Goal: Task Accomplishment & Management: Use online tool/utility

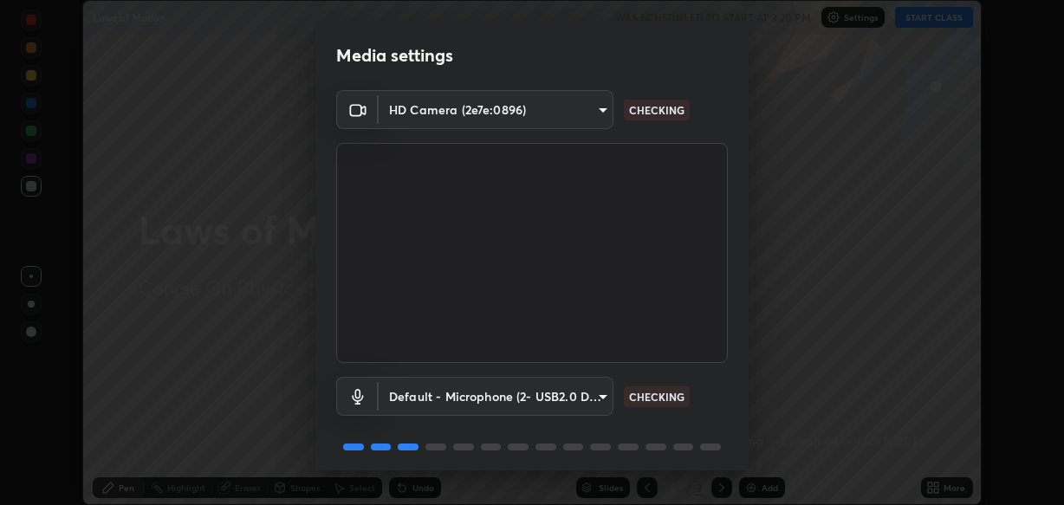
scroll to position [62, 0]
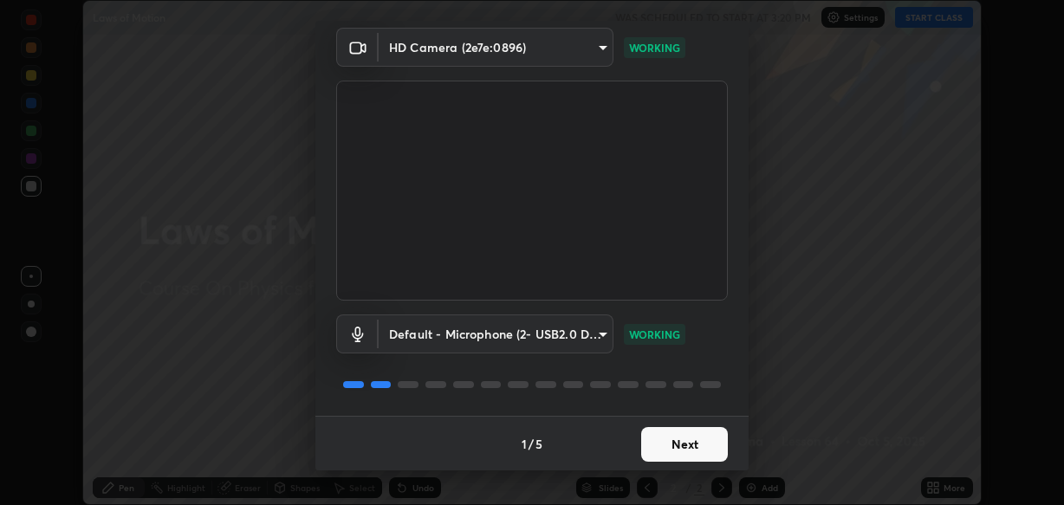
click at [664, 435] on button "Next" at bounding box center [684, 444] width 87 height 35
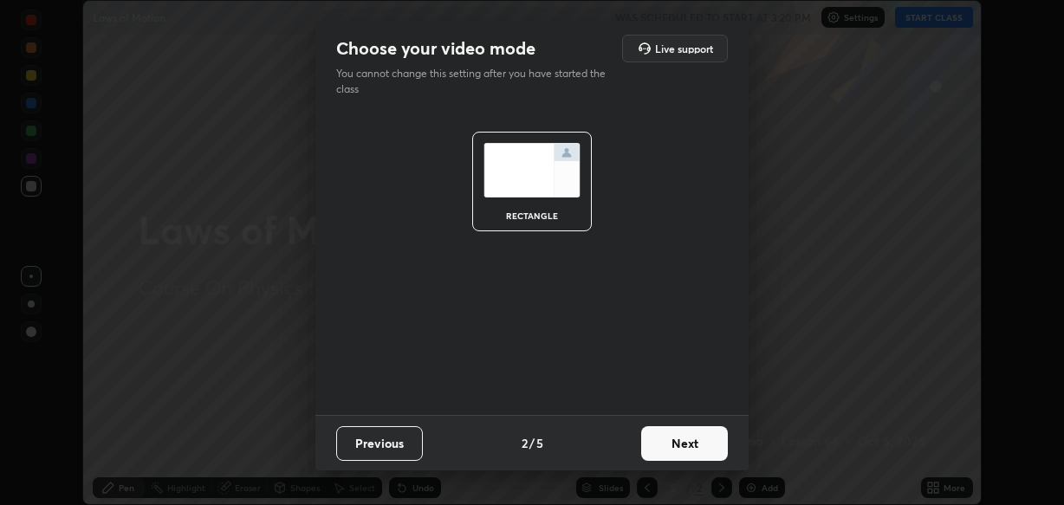
scroll to position [0, 0]
click at [668, 448] on button "Next" at bounding box center [684, 443] width 87 height 35
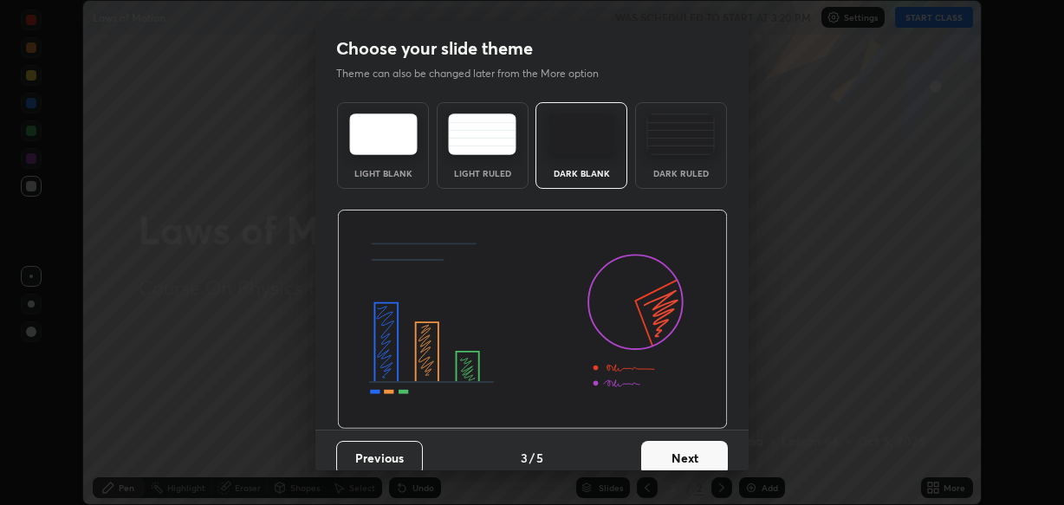
click at [653, 170] on div "Dark Ruled" at bounding box center [680, 173] width 69 height 9
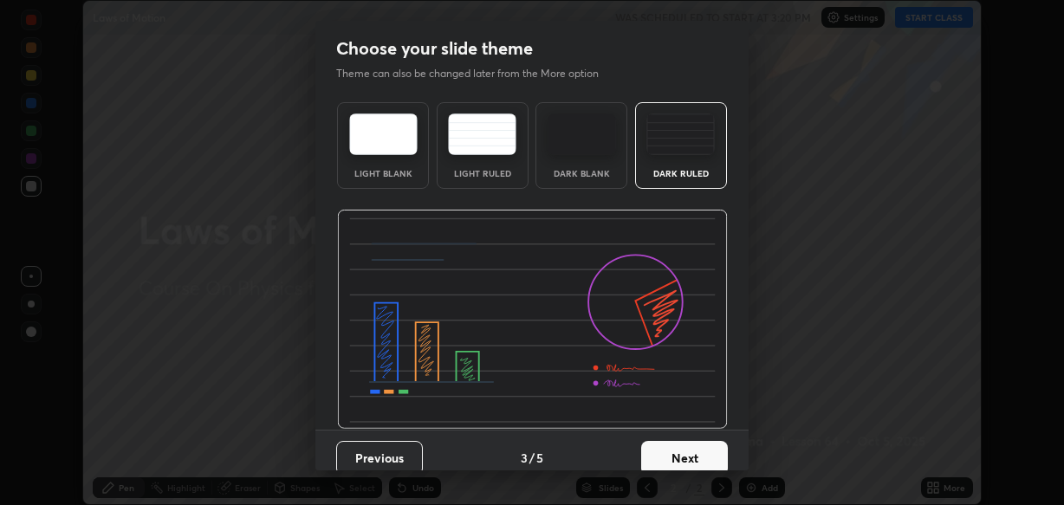
click at [656, 445] on button "Next" at bounding box center [684, 458] width 87 height 35
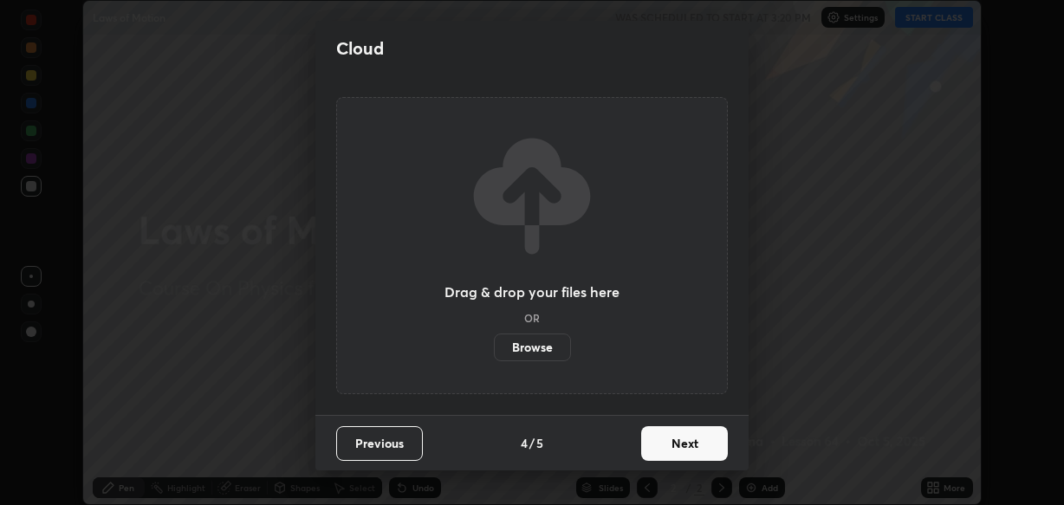
click at [665, 449] on button "Next" at bounding box center [684, 443] width 87 height 35
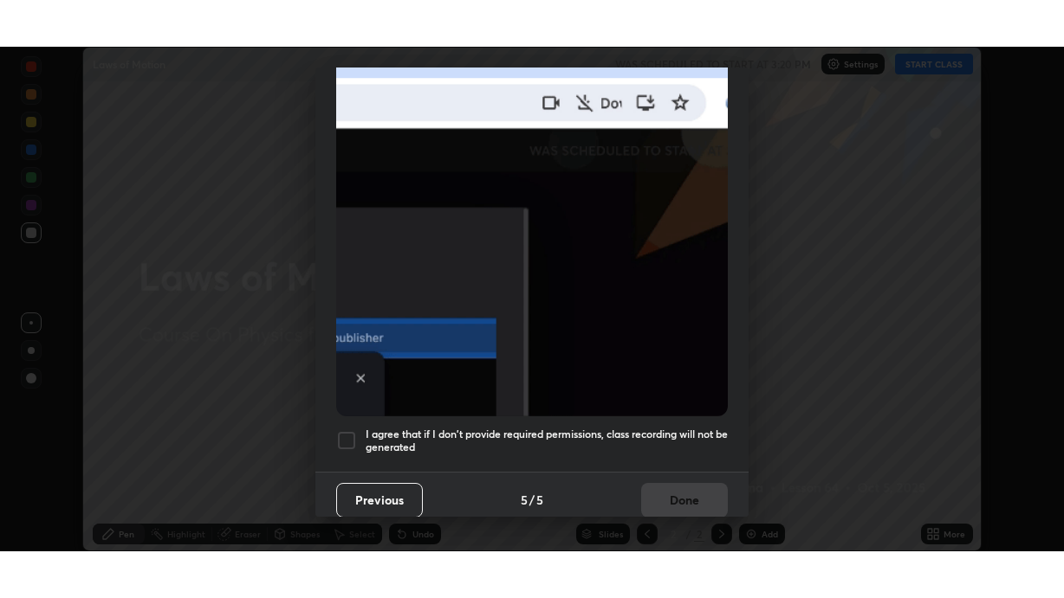
scroll to position [416, 0]
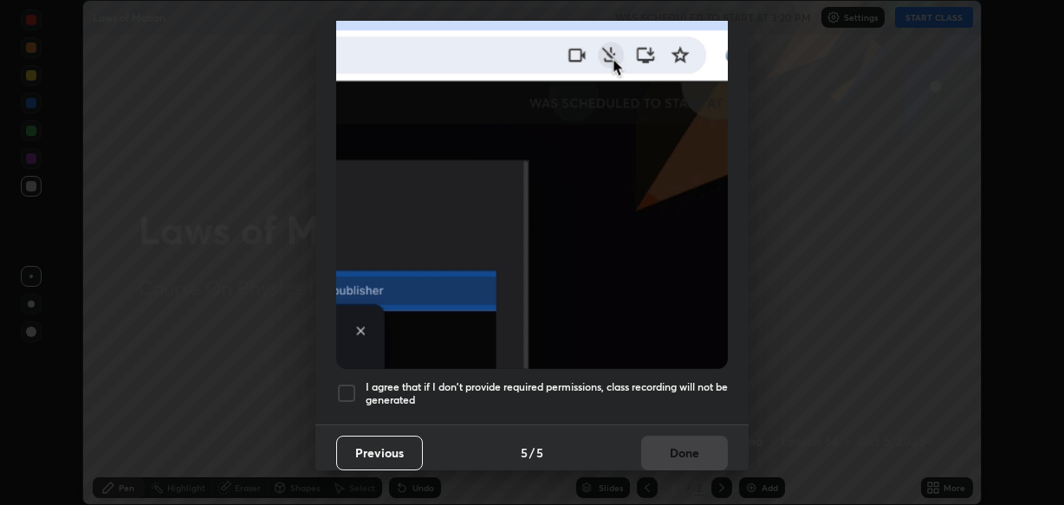
click at [339, 385] on div at bounding box center [346, 393] width 21 height 21
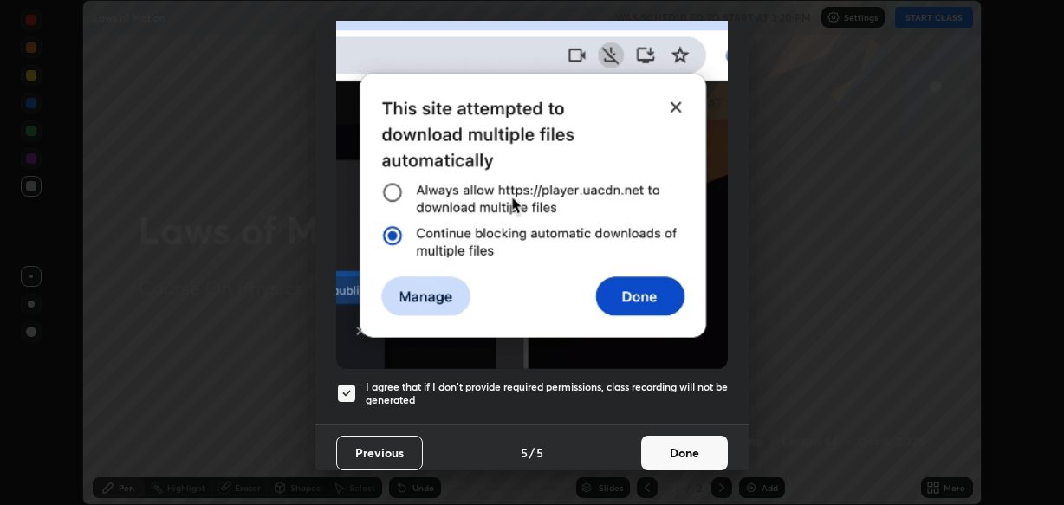
click at [663, 449] on button "Done" at bounding box center [684, 453] width 87 height 35
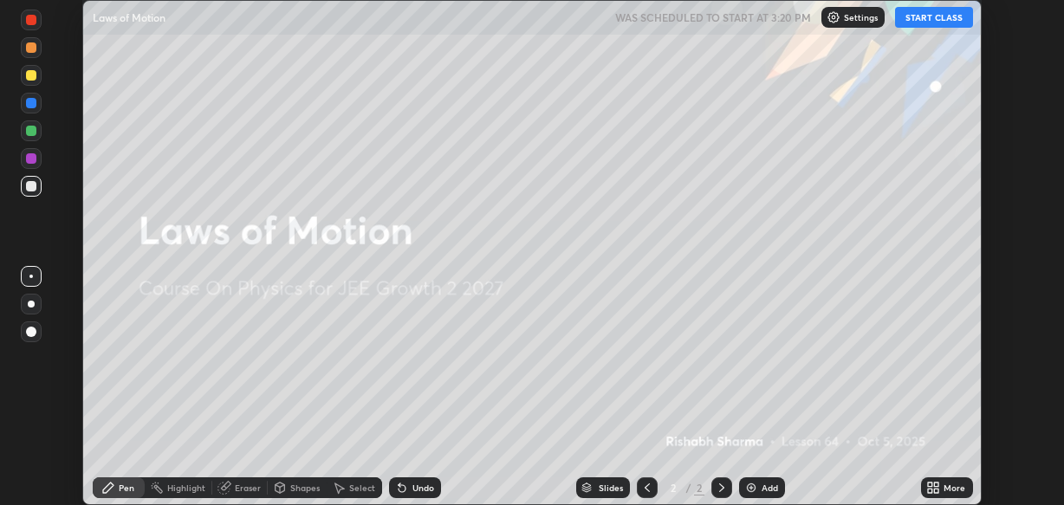
click at [934, 486] on icon at bounding box center [933, 488] width 14 height 14
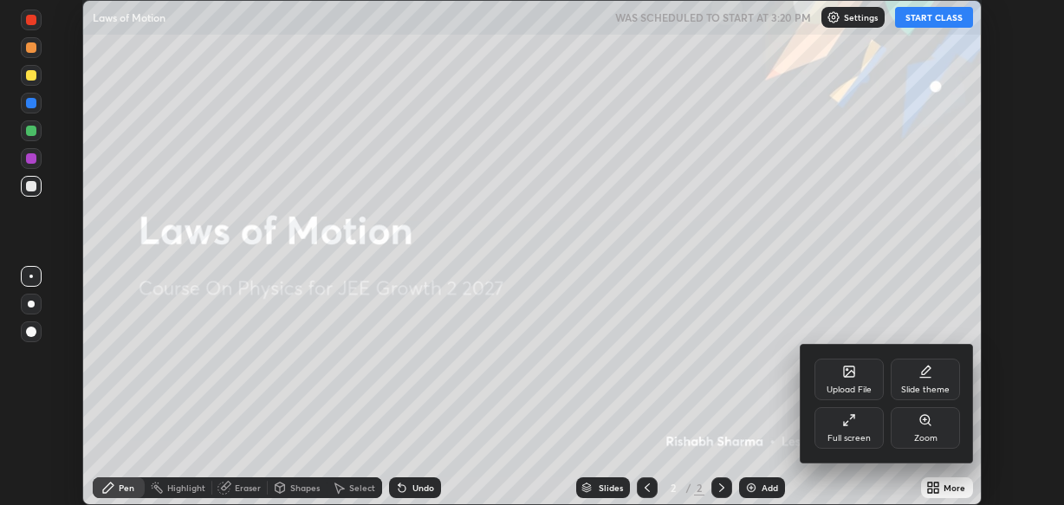
click at [859, 430] on div "Full screen" at bounding box center [848, 428] width 69 height 42
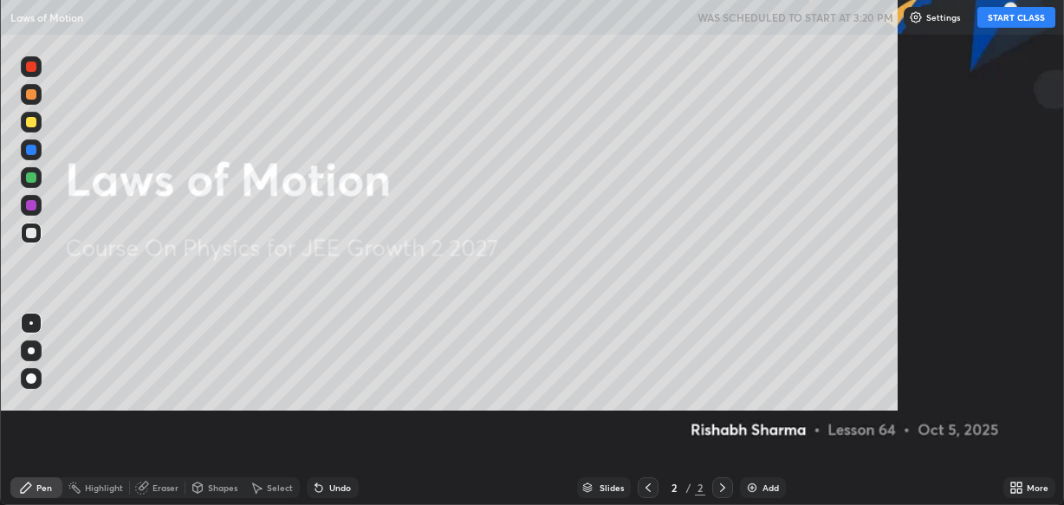
scroll to position [598, 1064]
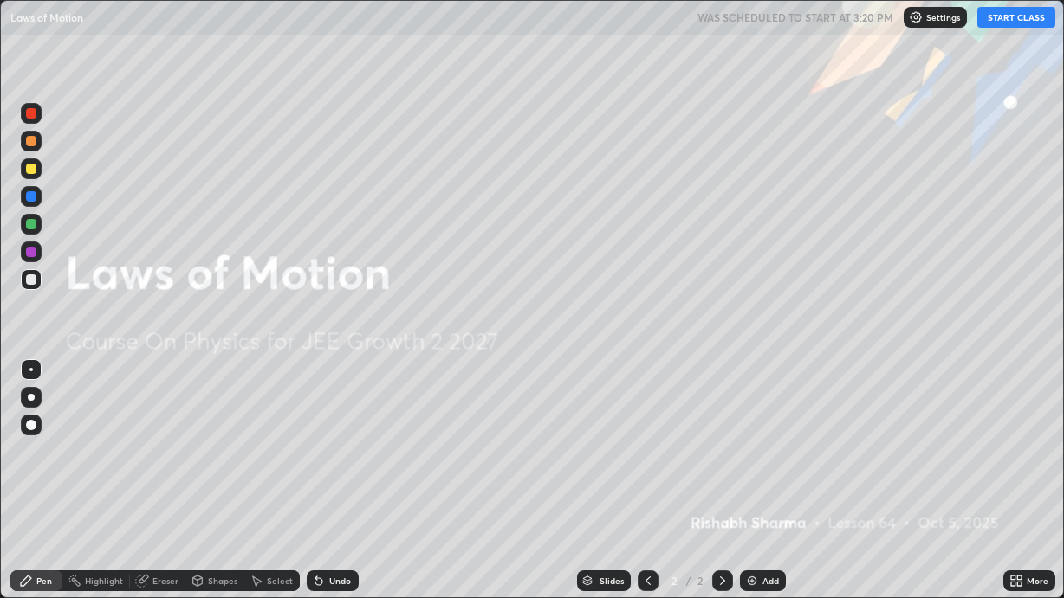
click at [1025, 22] on button "START CLASS" at bounding box center [1016, 17] width 78 height 21
click at [752, 504] on img at bounding box center [752, 581] width 14 height 14
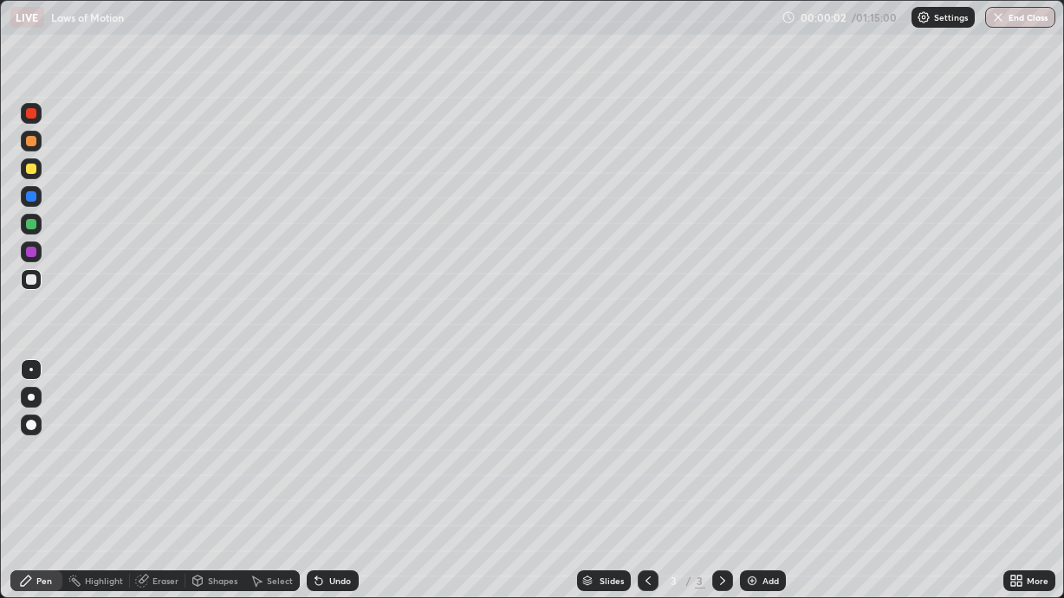
click at [641, 504] on icon at bounding box center [648, 581] width 14 height 14
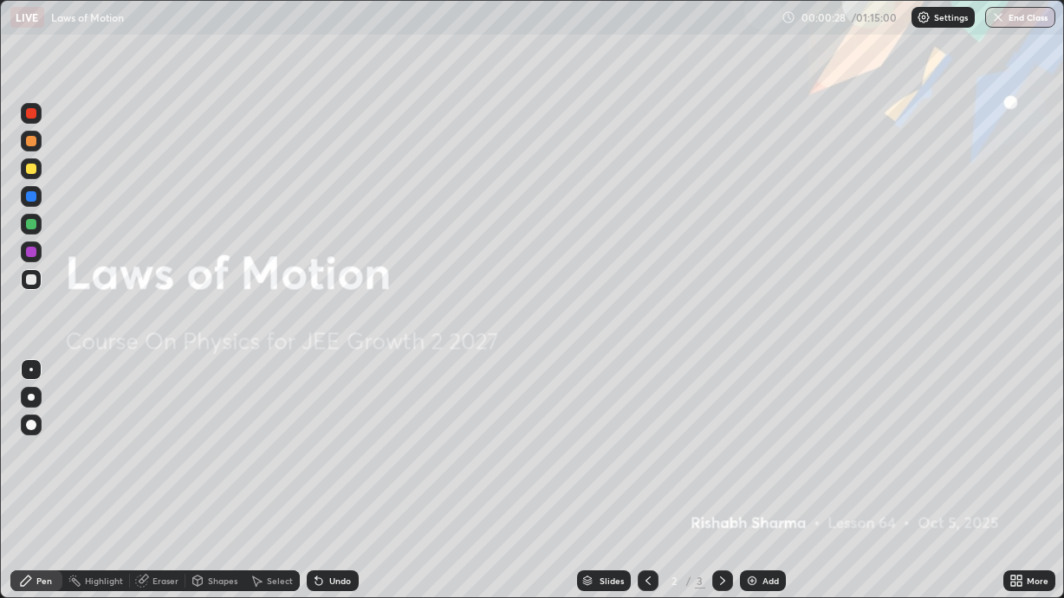
click at [717, 504] on icon at bounding box center [722, 581] width 14 height 14
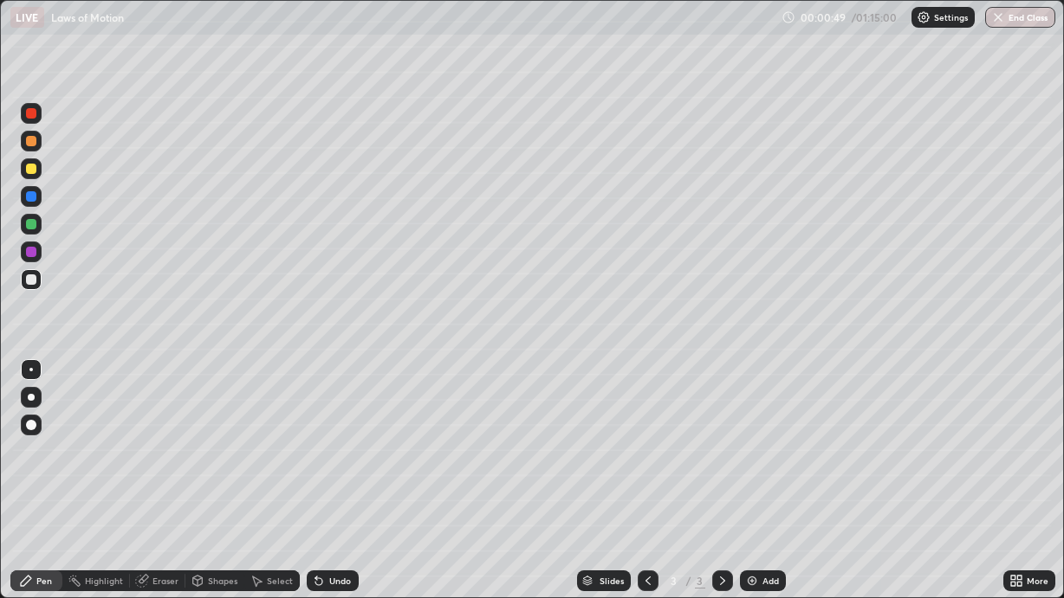
click at [213, 504] on div "Shapes" at bounding box center [222, 581] width 29 height 9
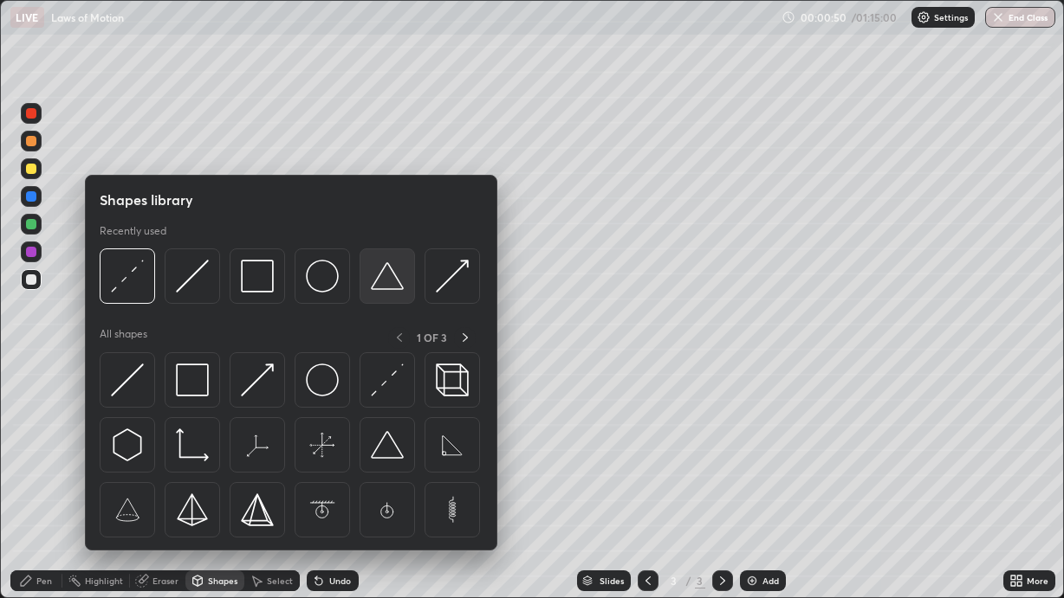
click at [387, 284] on img at bounding box center [387, 276] width 33 height 33
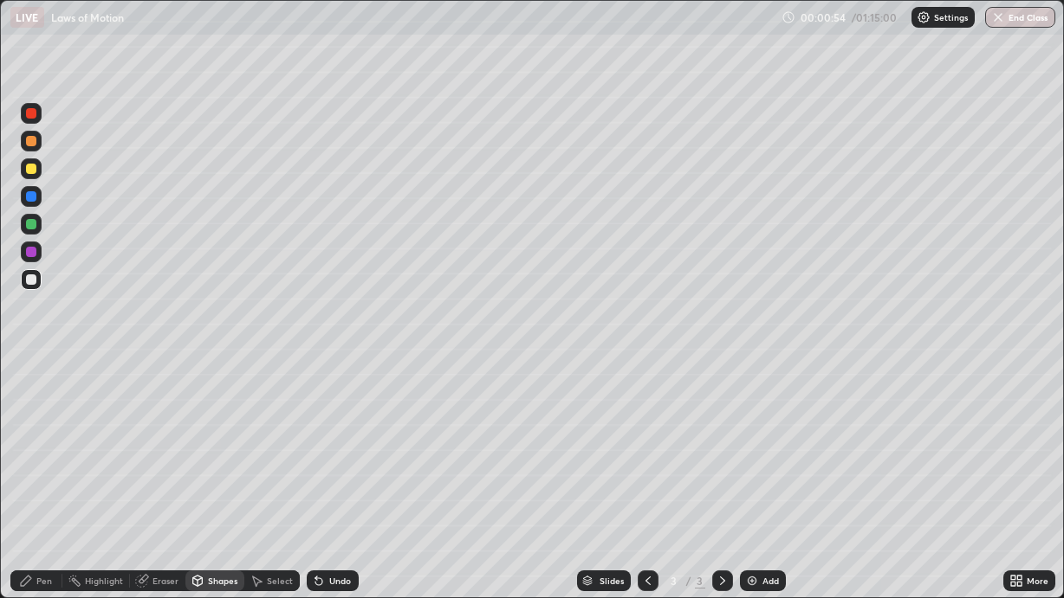
click at [329, 504] on div "Undo" at bounding box center [340, 581] width 22 height 9
click at [35, 504] on div "Pen" at bounding box center [36, 581] width 52 height 21
click at [33, 404] on div at bounding box center [31, 397] width 21 height 21
click at [210, 504] on div "Shapes" at bounding box center [222, 581] width 29 height 9
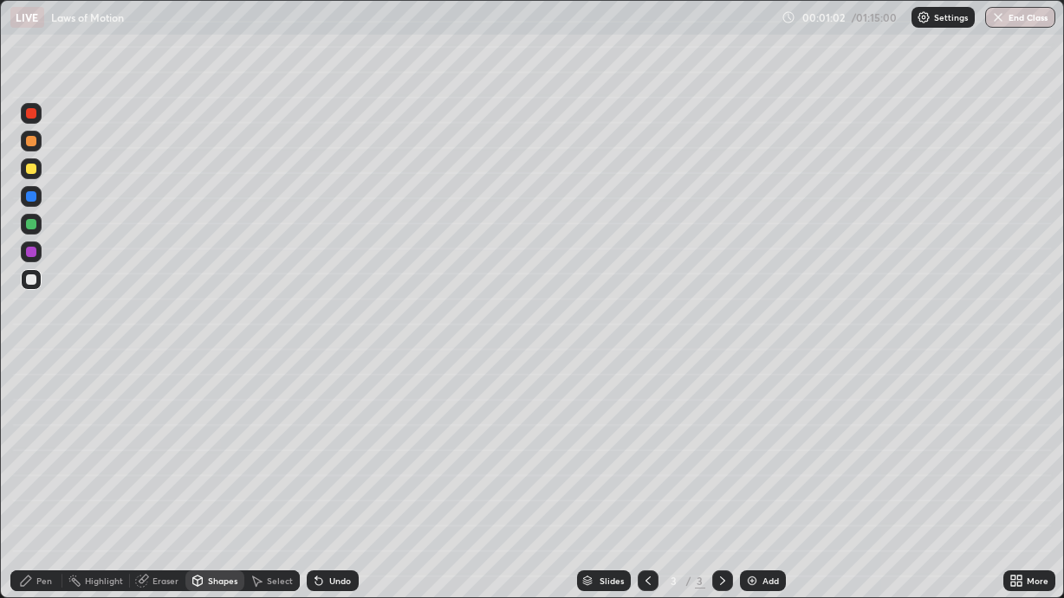
click at [40, 504] on div "Pen" at bounding box center [44, 581] width 16 height 9
click at [38, 223] on div at bounding box center [31, 224] width 21 height 21
click at [204, 504] on div "Shapes" at bounding box center [214, 581] width 59 height 21
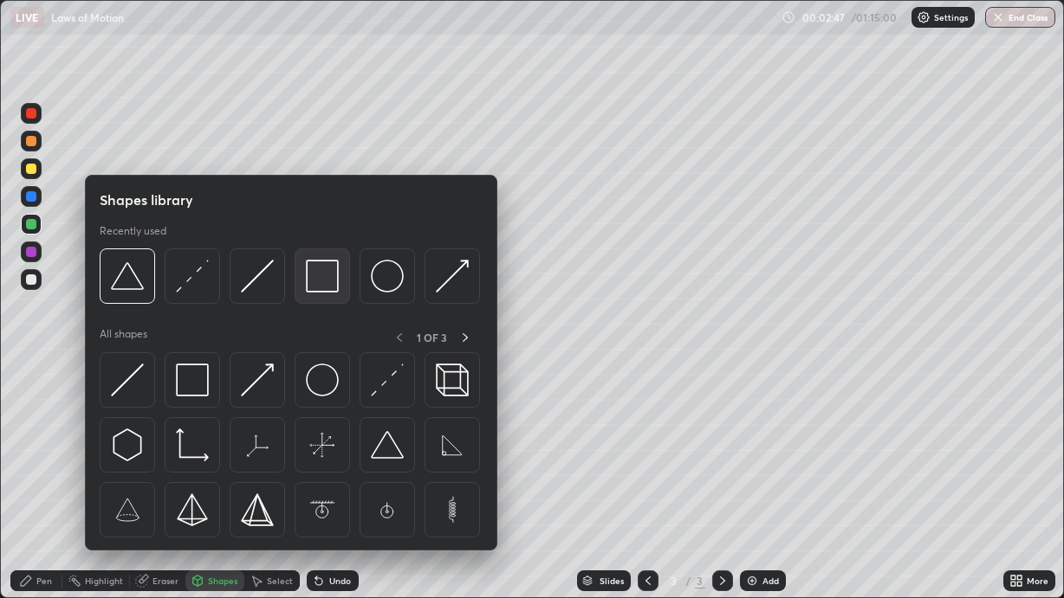
click at [320, 281] on img at bounding box center [322, 276] width 33 height 33
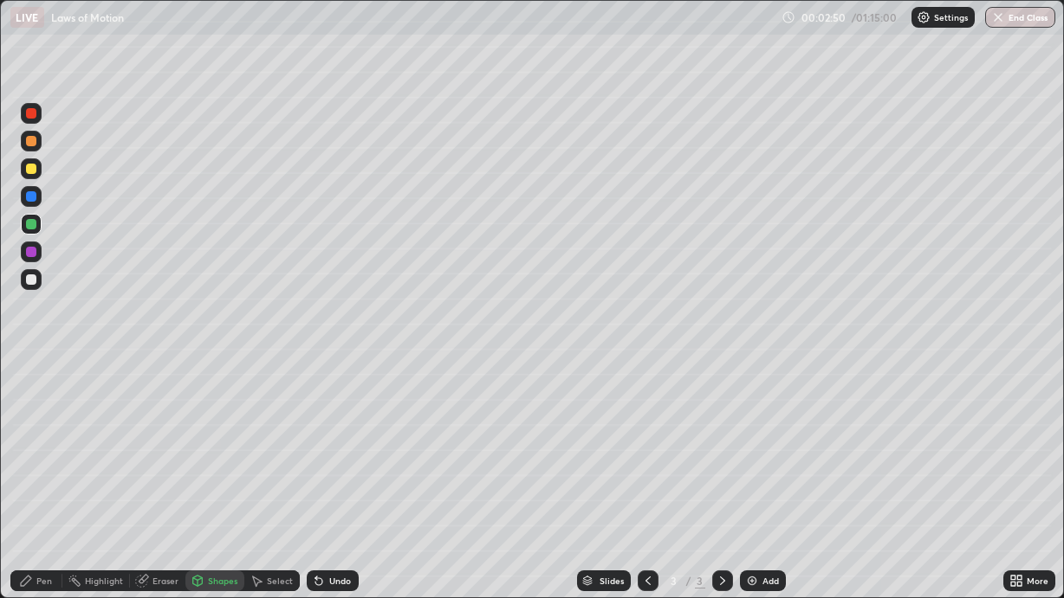
click at [39, 504] on div "Pen" at bounding box center [44, 581] width 16 height 9
click at [772, 504] on div "Add" at bounding box center [770, 581] width 16 height 9
click at [36, 281] on div at bounding box center [31, 279] width 21 height 21
click at [220, 504] on div "Shapes" at bounding box center [222, 581] width 29 height 9
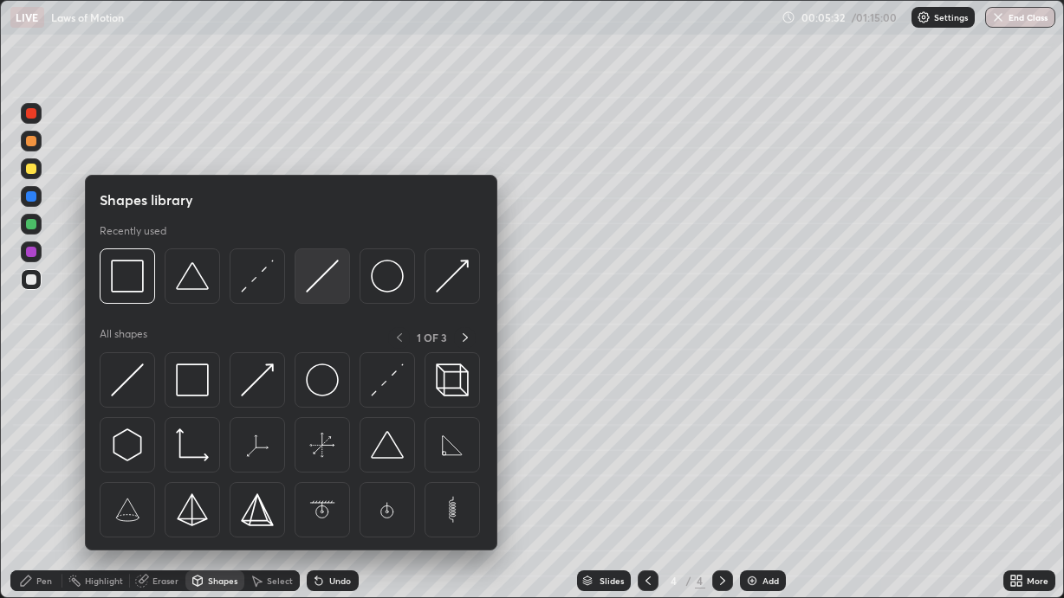
click at [323, 287] on img at bounding box center [322, 276] width 33 height 33
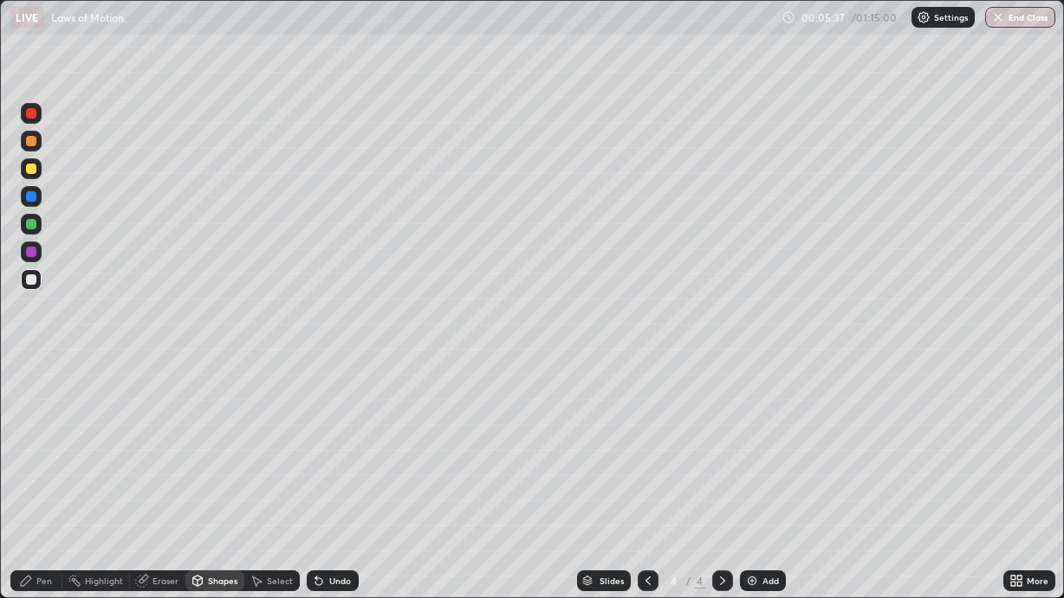
click at [38, 504] on div "Pen" at bounding box center [44, 581] width 16 height 9
click at [641, 504] on icon at bounding box center [648, 581] width 14 height 14
click at [715, 504] on icon at bounding box center [722, 581] width 14 height 14
click at [646, 504] on icon at bounding box center [648, 581] width 14 height 14
click at [717, 504] on icon at bounding box center [722, 581] width 14 height 14
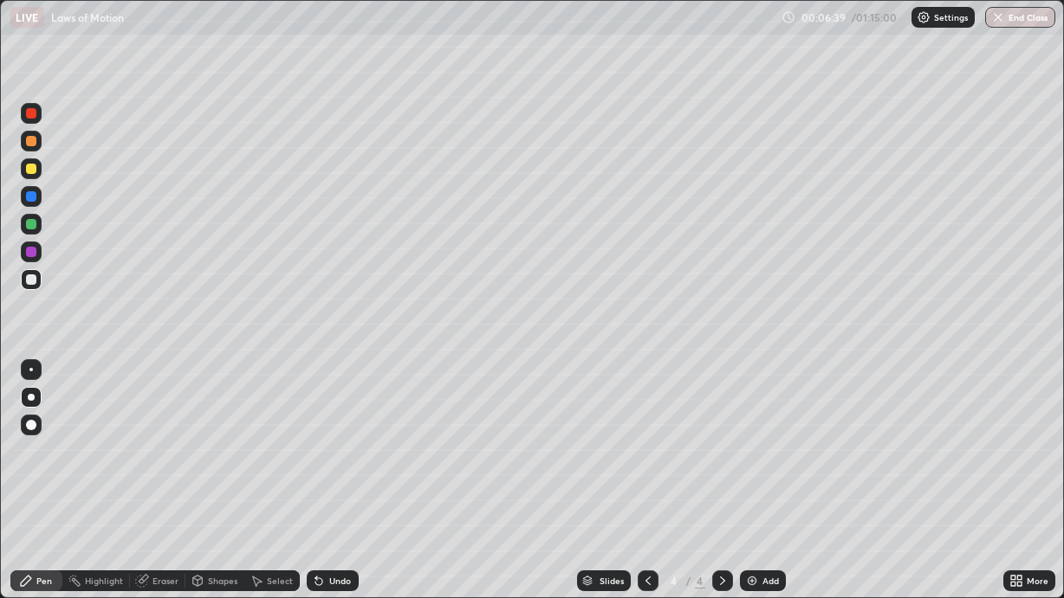
click at [647, 504] on icon at bounding box center [648, 581] width 14 height 14
click at [726, 504] on icon at bounding box center [722, 581] width 14 height 14
click at [648, 504] on icon at bounding box center [648, 581] width 14 height 14
click at [722, 504] on icon at bounding box center [722, 581] width 5 height 9
click at [646, 504] on icon at bounding box center [648, 581] width 14 height 14
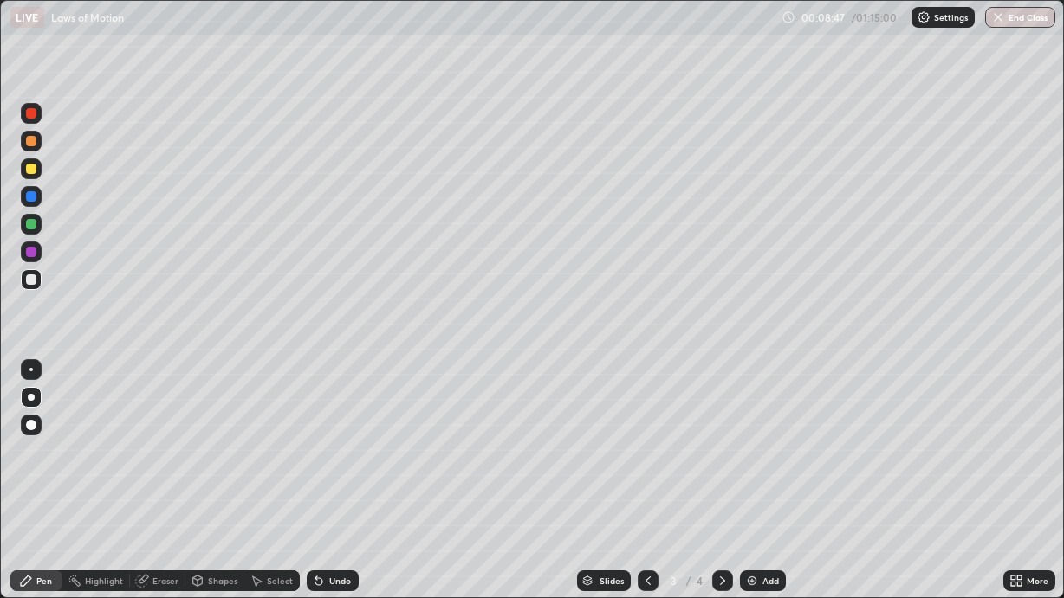
click at [715, 504] on icon at bounding box center [722, 581] width 14 height 14
click at [656, 504] on div at bounding box center [647, 581] width 21 height 21
click at [727, 504] on icon at bounding box center [722, 581] width 14 height 14
click at [765, 504] on div "Add" at bounding box center [763, 581] width 46 height 21
click at [212, 504] on div "Shapes" at bounding box center [222, 581] width 29 height 9
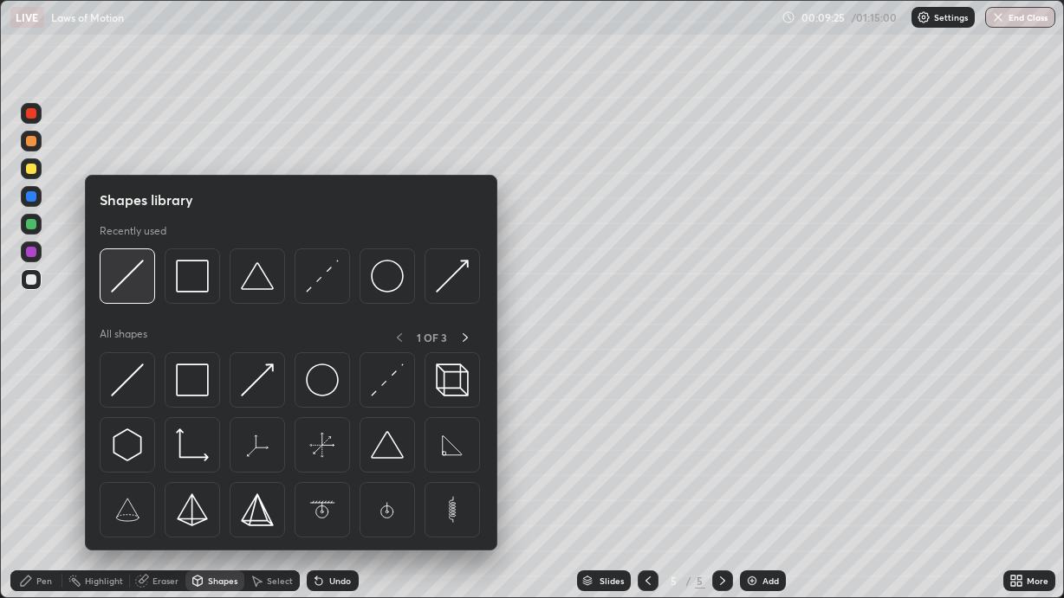
click at [133, 288] on img at bounding box center [127, 276] width 33 height 33
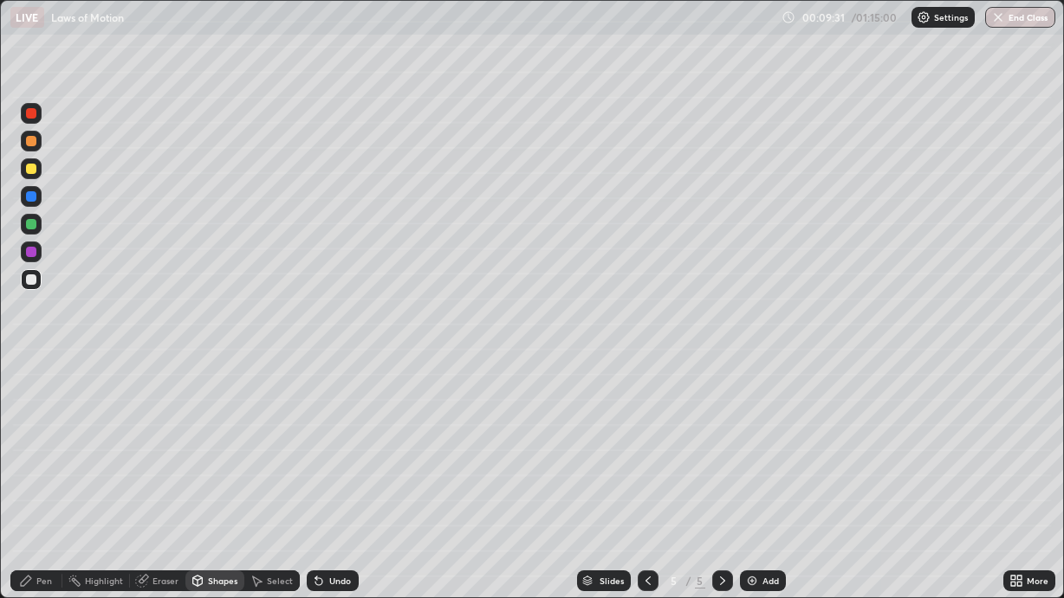
click at [47, 504] on div "Pen" at bounding box center [44, 581] width 16 height 9
click at [26, 177] on div at bounding box center [31, 168] width 21 height 21
click at [760, 504] on div "Add" at bounding box center [763, 581] width 46 height 21
click at [36, 280] on div at bounding box center [31, 280] width 10 height 10
click at [345, 504] on div "Undo" at bounding box center [340, 581] width 22 height 9
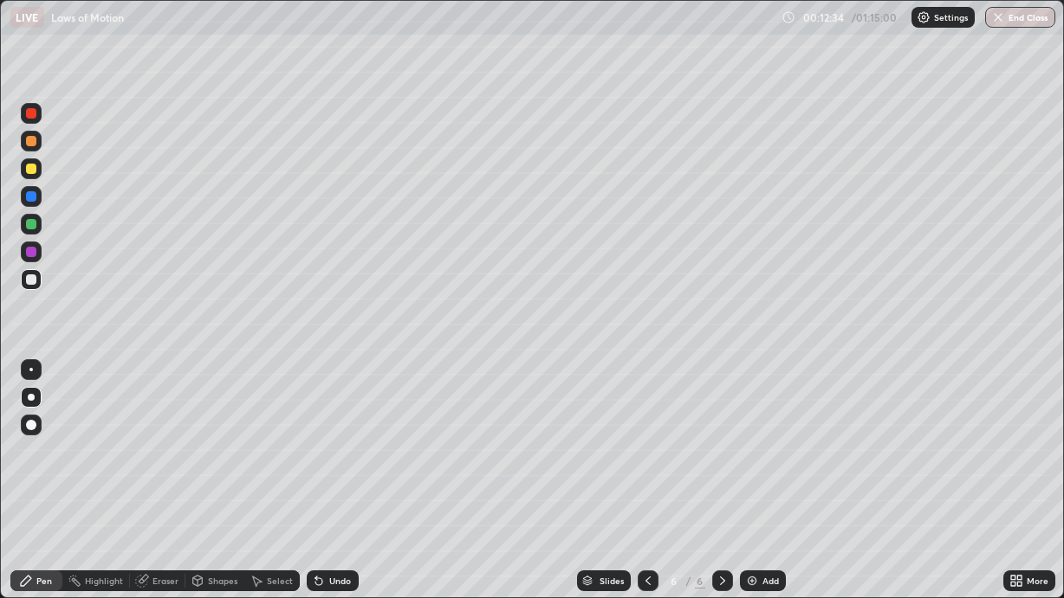
click at [214, 504] on div "Shapes" at bounding box center [222, 581] width 29 height 9
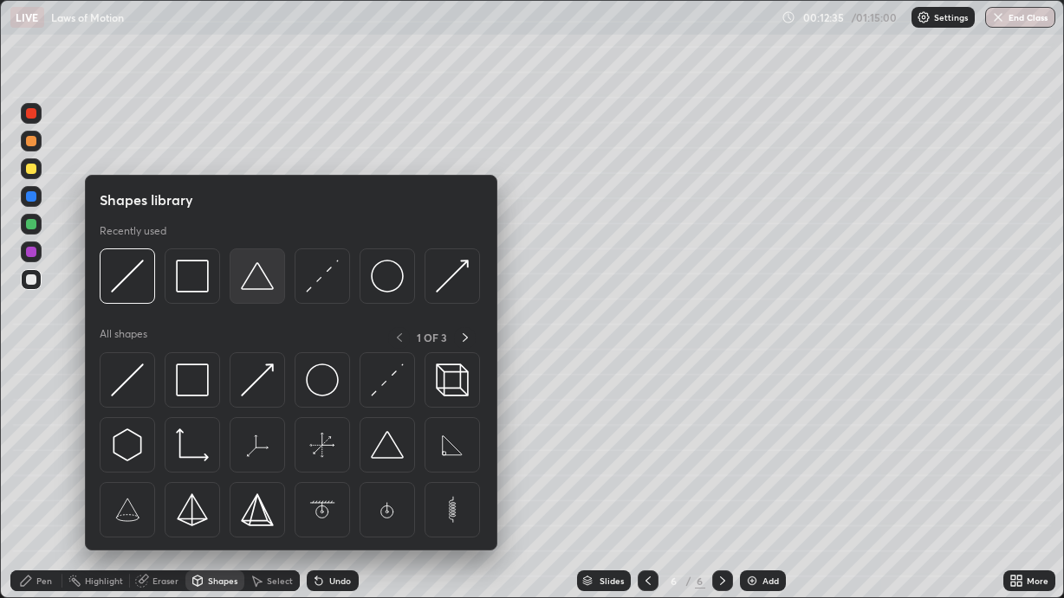
click at [258, 288] on img at bounding box center [257, 276] width 33 height 33
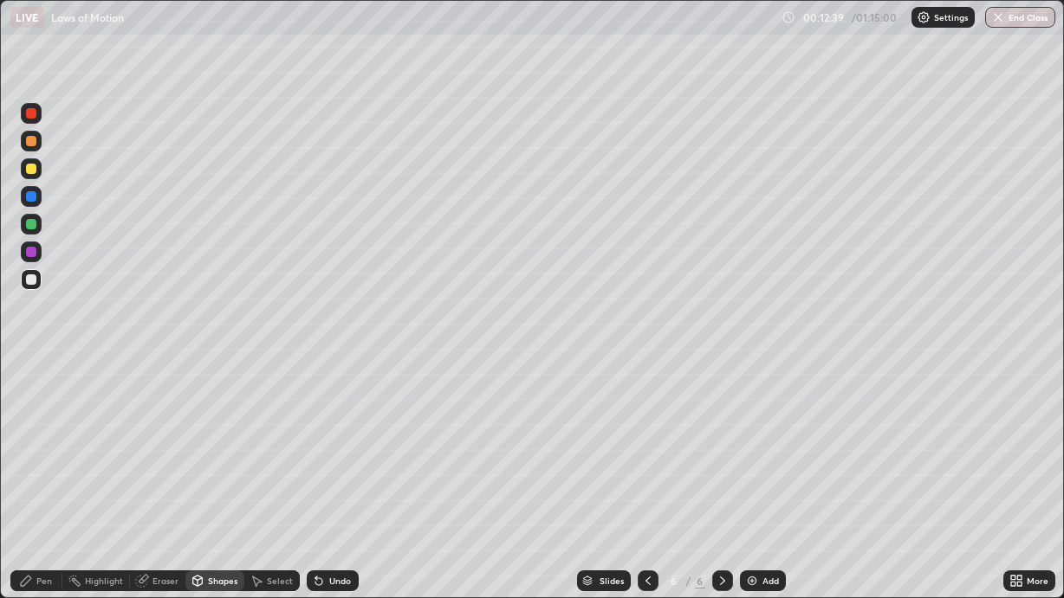
click at [35, 504] on div "Pen" at bounding box center [36, 581] width 52 height 21
click at [163, 504] on div "Eraser" at bounding box center [165, 581] width 26 height 9
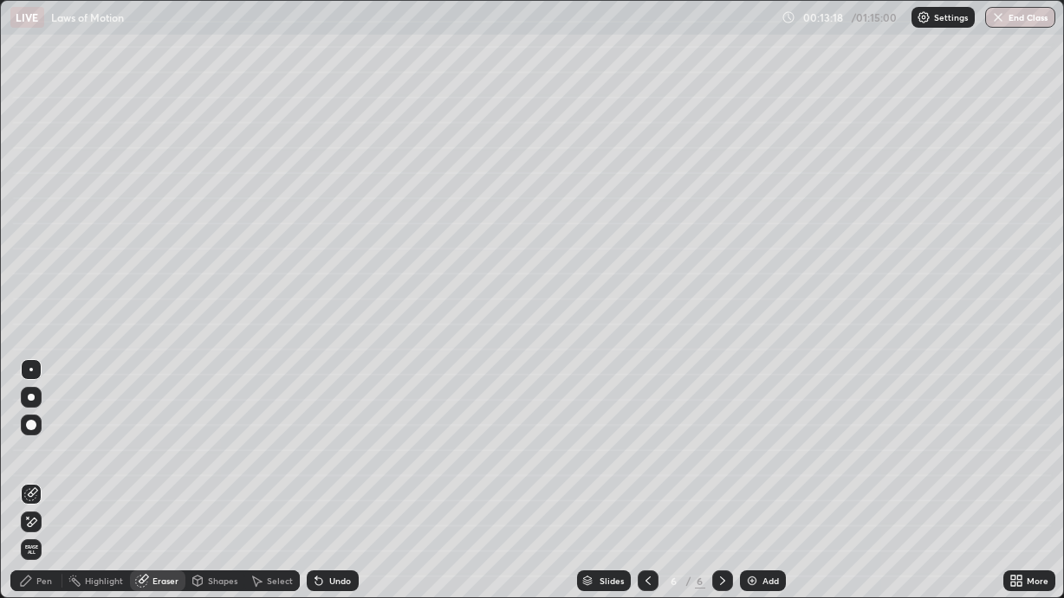
click at [36, 504] on div "Pen" at bounding box center [44, 581] width 16 height 9
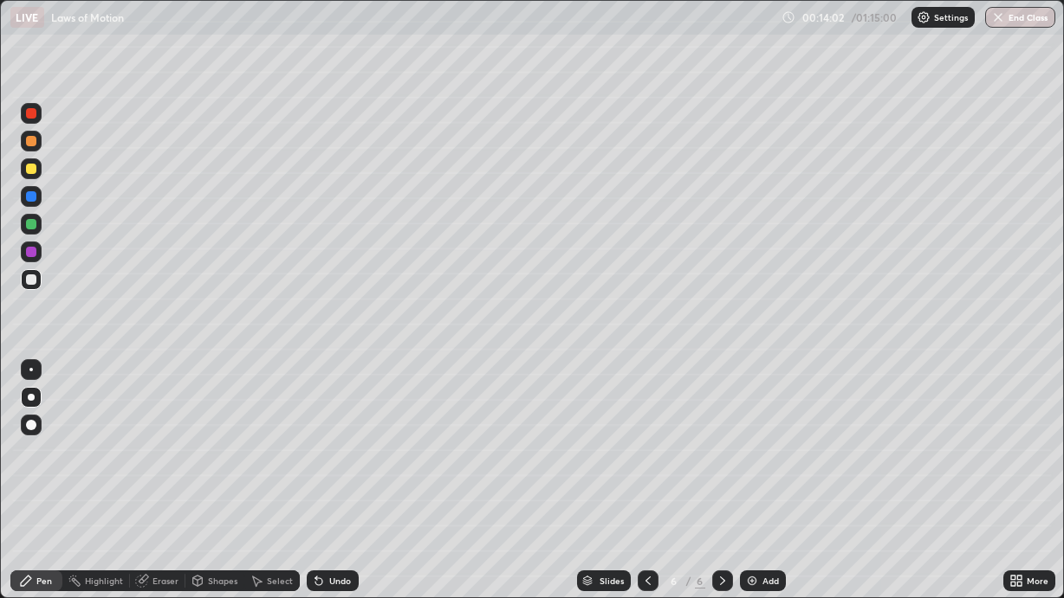
click at [638, 504] on div at bounding box center [647, 581] width 21 height 21
click at [637, 504] on div at bounding box center [647, 581] width 21 height 21
click at [713, 504] on div at bounding box center [722, 581] width 21 height 21
click at [714, 504] on div at bounding box center [722, 581] width 21 height 21
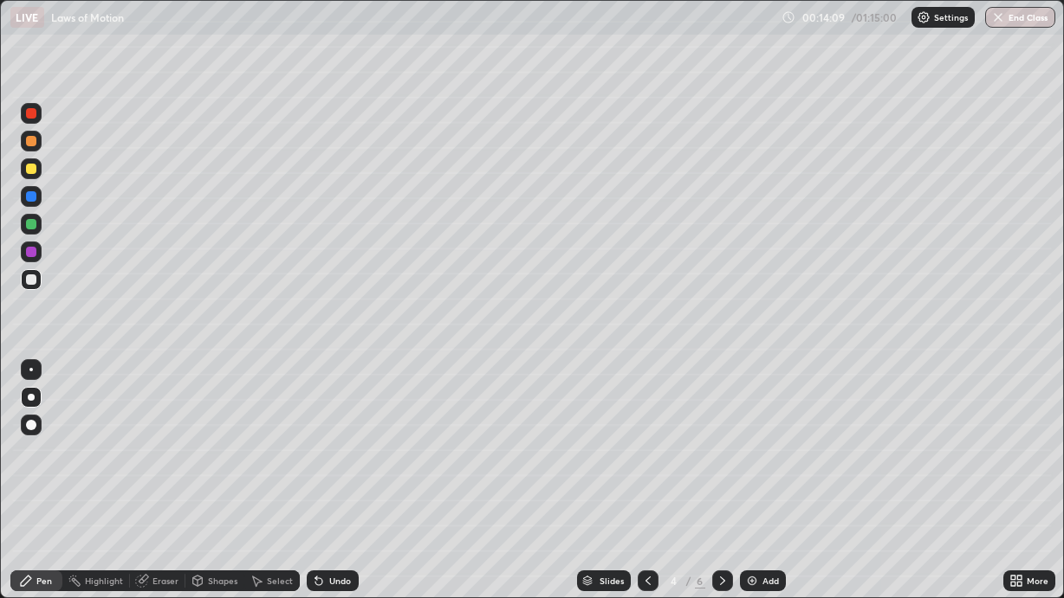
click at [715, 504] on icon at bounding box center [722, 581] width 14 height 14
click at [717, 504] on icon at bounding box center [722, 581] width 14 height 14
click at [35, 173] on div at bounding box center [31, 169] width 10 height 10
click at [760, 504] on div "Add" at bounding box center [763, 581] width 46 height 21
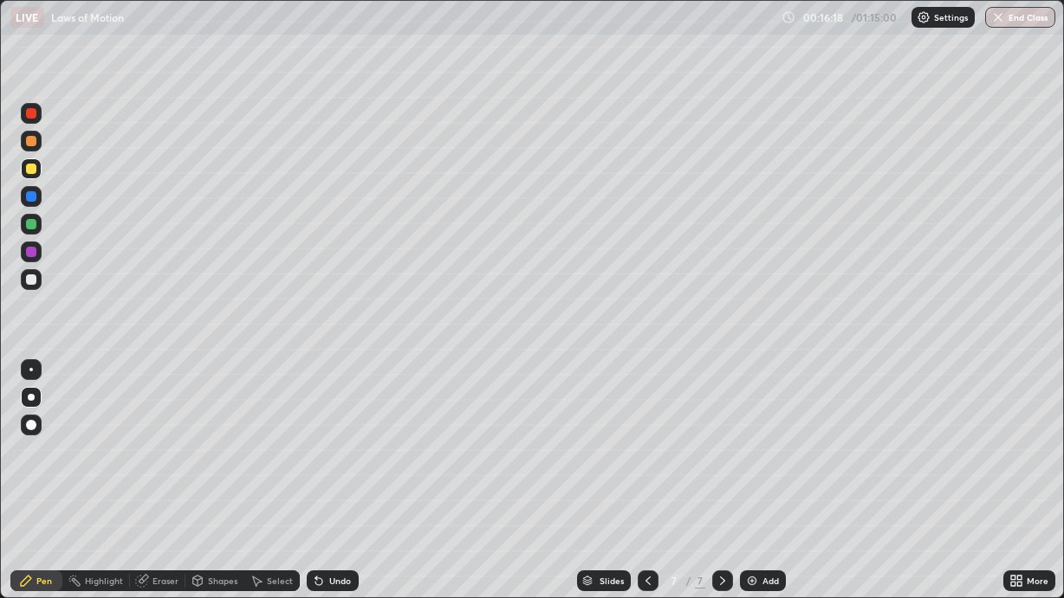
click at [33, 284] on div at bounding box center [31, 280] width 10 height 10
click at [218, 504] on div "Shapes" at bounding box center [222, 581] width 29 height 9
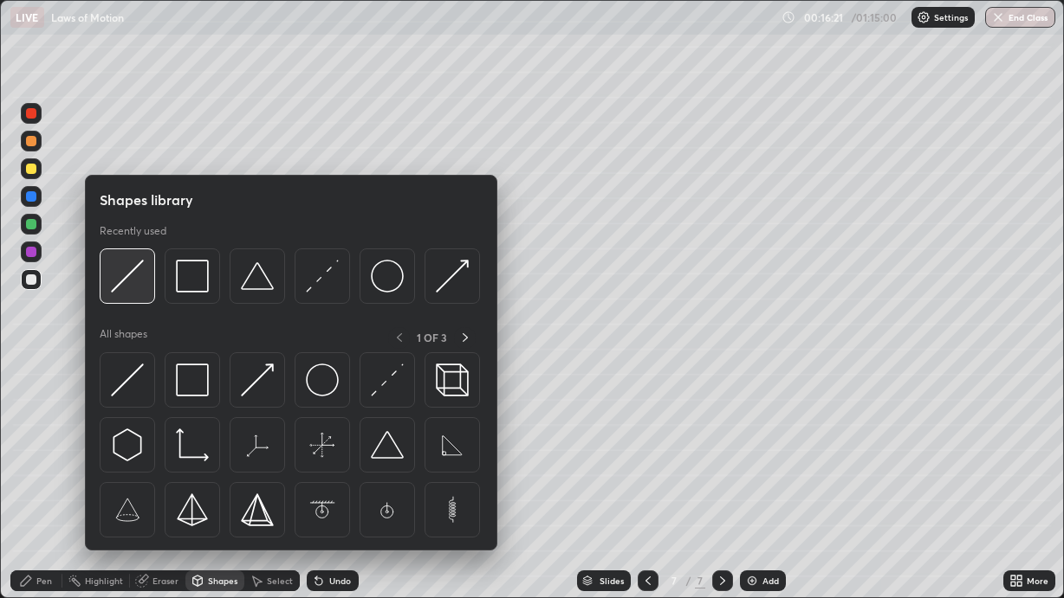
click at [145, 288] on div at bounding box center [127, 276] width 55 height 55
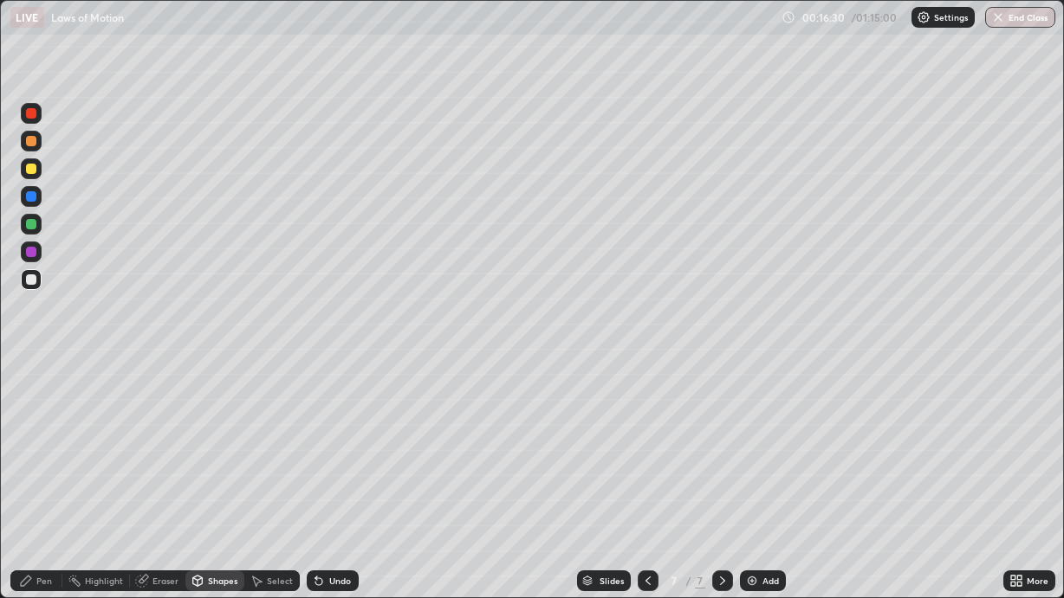
click at [38, 504] on div "Pen" at bounding box center [44, 581] width 16 height 9
click at [161, 504] on div "Eraser" at bounding box center [165, 581] width 26 height 9
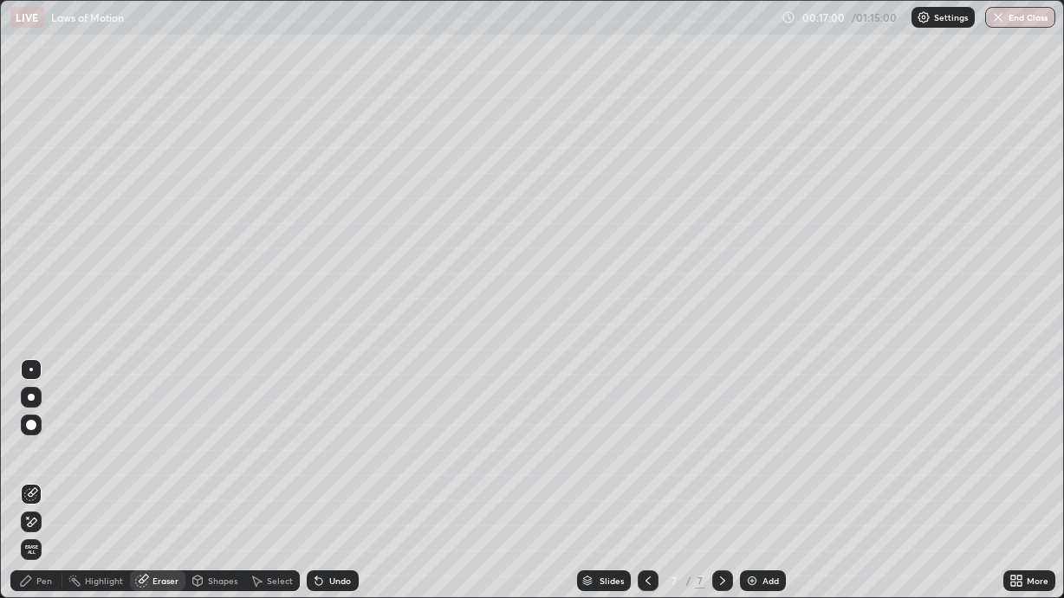
click at [42, 504] on div "Pen" at bounding box center [44, 581] width 16 height 9
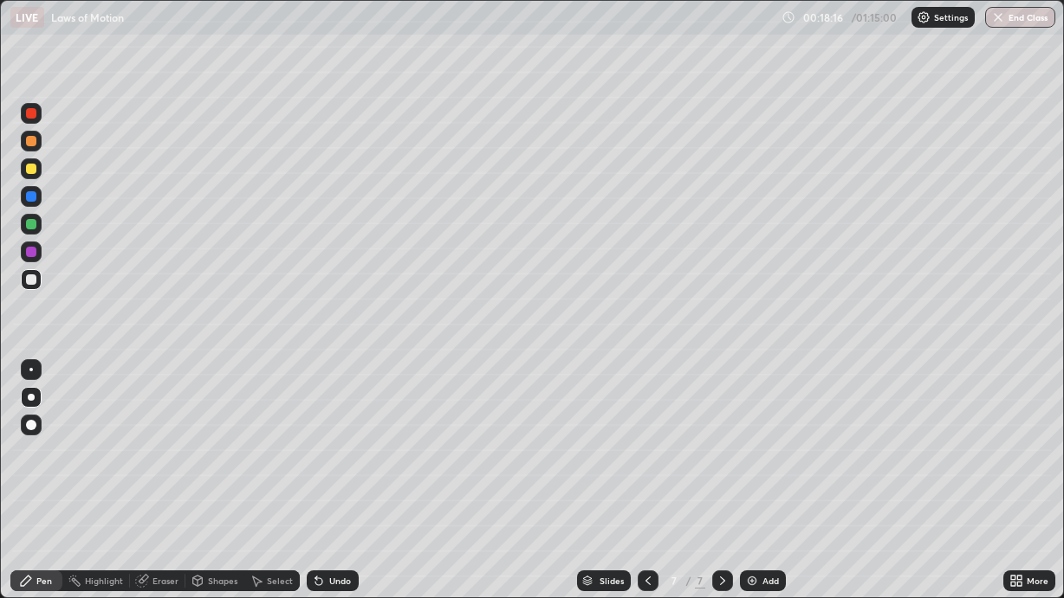
click at [37, 173] on div at bounding box center [31, 168] width 21 height 21
click at [165, 504] on div "Eraser" at bounding box center [165, 581] width 26 height 9
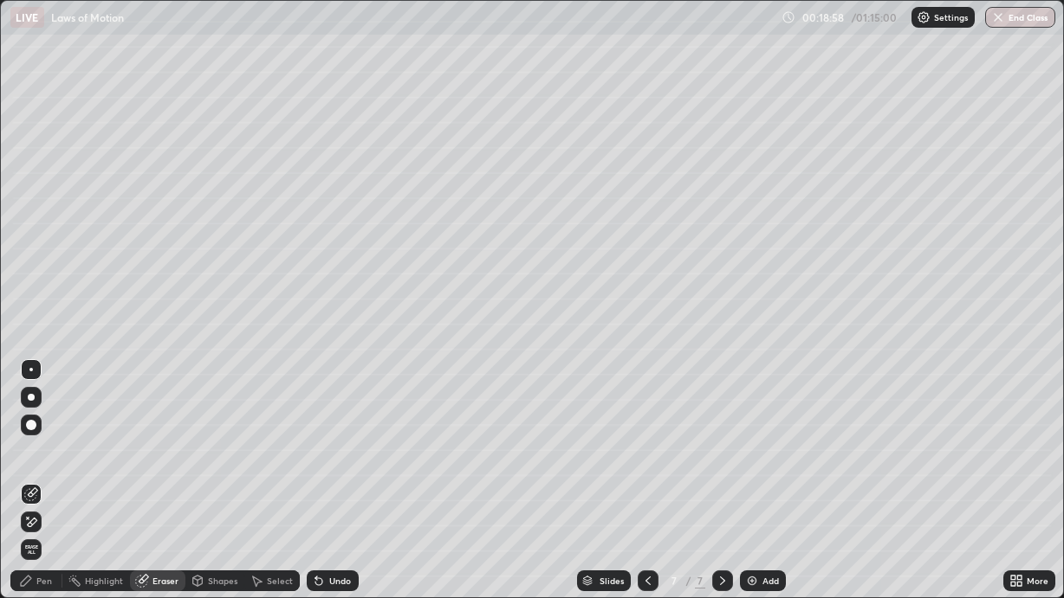
click at [47, 504] on div "Pen" at bounding box center [44, 581] width 16 height 9
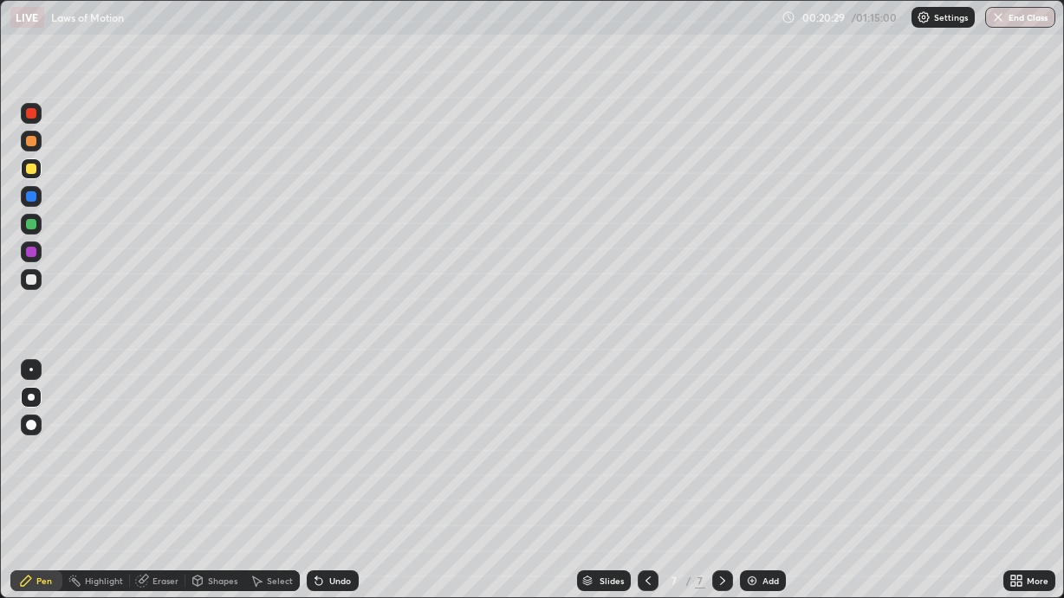
click at [762, 504] on div "Add" at bounding box center [770, 581] width 16 height 9
click at [37, 285] on div at bounding box center [31, 279] width 21 height 21
click at [219, 504] on div "Shapes" at bounding box center [222, 581] width 29 height 9
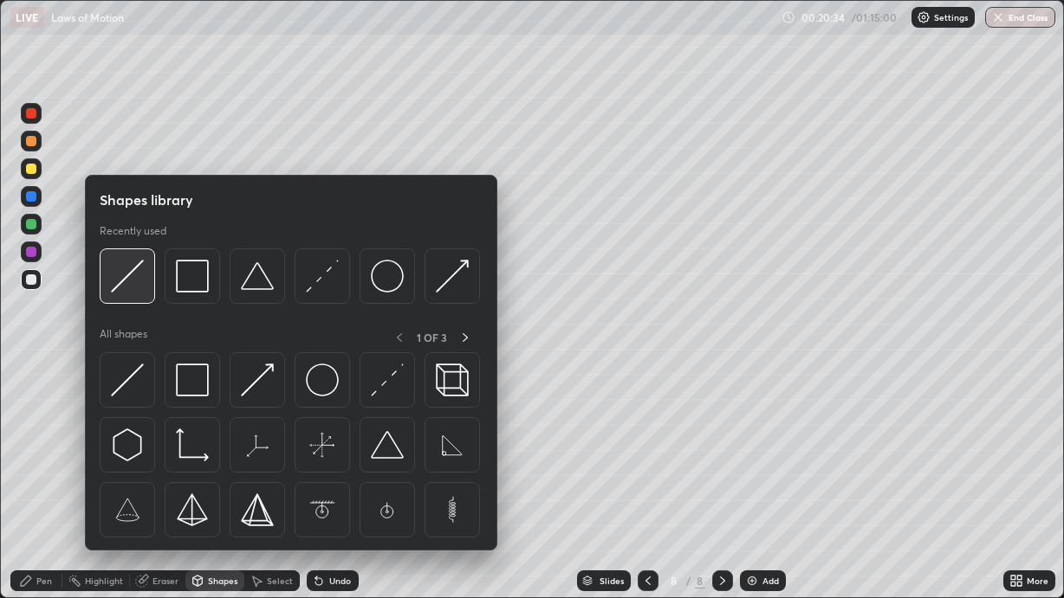
click at [139, 282] on img at bounding box center [127, 276] width 33 height 33
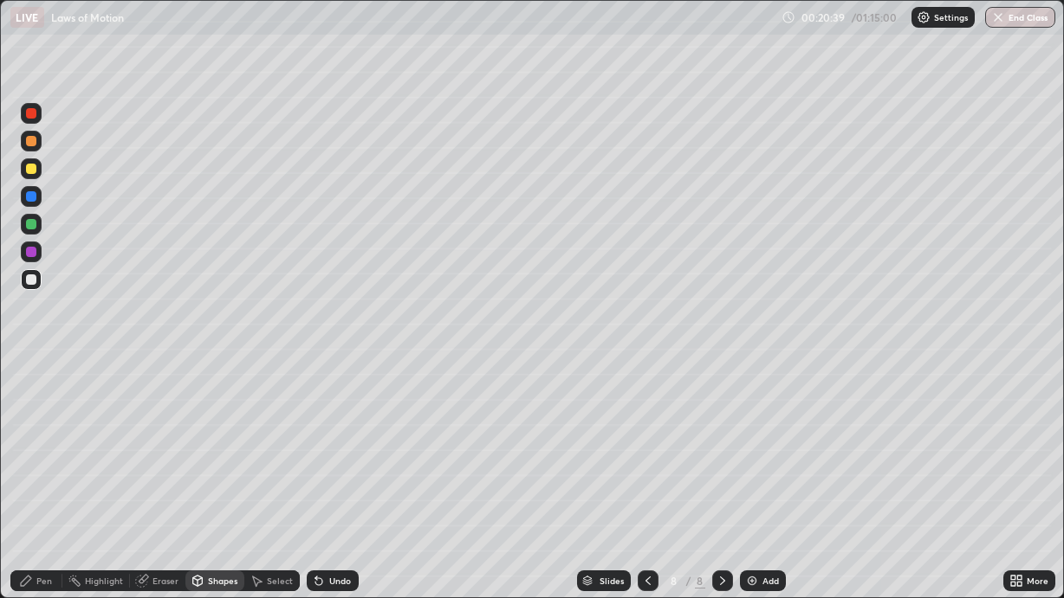
click at [42, 504] on div "Pen" at bounding box center [44, 581] width 16 height 9
click at [223, 504] on div "Shapes" at bounding box center [214, 581] width 59 height 21
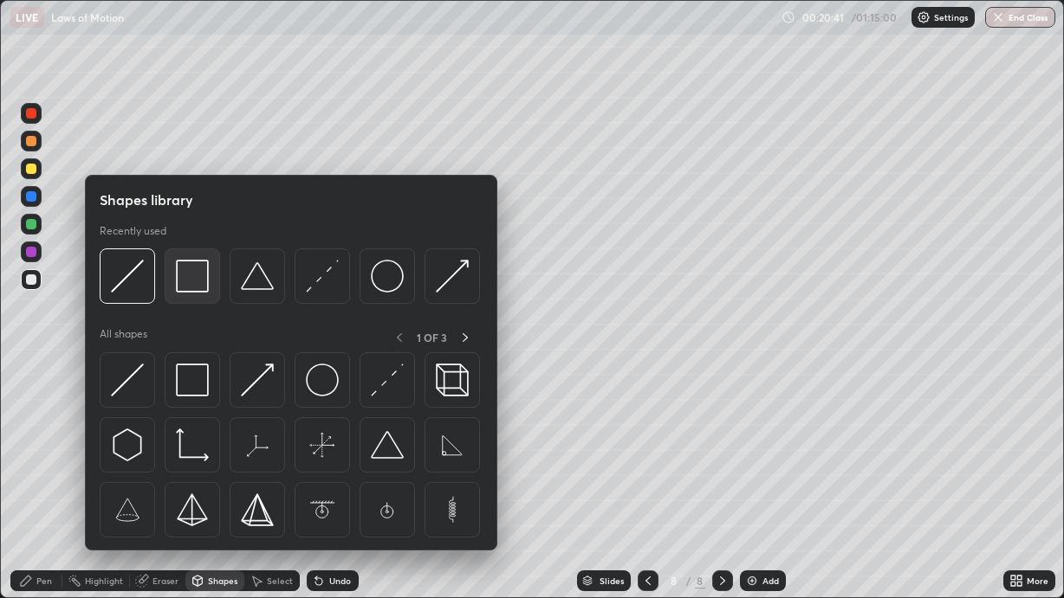
click at [202, 290] on img at bounding box center [192, 276] width 33 height 33
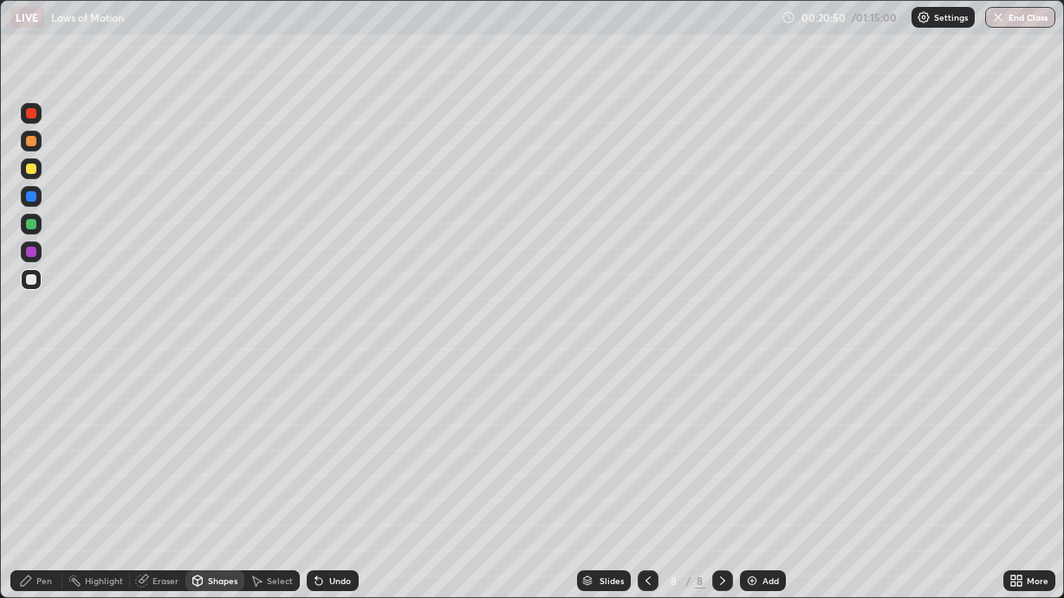
click at [208, 504] on div "Shapes" at bounding box center [222, 581] width 29 height 9
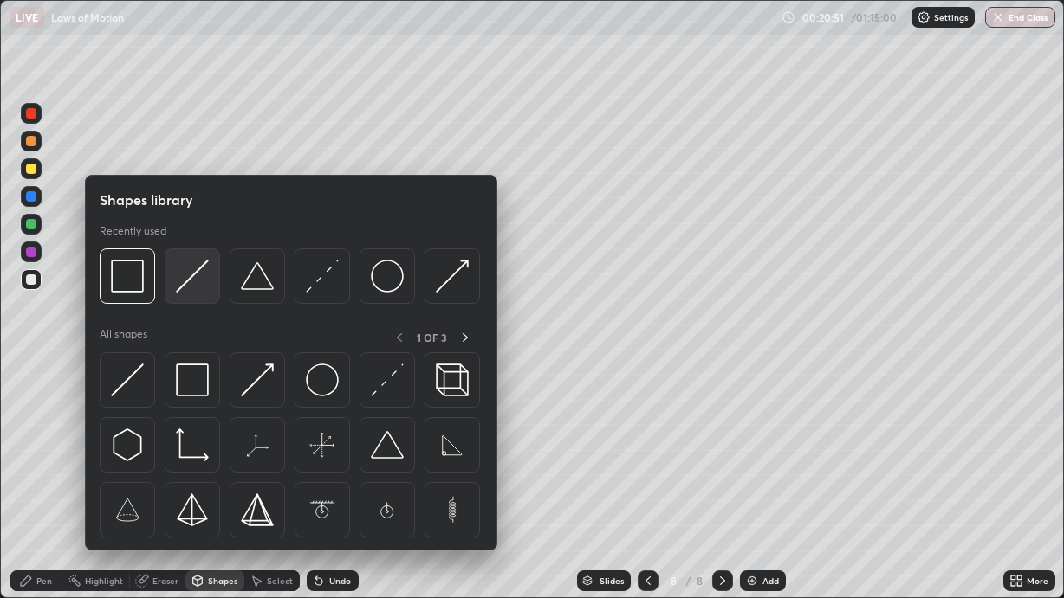
click at [203, 288] on img at bounding box center [192, 276] width 33 height 33
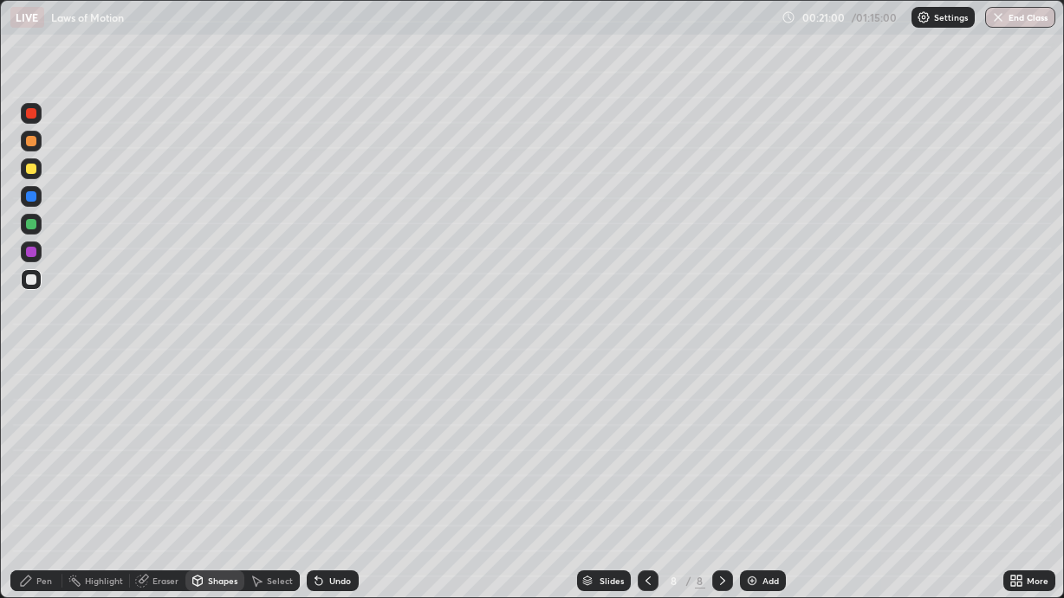
click at [36, 504] on div "Pen" at bounding box center [44, 581] width 16 height 9
click at [37, 173] on div at bounding box center [31, 168] width 21 height 21
click at [648, 504] on icon at bounding box center [647, 581] width 5 height 9
click at [643, 504] on icon at bounding box center [648, 581] width 14 height 14
click at [648, 504] on icon at bounding box center [648, 581] width 14 height 14
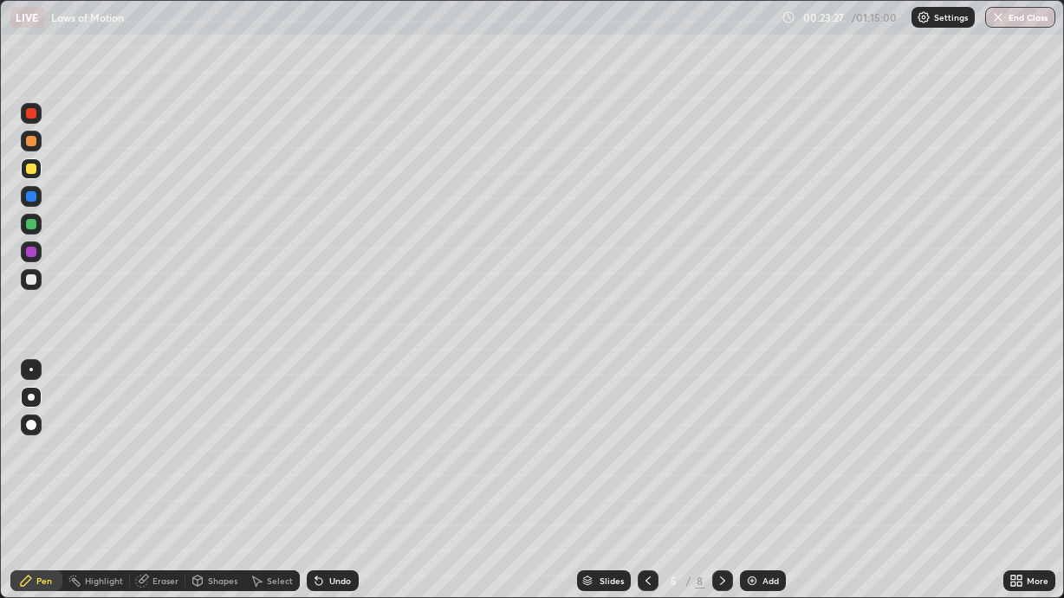
click at [648, 504] on icon at bounding box center [648, 581] width 14 height 14
click at [724, 504] on icon at bounding box center [722, 581] width 14 height 14
click at [726, 504] on icon at bounding box center [722, 581] width 14 height 14
click at [723, 504] on icon at bounding box center [722, 581] width 14 height 14
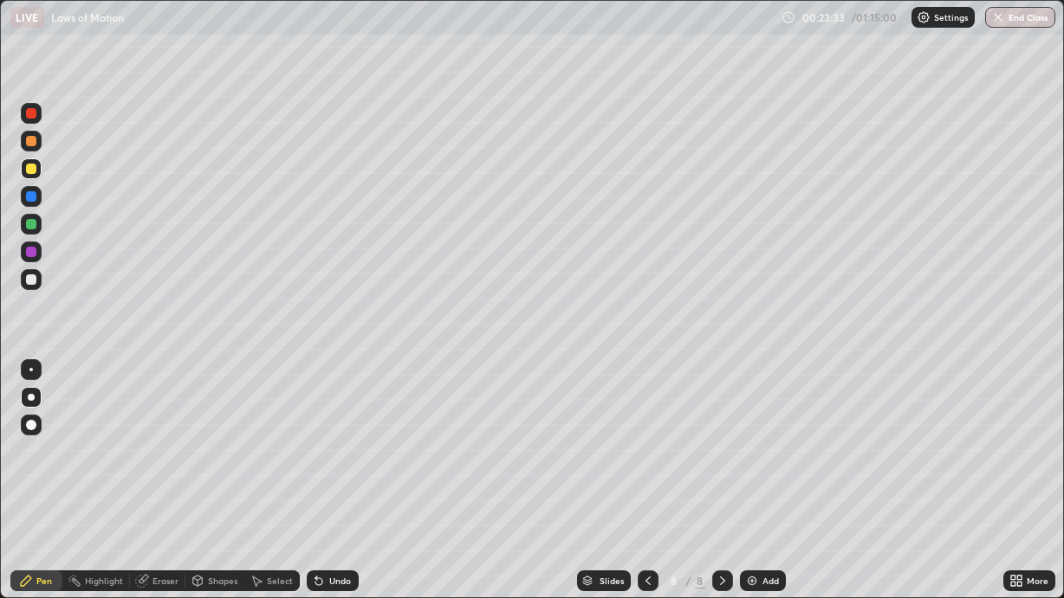
click at [723, 504] on icon at bounding box center [722, 581] width 14 height 14
click at [766, 504] on div "Add" at bounding box center [763, 581] width 46 height 21
click at [30, 281] on div at bounding box center [31, 280] width 10 height 10
click at [218, 504] on div "Shapes" at bounding box center [222, 581] width 29 height 9
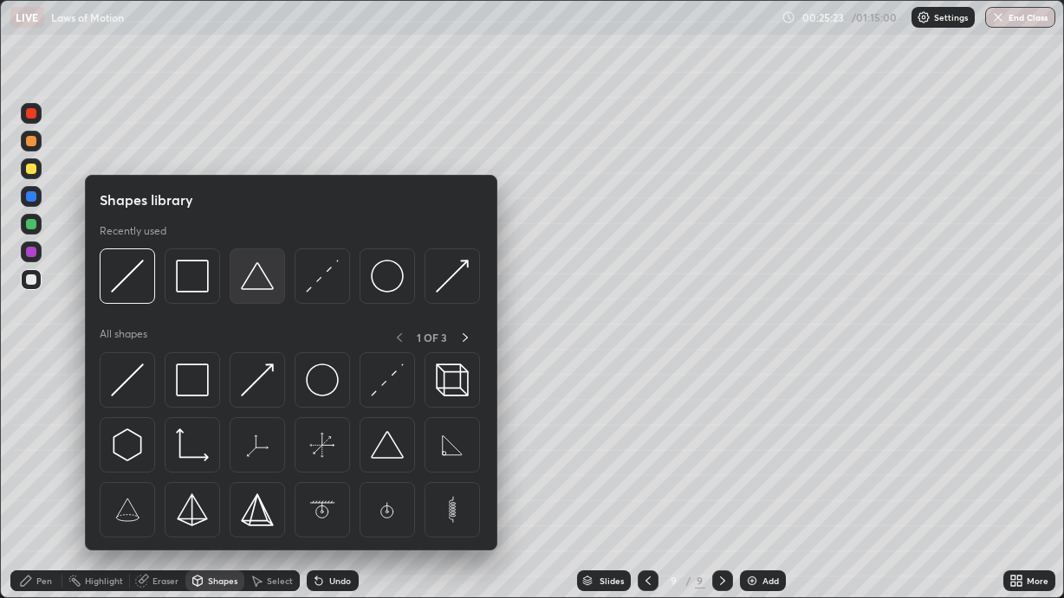
click at [257, 288] on img at bounding box center [257, 276] width 33 height 33
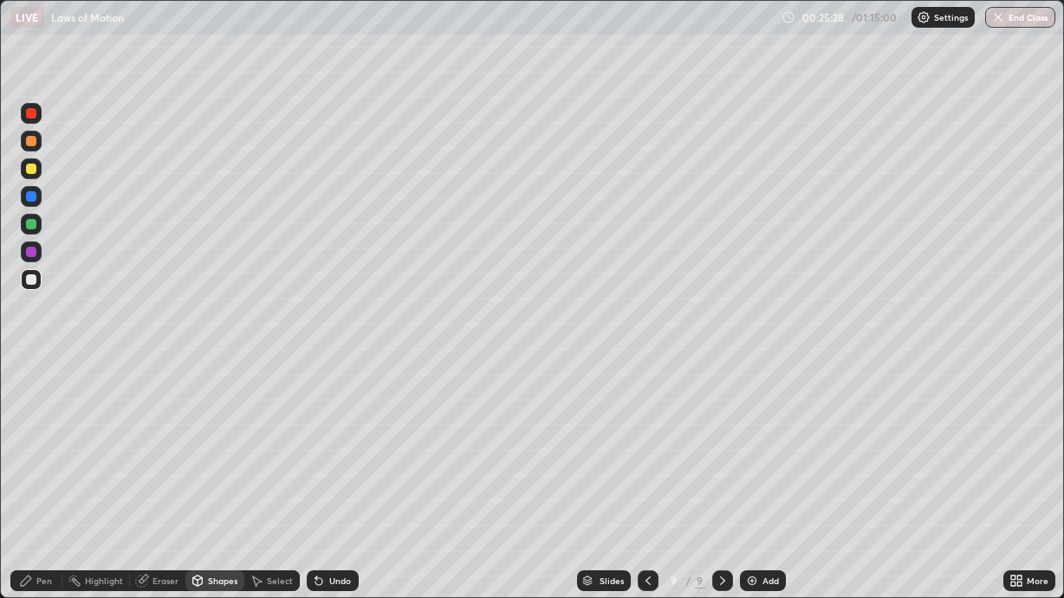
click at [42, 504] on div "Pen" at bounding box center [36, 581] width 52 height 21
click at [769, 504] on div "Add" at bounding box center [763, 581] width 46 height 21
click at [217, 504] on div "Shapes" at bounding box center [222, 581] width 29 height 9
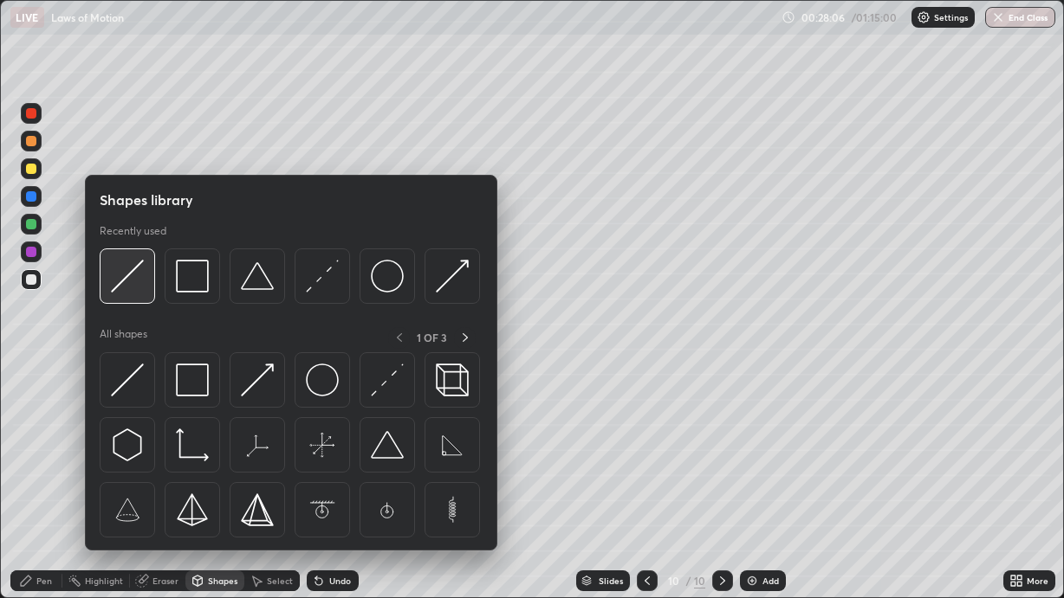
click at [140, 288] on img at bounding box center [127, 276] width 33 height 33
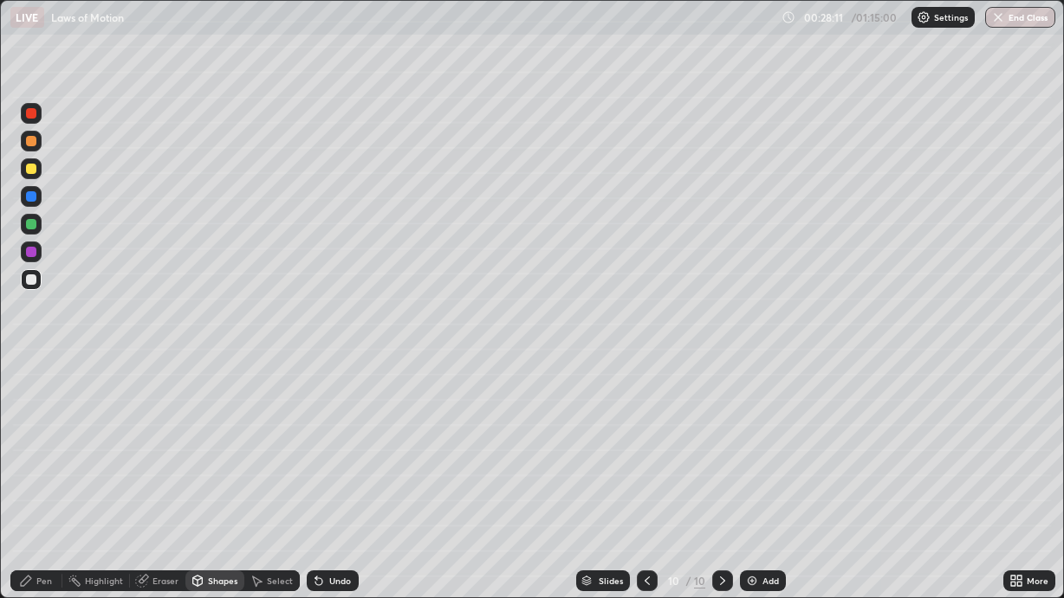
click at [40, 504] on div "Pen" at bounding box center [44, 581] width 16 height 9
click at [30, 430] on div at bounding box center [31, 425] width 10 height 10
click at [214, 504] on div "Shapes" at bounding box center [222, 581] width 29 height 9
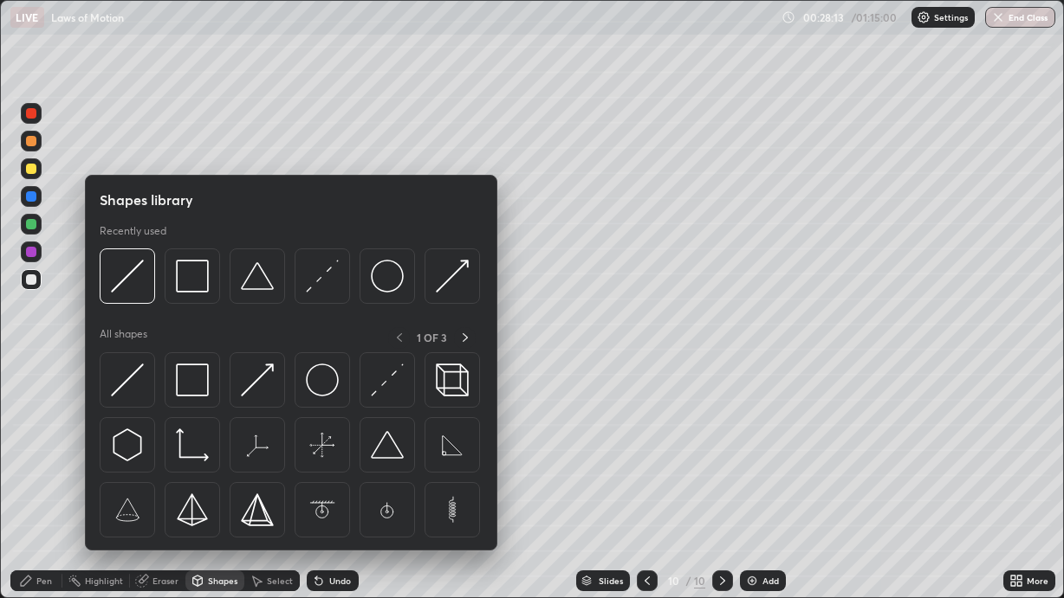
click at [212, 504] on div "Shapes" at bounding box center [222, 581] width 29 height 9
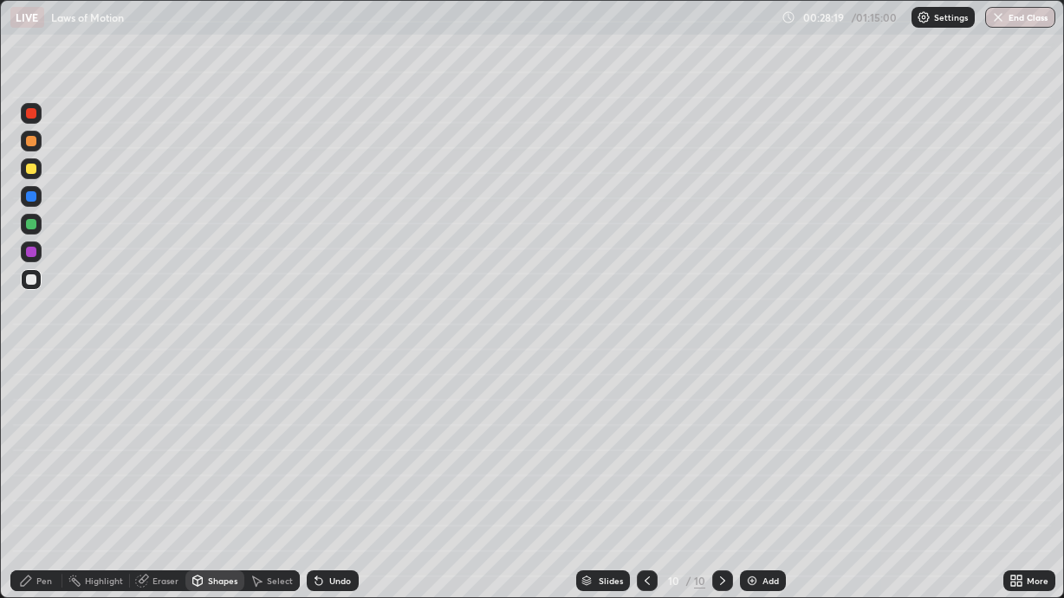
click at [36, 504] on div "Pen" at bounding box center [36, 581] width 52 height 21
click at [33, 366] on div at bounding box center [31, 369] width 21 height 21
click at [29, 400] on div at bounding box center [31, 397] width 7 height 7
click at [36, 173] on div at bounding box center [31, 168] width 21 height 21
click at [171, 504] on div "Eraser" at bounding box center [165, 581] width 26 height 9
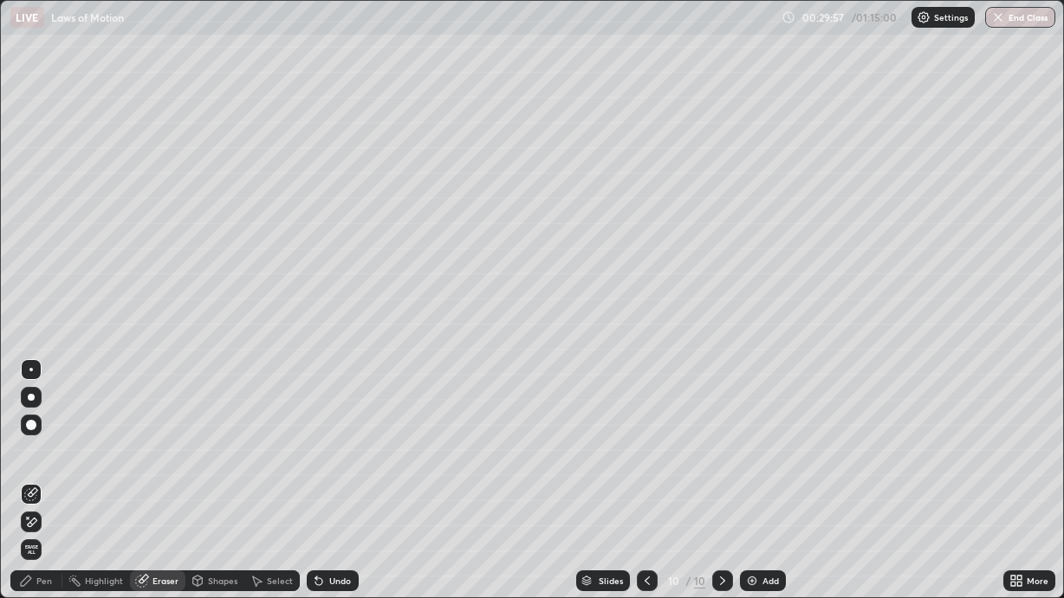
click at [49, 504] on div "Pen" at bounding box center [44, 581] width 16 height 9
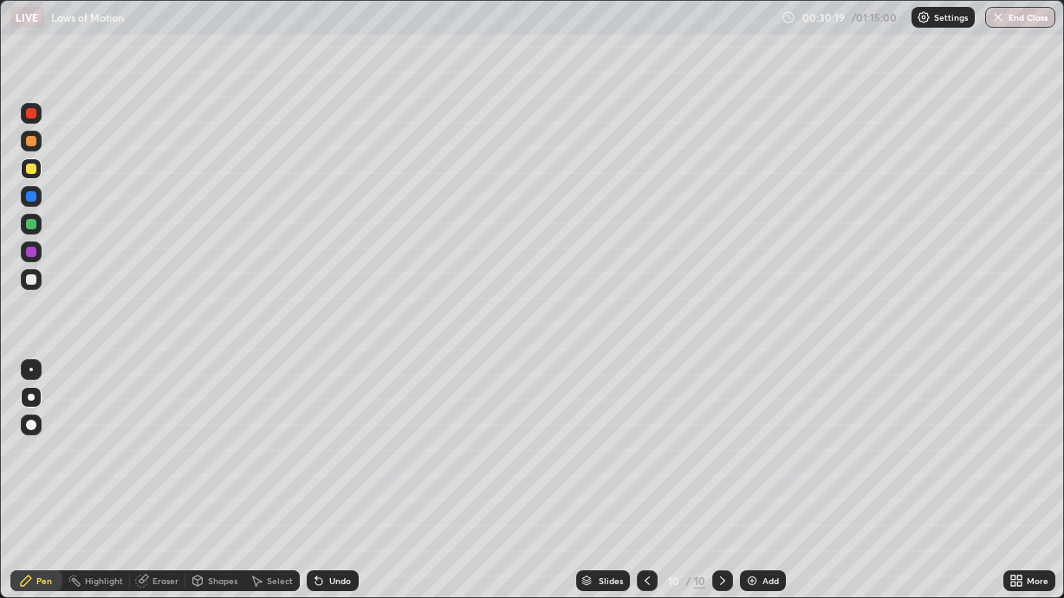
click at [33, 227] on div at bounding box center [31, 224] width 10 height 10
click at [766, 504] on div "Add" at bounding box center [770, 581] width 16 height 9
click at [31, 282] on div at bounding box center [31, 280] width 10 height 10
click at [215, 504] on div "Shapes" at bounding box center [222, 581] width 29 height 9
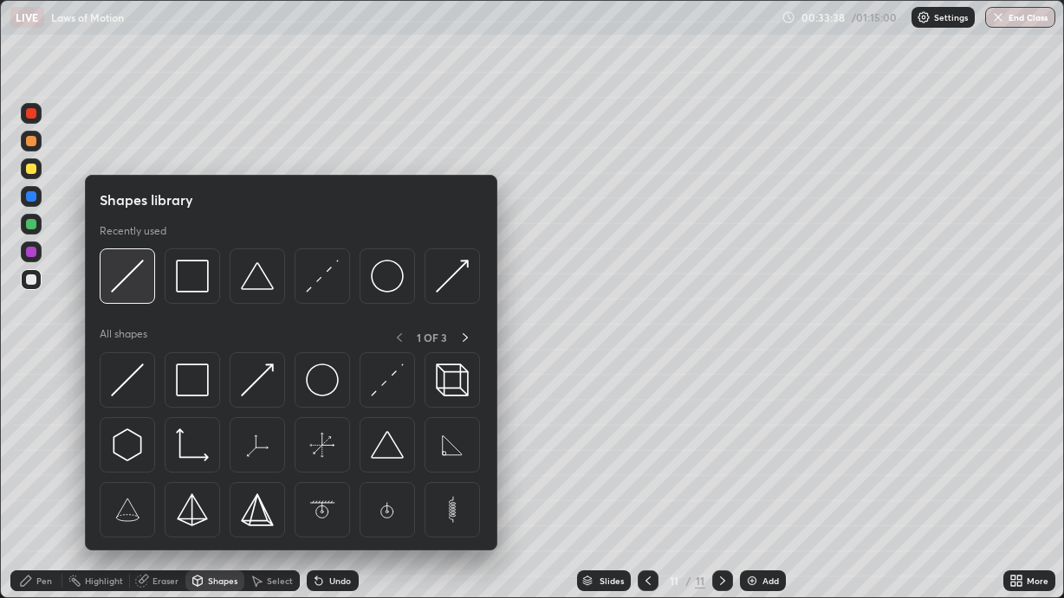
click at [138, 295] on div at bounding box center [127, 276] width 55 height 55
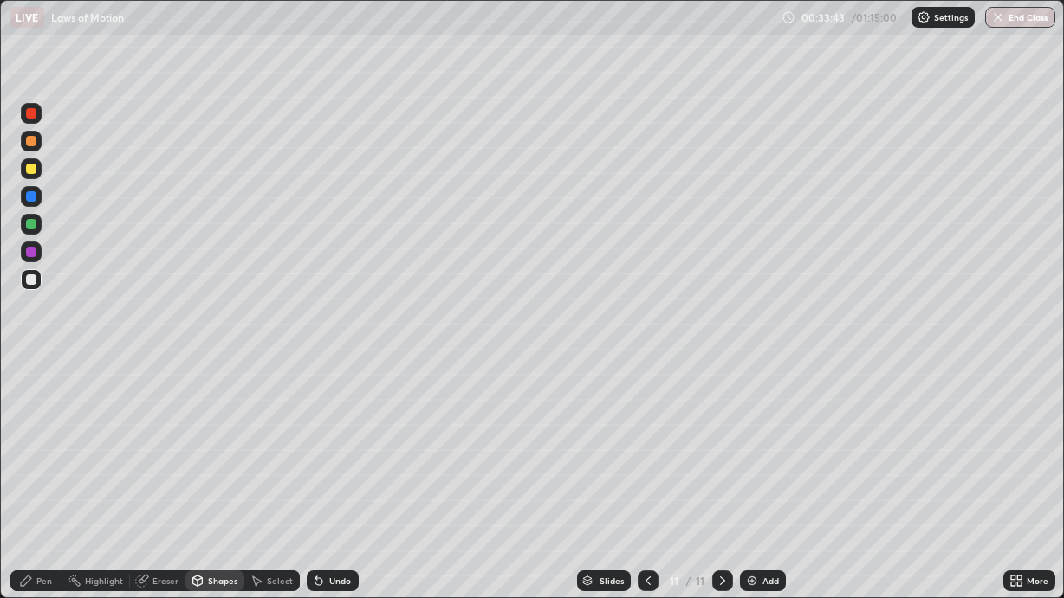
click at [47, 504] on div "Pen" at bounding box center [44, 581] width 16 height 9
click at [34, 421] on div at bounding box center [31, 425] width 21 height 21
click at [221, 504] on div "Shapes" at bounding box center [222, 581] width 29 height 9
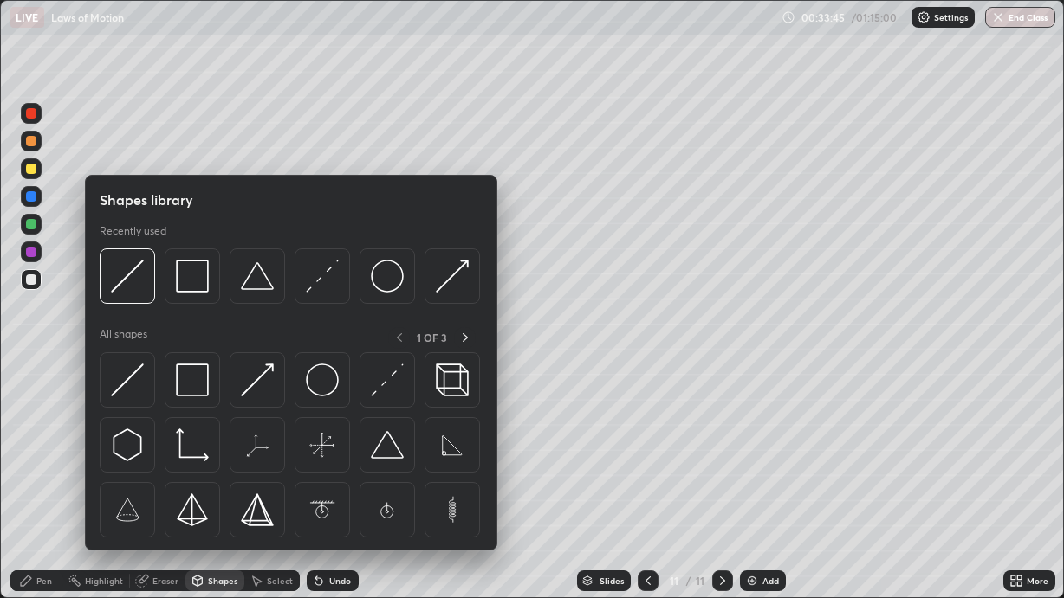
click at [223, 504] on div "Shapes" at bounding box center [222, 581] width 29 height 9
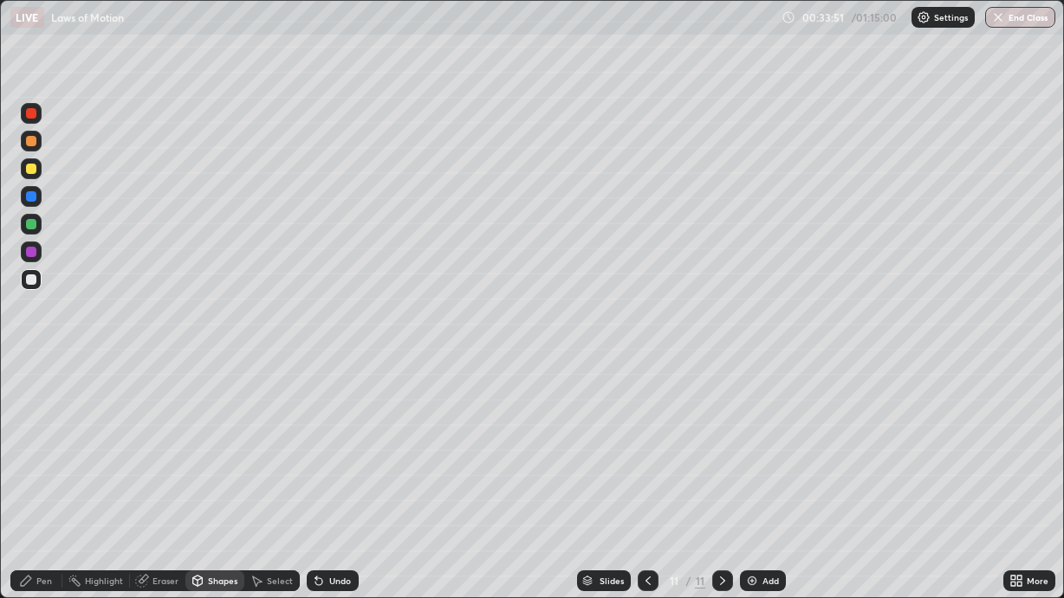
click at [41, 504] on div "Pen" at bounding box center [36, 581] width 52 height 21
click at [30, 396] on div at bounding box center [31, 397] width 7 height 7
click at [29, 367] on div at bounding box center [31, 369] width 21 height 21
click at [24, 393] on div at bounding box center [31, 397] width 21 height 21
click at [25, 165] on div at bounding box center [31, 168] width 21 height 21
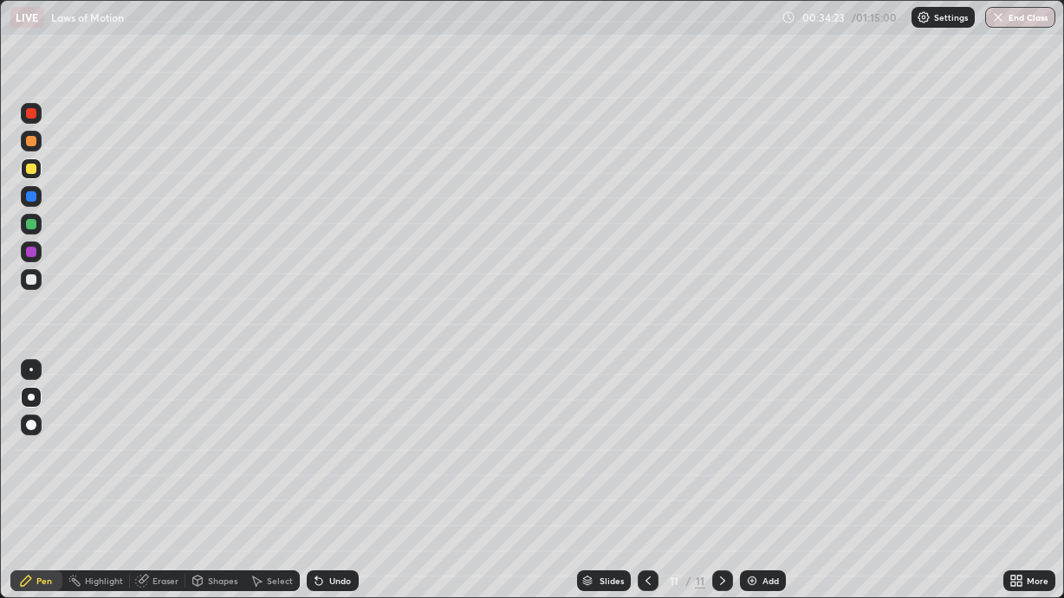
click at [24, 167] on div at bounding box center [31, 168] width 21 height 21
click at [224, 504] on div "Shapes" at bounding box center [222, 581] width 29 height 9
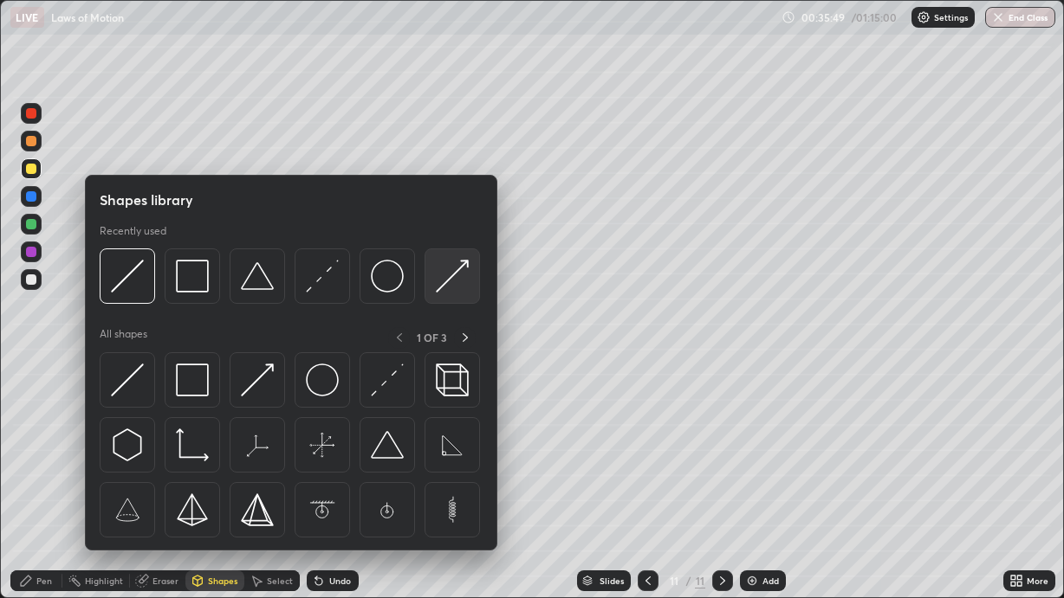
click at [446, 279] on img at bounding box center [452, 276] width 33 height 33
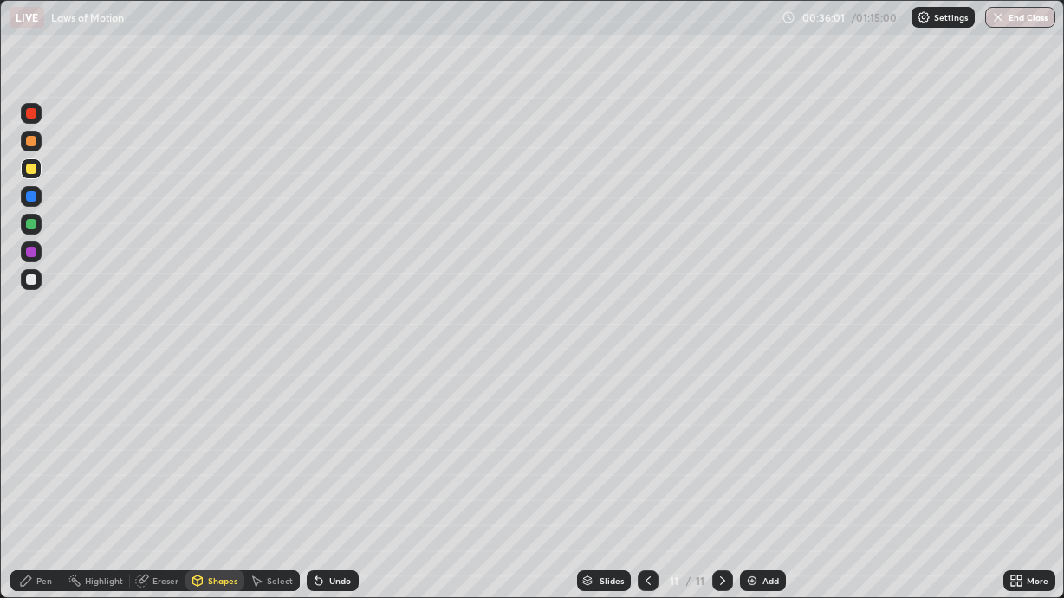
click at [213, 504] on div "Shapes" at bounding box center [222, 581] width 29 height 9
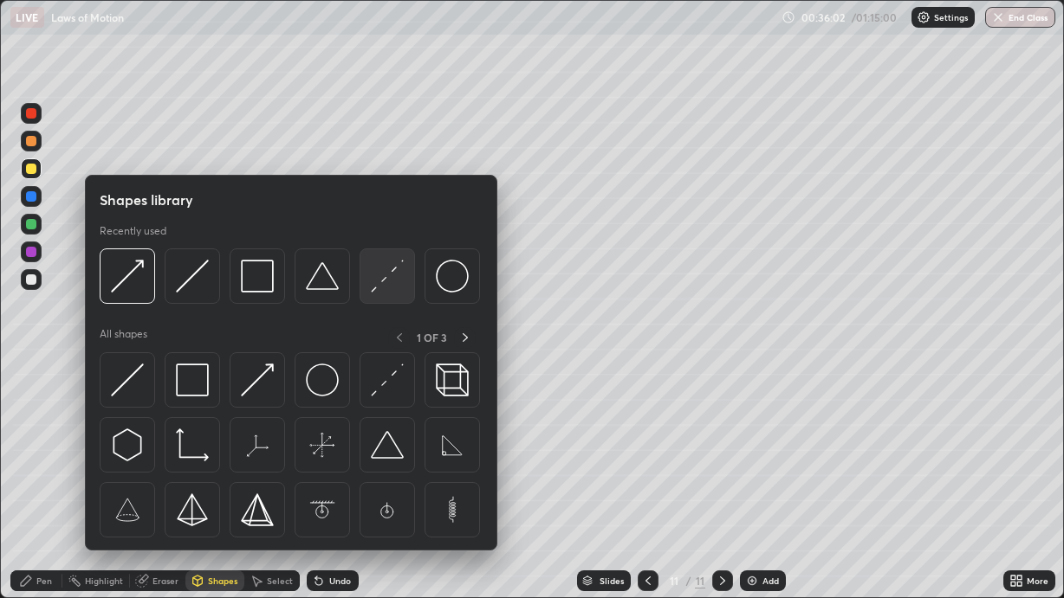
click at [388, 281] on img at bounding box center [387, 276] width 33 height 33
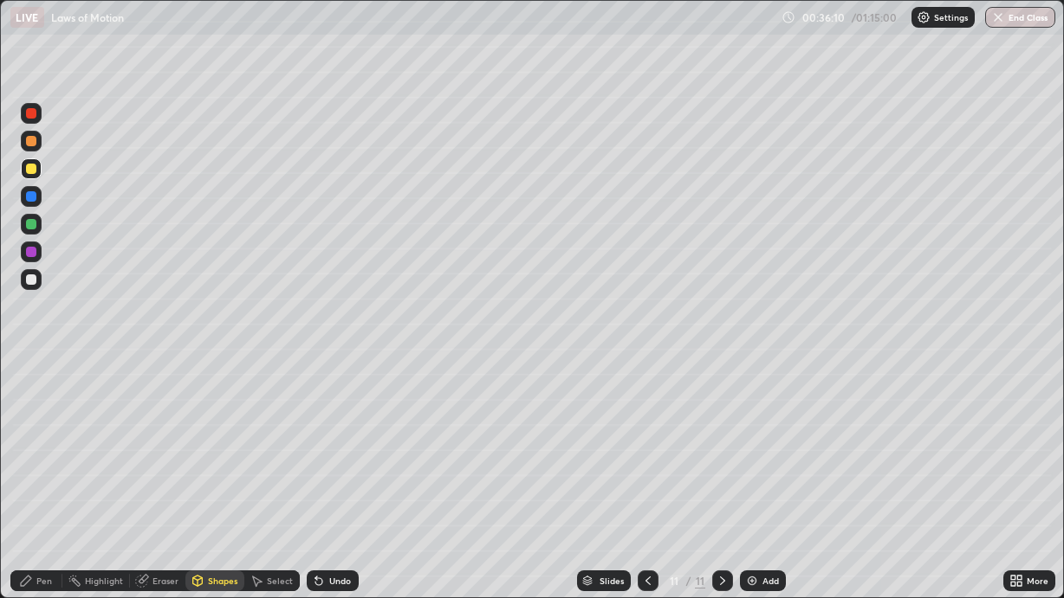
click at [50, 504] on div "Pen" at bounding box center [44, 581] width 16 height 9
click at [164, 504] on div "Eraser" at bounding box center [165, 581] width 26 height 9
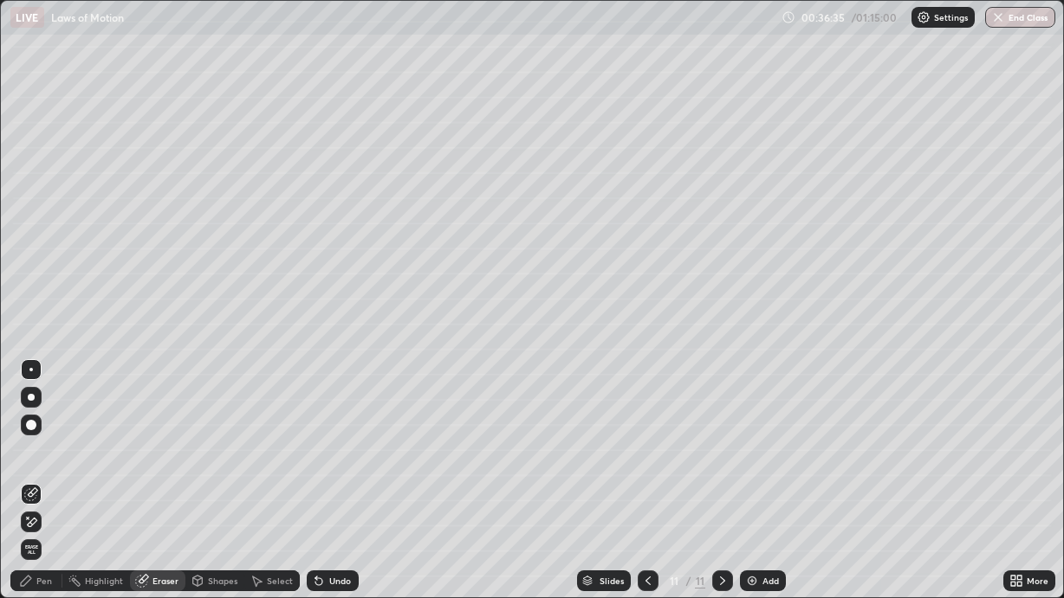
click at [42, 504] on div "Pen" at bounding box center [44, 581] width 16 height 9
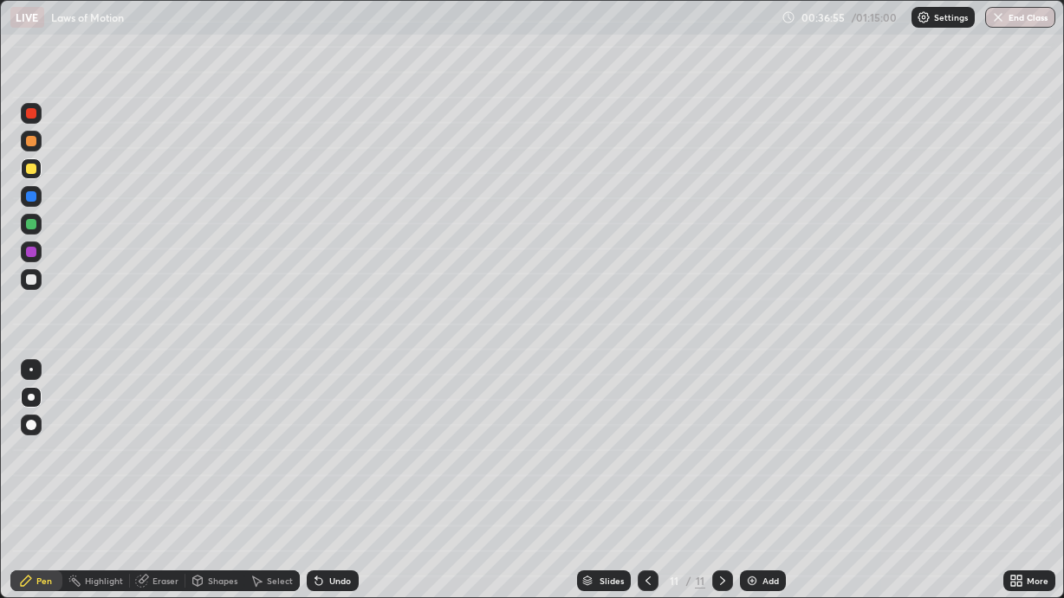
click at [34, 226] on div at bounding box center [31, 224] width 10 height 10
click at [330, 504] on div "Undo" at bounding box center [333, 581] width 52 height 21
click at [327, 504] on div "Undo" at bounding box center [333, 581] width 52 height 21
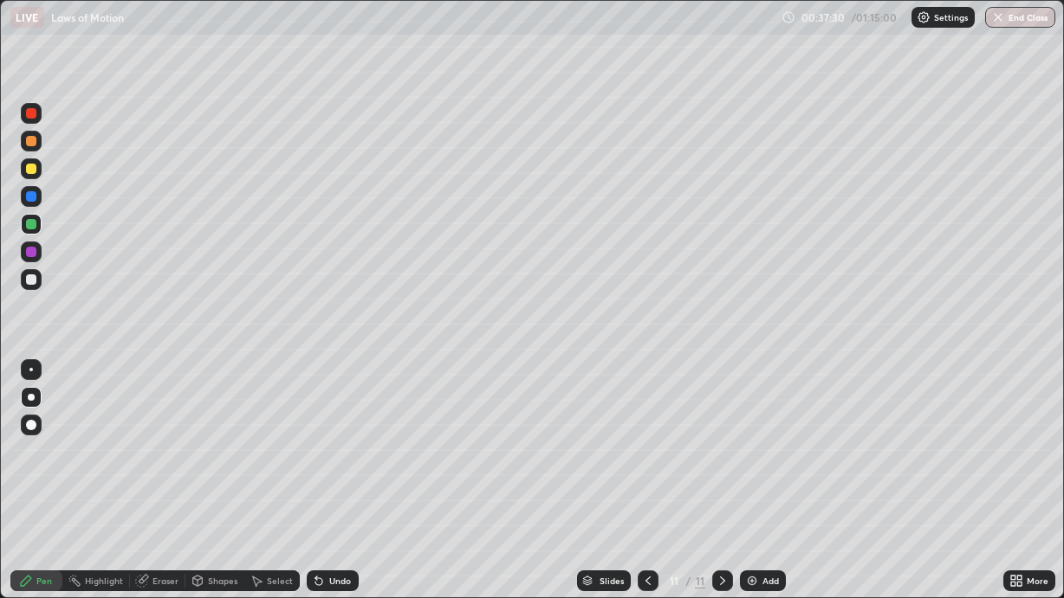
click at [28, 273] on div at bounding box center [31, 279] width 21 height 21
click at [159, 504] on div "Eraser" at bounding box center [165, 581] width 26 height 9
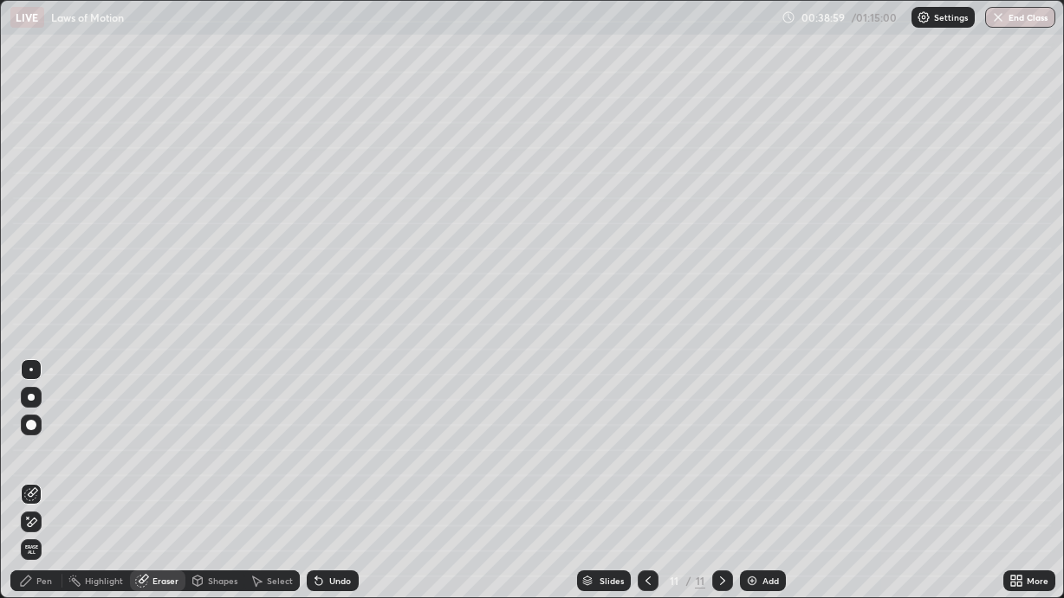
click at [35, 504] on icon at bounding box center [31, 522] width 14 height 15
click at [42, 504] on div "Pen" at bounding box center [36, 581] width 52 height 21
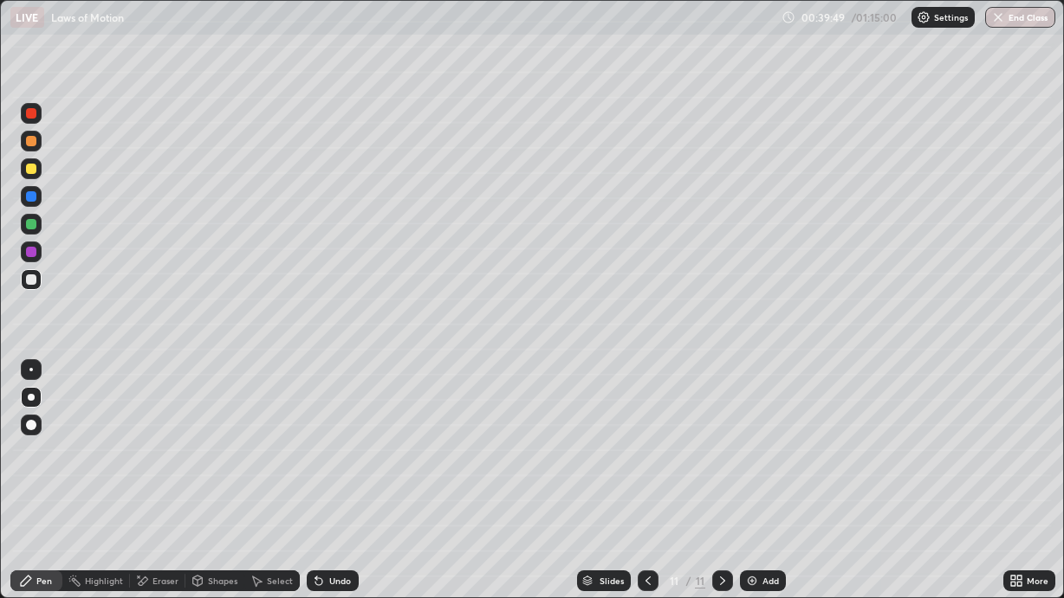
click at [166, 504] on div "Eraser" at bounding box center [165, 581] width 26 height 9
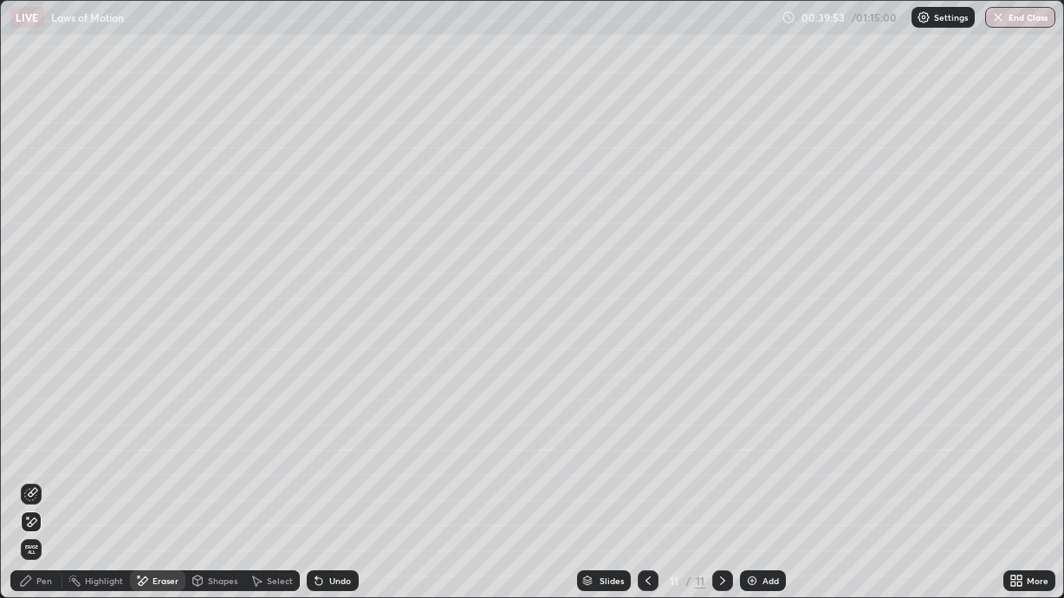
click at [326, 504] on div "Undo" at bounding box center [333, 581] width 52 height 21
click at [24, 488] on icon at bounding box center [31, 495] width 14 height 14
click at [336, 504] on div "Undo" at bounding box center [340, 581] width 22 height 9
click at [334, 504] on div "Undo" at bounding box center [340, 581] width 22 height 9
click at [41, 504] on div "Pen" at bounding box center [44, 581] width 16 height 9
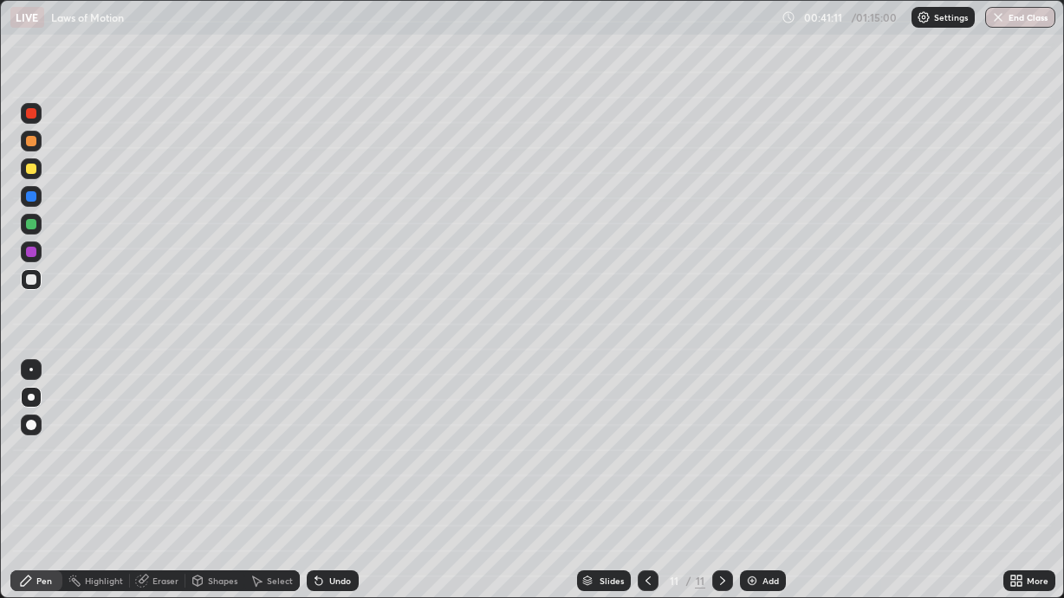
click at [762, 504] on div "Add" at bounding box center [770, 581] width 16 height 9
click at [219, 504] on div "Shapes" at bounding box center [222, 581] width 29 height 9
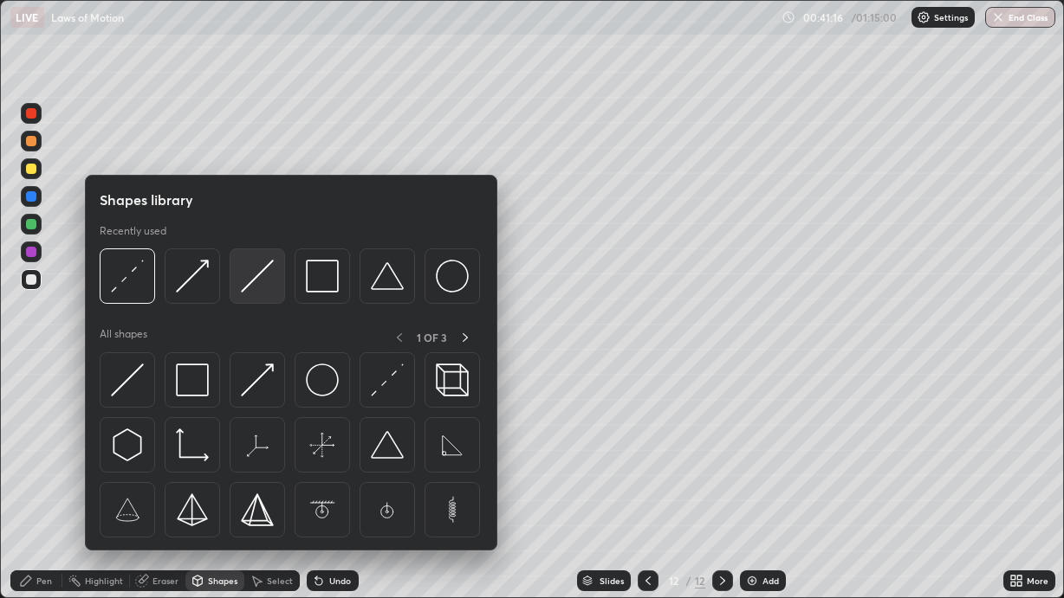
click at [257, 283] on img at bounding box center [257, 276] width 33 height 33
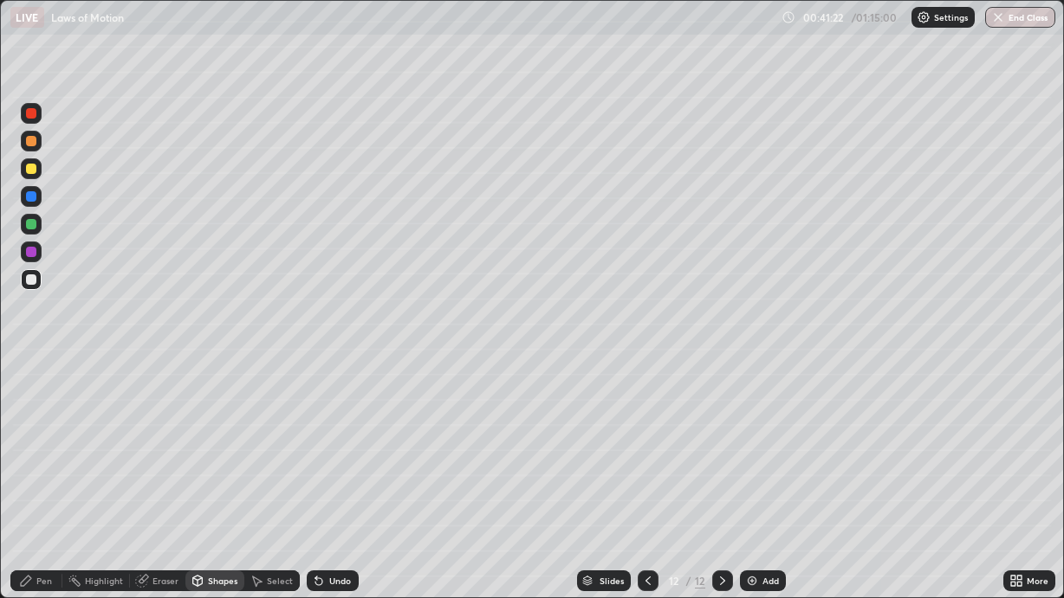
click at [50, 504] on div "Pen" at bounding box center [44, 581] width 16 height 9
click at [30, 427] on div at bounding box center [31, 425] width 10 height 10
click at [208, 504] on div "Shapes" at bounding box center [222, 581] width 29 height 9
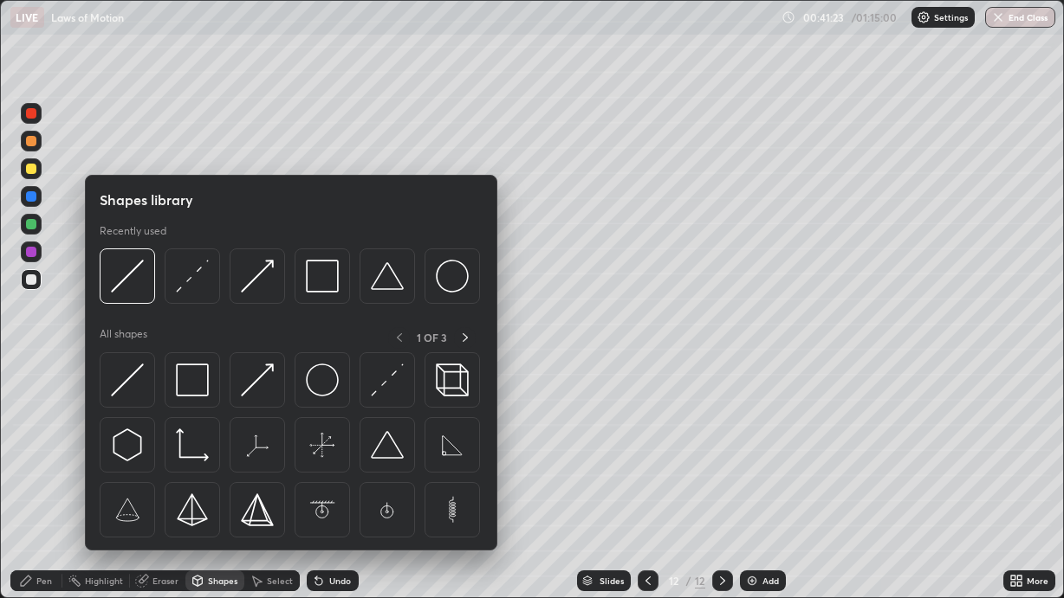
click at [210, 504] on div "Shapes" at bounding box center [222, 581] width 29 height 9
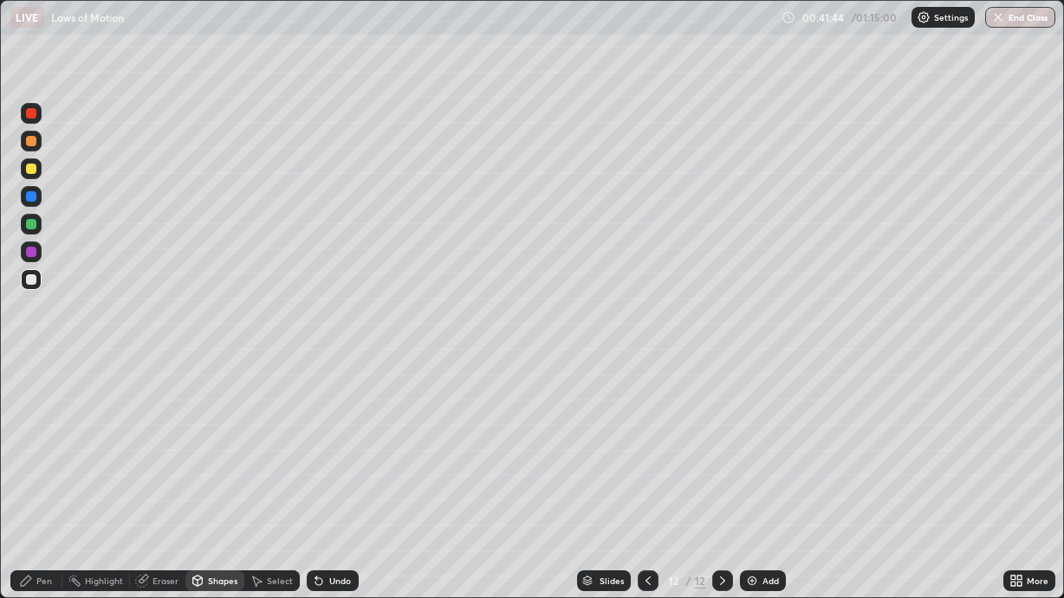
click at [48, 504] on div "Pen" at bounding box center [36, 581] width 52 height 21
click at [28, 396] on div at bounding box center [31, 397] width 7 height 7
click at [222, 504] on div "Shapes" at bounding box center [222, 581] width 29 height 9
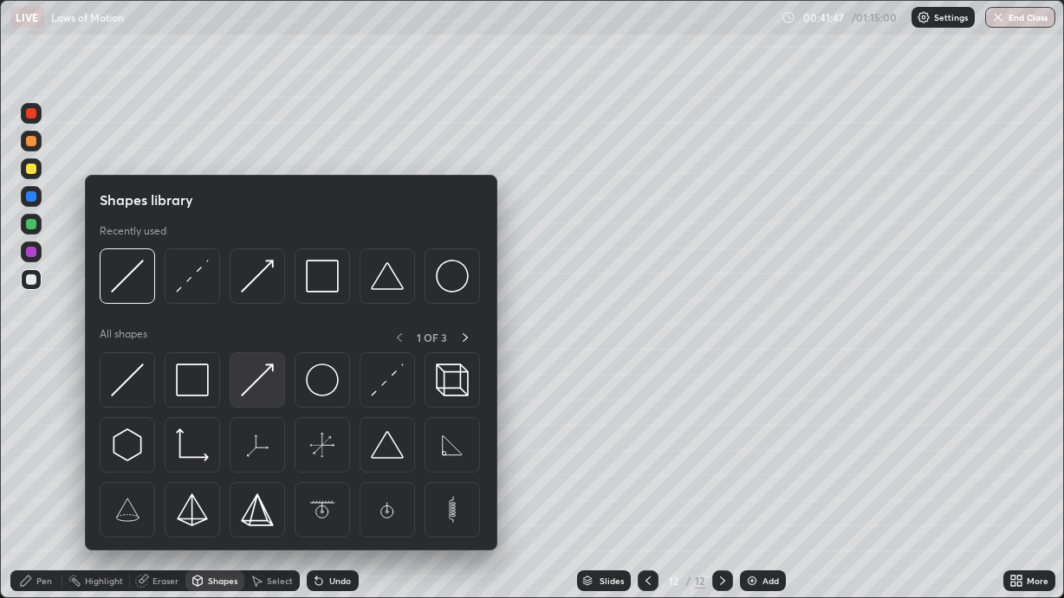
click at [262, 385] on img at bounding box center [257, 380] width 33 height 33
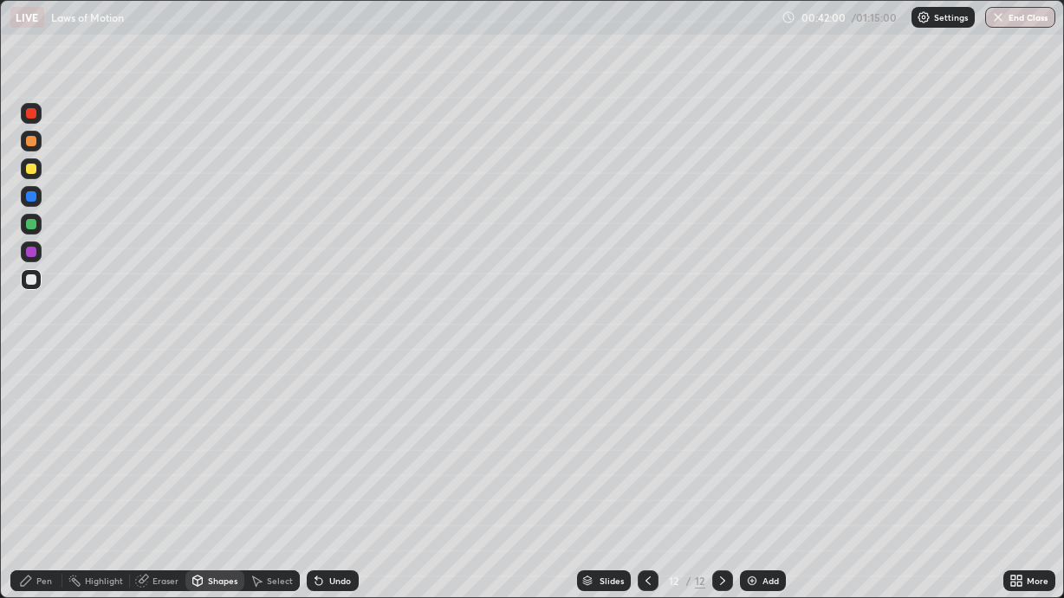
click at [325, 504] on div "Undo" at bounding box center [333, 581] width 52 height 21
click at [48, 504] on div "Pen" at bounding box center [44, 581] width 16 height 9
click at [767, 504] on div "Add" at bounding box center [770, 581] width 16 height 9
click at [34, 169] on div at bounding box center [31, 169] width 10 height 10
click at [221, 504] on div "Shapes" at bounding box center [222, 581] width 29 height 9
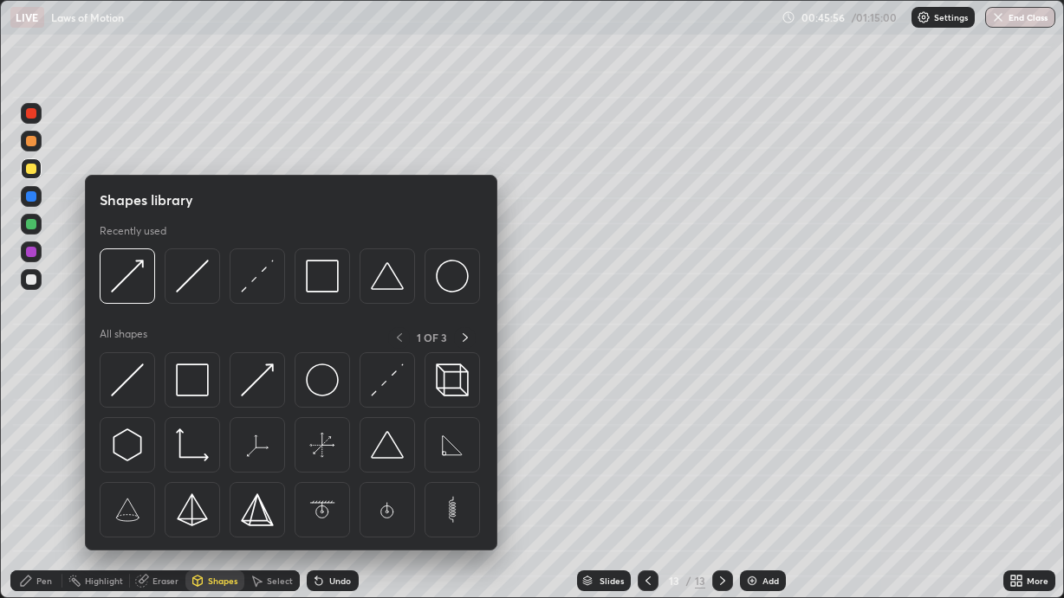
click at [217, 504] on div "Shapes" at bounding box center [214, 581] width 59 height 21
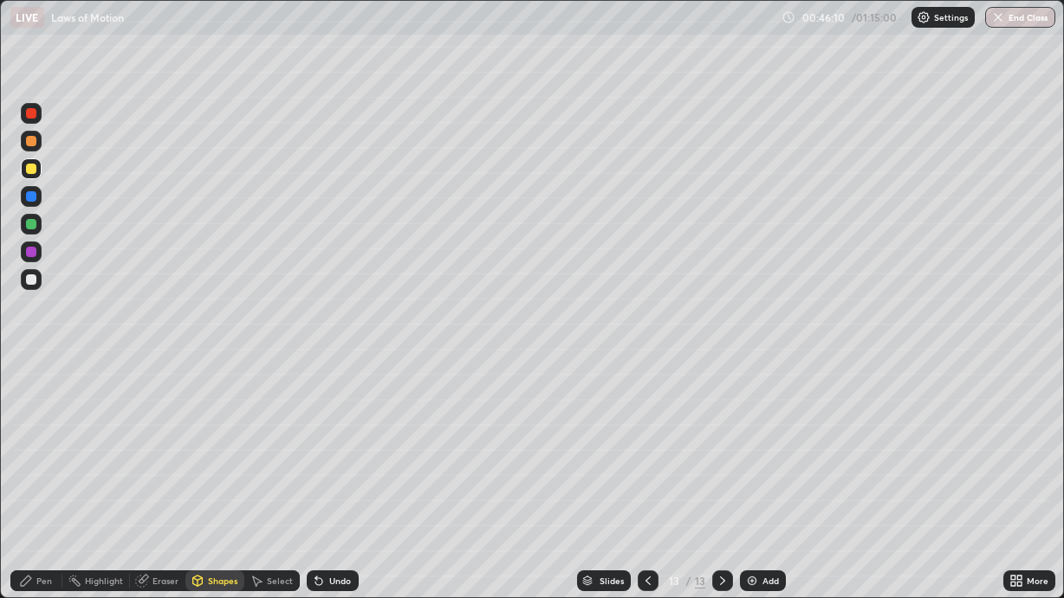
click at [34, 167] on div at bounding box center [31, 169] width 10 height 10
click at [326, 504] on div "Undo" at bounding box center [333, 581] width 52 height 21
click at [327, 504] on div "Undo" at bounding box center [333, 581] width 52 height 21
click at [29, 504] on icon at bounding box center [26, 581] width 14 height 14
click at [32, 220] on div at bounding box center [31, 224] width 10 height 10
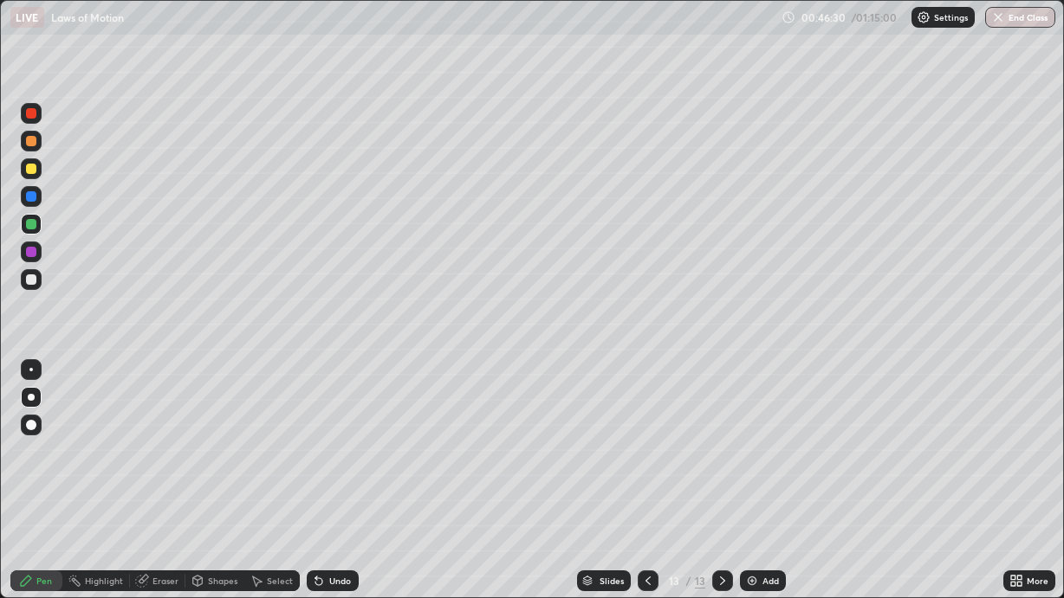
click at [29, 424] on div at bounding box center [31, 425] width 10 height 10
click at [217, 504] on div "Shapes" at bounding box center [222, 581] width 29 height 9
click at [216, 504] on div "Shapes" at bounding box center [222, 581] width 29 height 9
click at [33, 255] on div at bounding box center [31, 252] width 10 height 10
click at [39, 504] on div "Pen" at bounding box center [44, 581] width 16 height 9
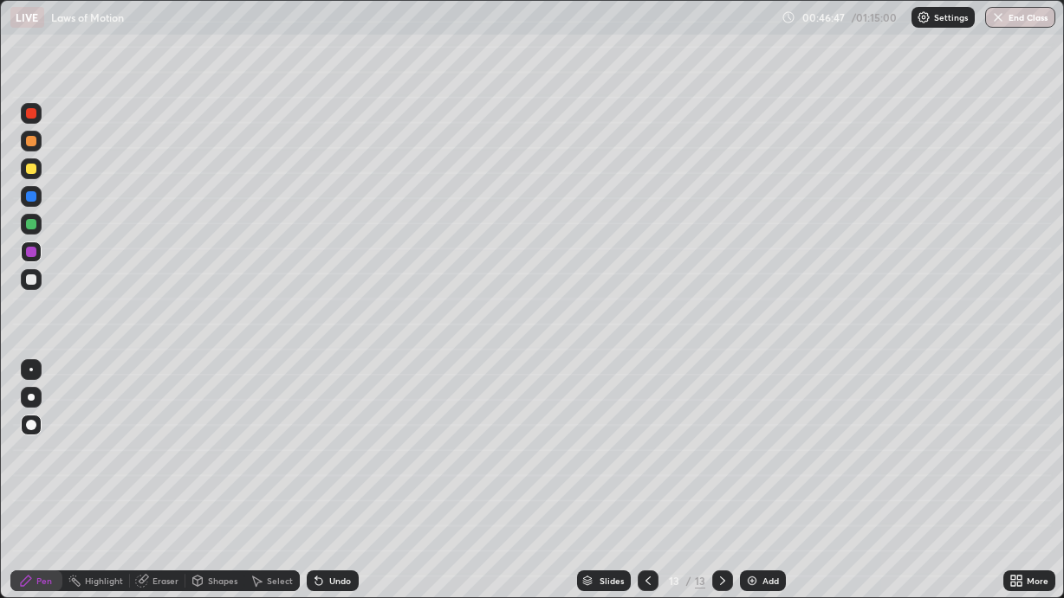
click at [36, 172] on div at bounding box center [31, 169] width 10 height 10
click at [30, 370] on div at bounding box center [30, 369] width 3 height 3
click at [646, 504] on icon at bounding box center [648, 581] width 14 height 14
click at [715, 504] on icon at bounding box center [722, 581] width 14 height 14
click at [160, 504] on div "Eraser" at bounding box center [165, 581] width 26 height 9
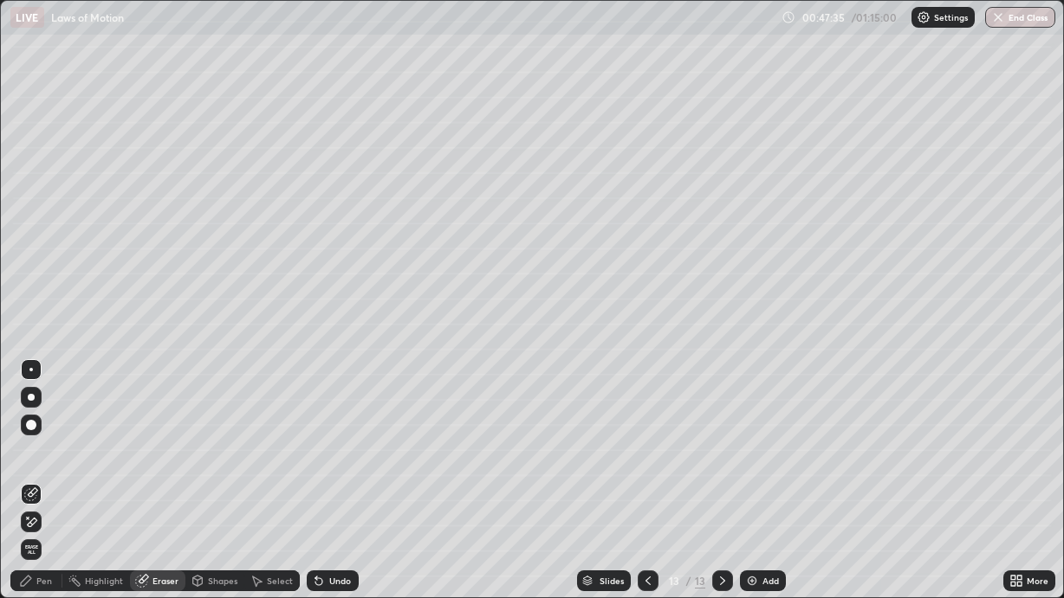
click at [34, 366] on div at bounding box center [31, 369] width 21 height 21
click at [28, 504] on div "Pen" at bounding box center [36, 581] width 52 height 21
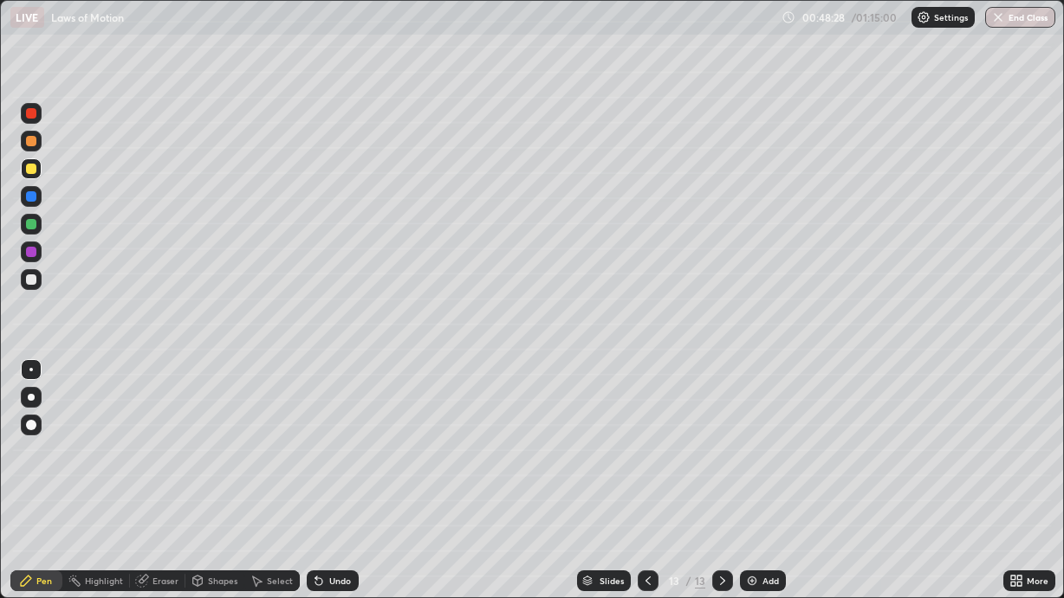
click at [648, 504] on icon at bounding box center [648, 581] width 14 height 14
click at [337, 504] on div "Undo" at bounding box center [340, 581] width 22 height 9
click at [340, 504] on div "Undo" at bounding box center [340, 581] width 22 height 9
click at [344, 504] on div "Undo" at bounding box center [340, 581] width 22 height 9
click at [336, 504] on div "Undo" at bounding box center [333, 581] width 52 height 21
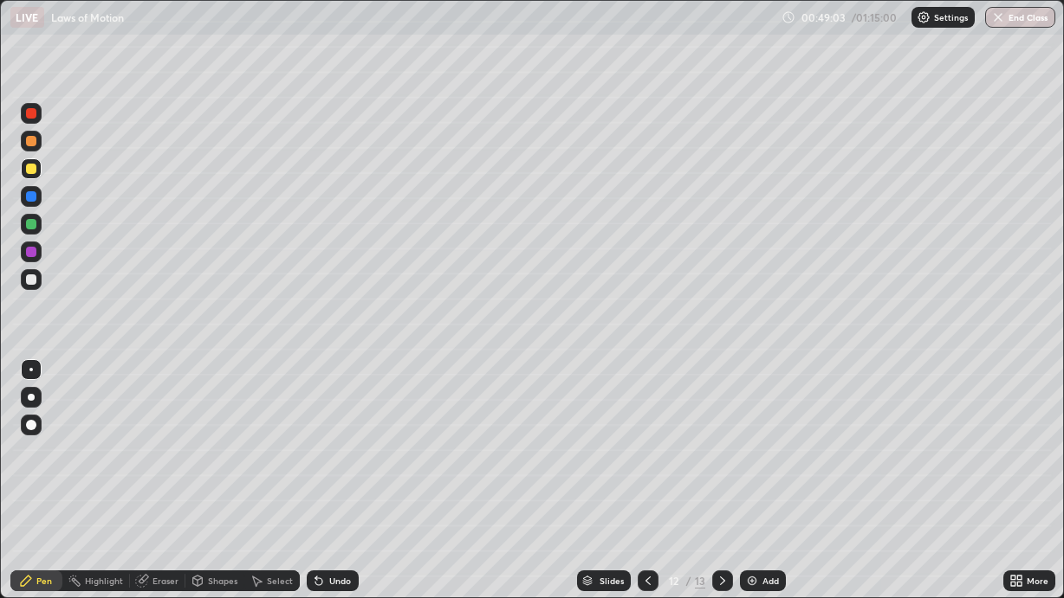
click at [333, 504] on div "Undo" at bounding box center [333, 581] width 52 height 21
click at [716, 504] on icon at bounding box center [722, 581] width 14 height 14
click at [646, 504] on icon at bounding box center [648, 581] width 14 height 14
click at [712, 504] on div at bounding box center [722, 581] width 21 height 21
click at [650, 504] on icon at bounding box center [648, 581] width 14 height 14
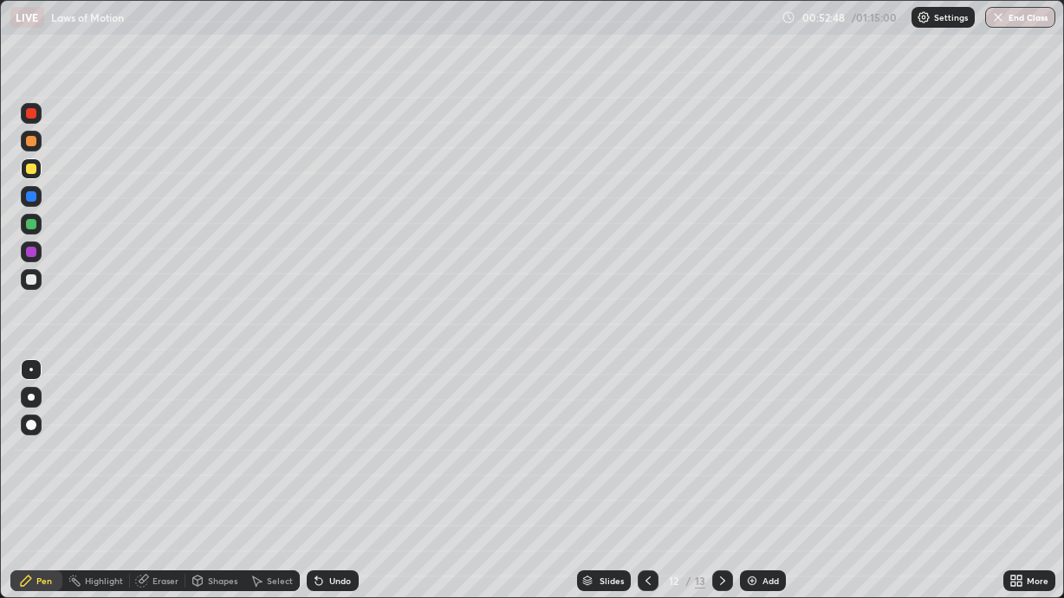
click at [731, 504] on div at bounding box center [722, 581] width 21 height 21
click at [766, 504] on div "Add" at bounding box center [770, 581] width 16 height 9
click at [646, 504] on div at bounding box center [647, 581] width 21 height 21
click at [721, 504] on icon at bounding box center [722, 581] width 14 height 14
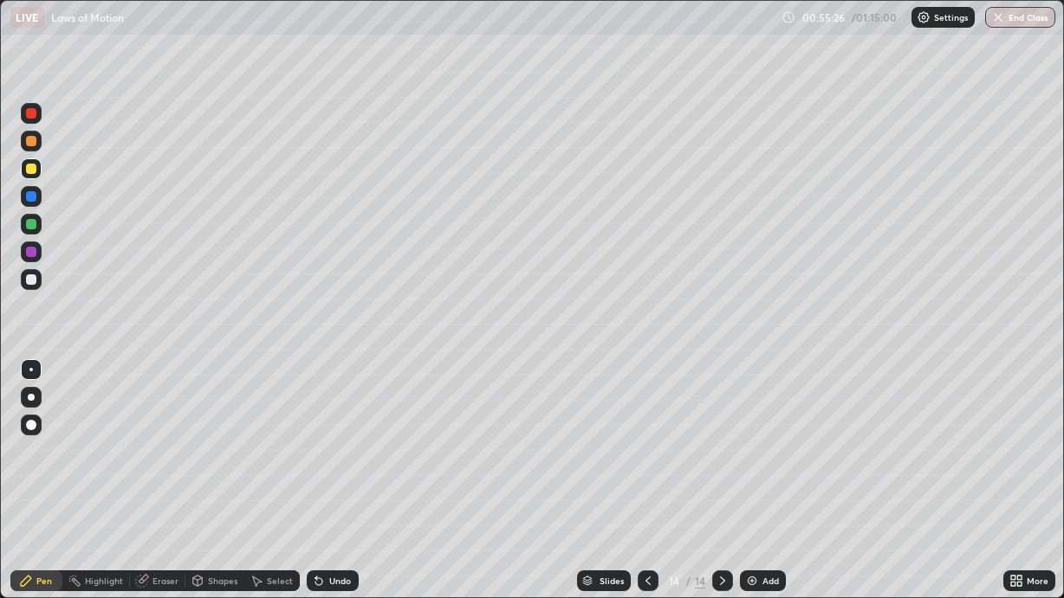
click at [339, 504] on div "Undo" at bounding box center [340, 581] width 22 height 9
click at [335, 504] on div "Undo" at bounding box center [333, 581] width 52 height 21
click at [329, 504] on div "Undo" at bounding box center [340, 581] width 22 height 9
click at [650, 504] on icon at bounding box center [648, 581] width 14 height 14
click at [720, 504] on icon at bounding box center [722, 581] width 14 height 14
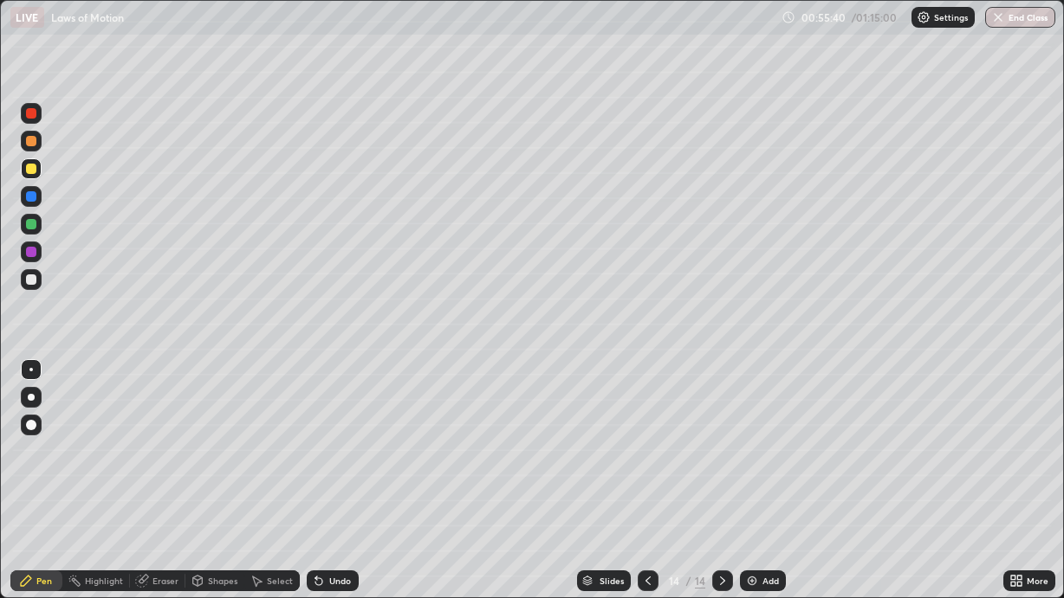
click at [638, 504] on div at bounding box center [647, 581] width 21 height 21
click at [713, 504] on div at bounding box center [722, 581] width 21 height 21
click at [36, 275] on div at bounding box center [31, 279] width 21 height 21
click at [217, 504] on div "Shapes" at bounding box center [214, 581] width 59 height 21
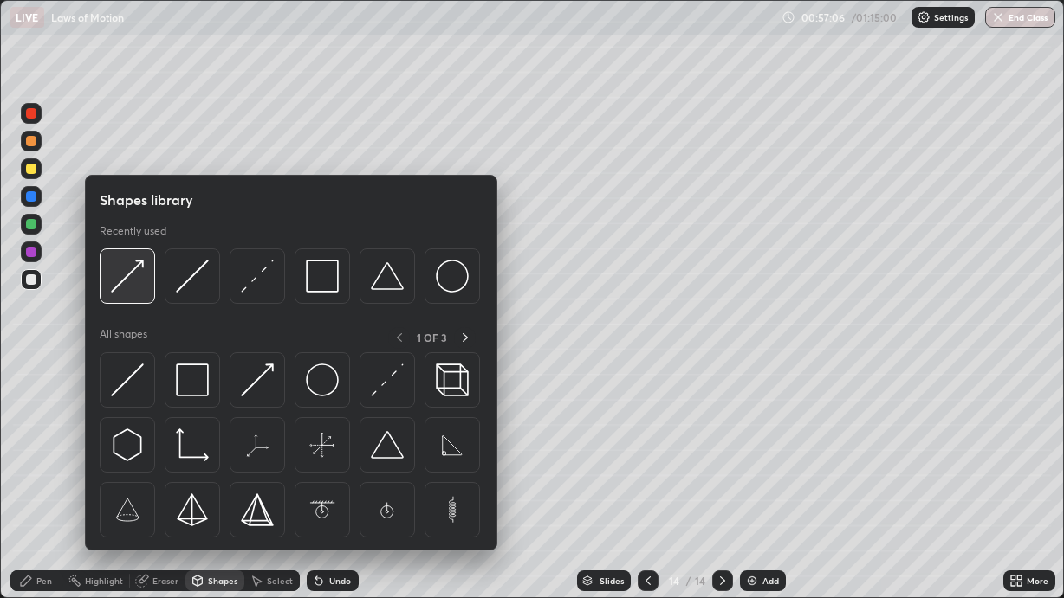
click at [137, 283] on img at bounding box center [127, 276] width 33 height 33
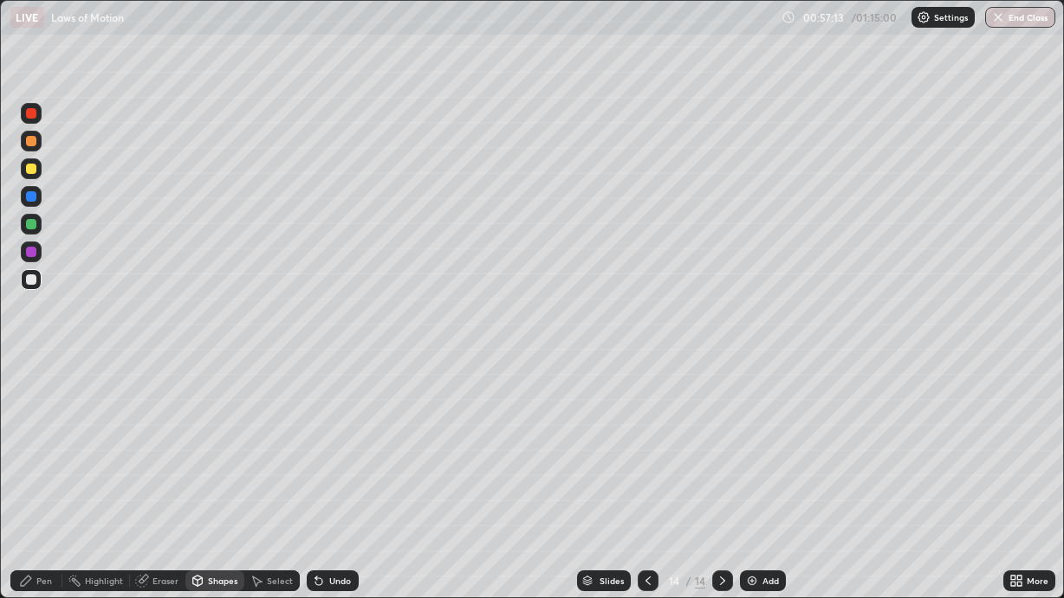
click at [47, 504] on div "Pen" at bounding box center [44, 581] width 16 height 9
click at [768, 504] on div "Add" at bounding box center [770, 581] width 16 height 9
click at [31, 285] on div at bounding box center [31, 279] width 21 height 21
click at [38, 397] on div at bounding box center [31, 397] width 21 height 21
click at [225, 504] on div "Shapes" at bounding box center [222, 581] width 29 height 9
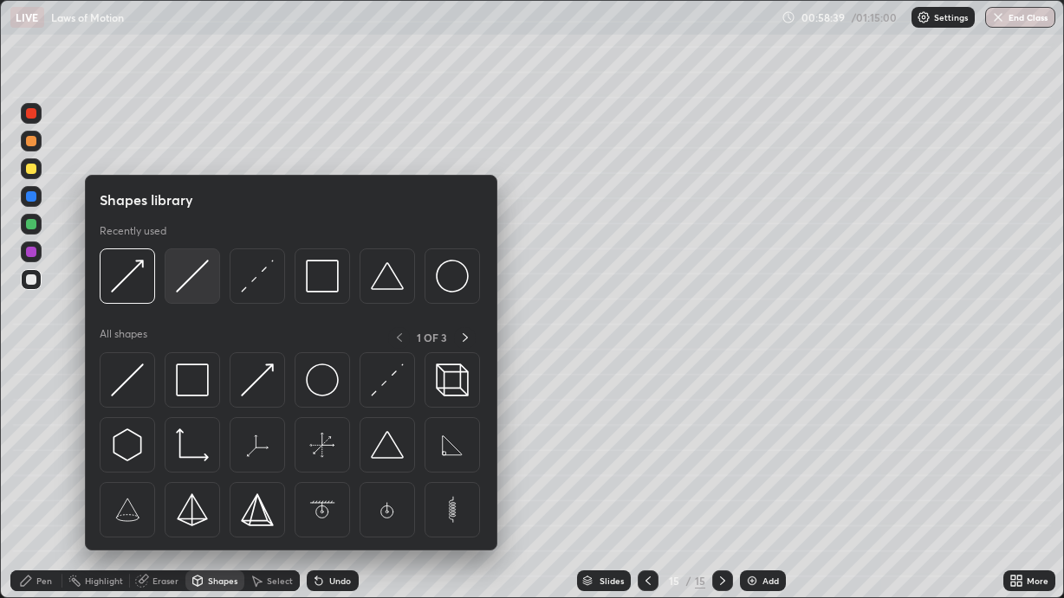
click at [195, 281] on img at bounding box center [192, 276] width 33 height 33
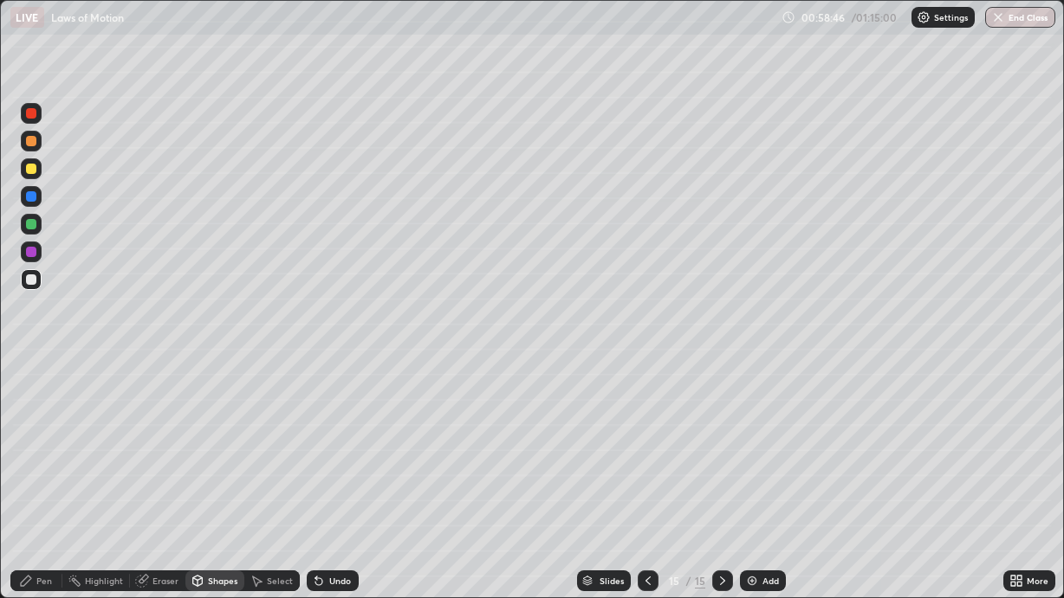
click at [50, 504] on div "Pen" at bounding box center [44, 581] width 16 height 9
click at [224, 504] on div "Shapes" at bounding box center [222, 581] width 29 height 9
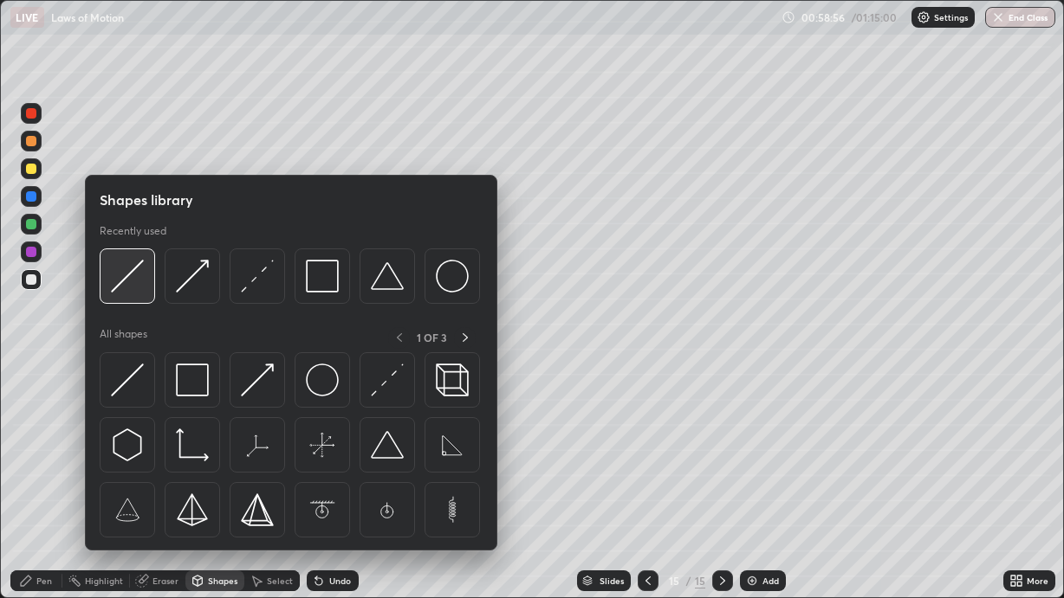
click at [140, 287] on img at bounding box center [127, 276] width 33 height 33
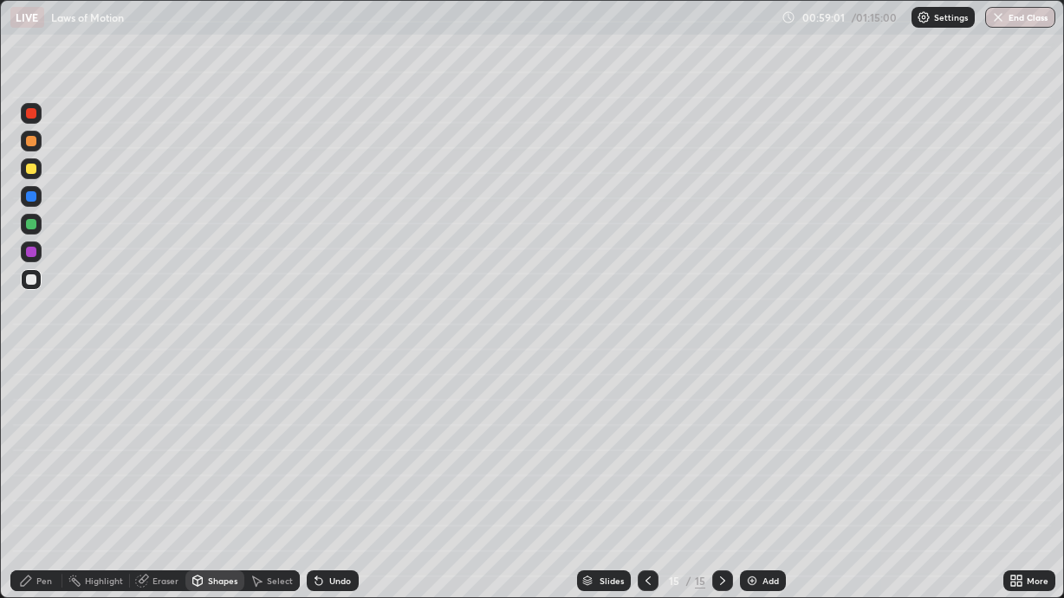
click at [336, 504] on div "Undo" at bounding box center [340, 581] width 22 height 9
click at [346, 504] on div "Undo" at bounding box center [340, 581] width 22 height 9
click at [221, 504] on div "Shapes" at bounding box center [222, 581] width 29 height 9
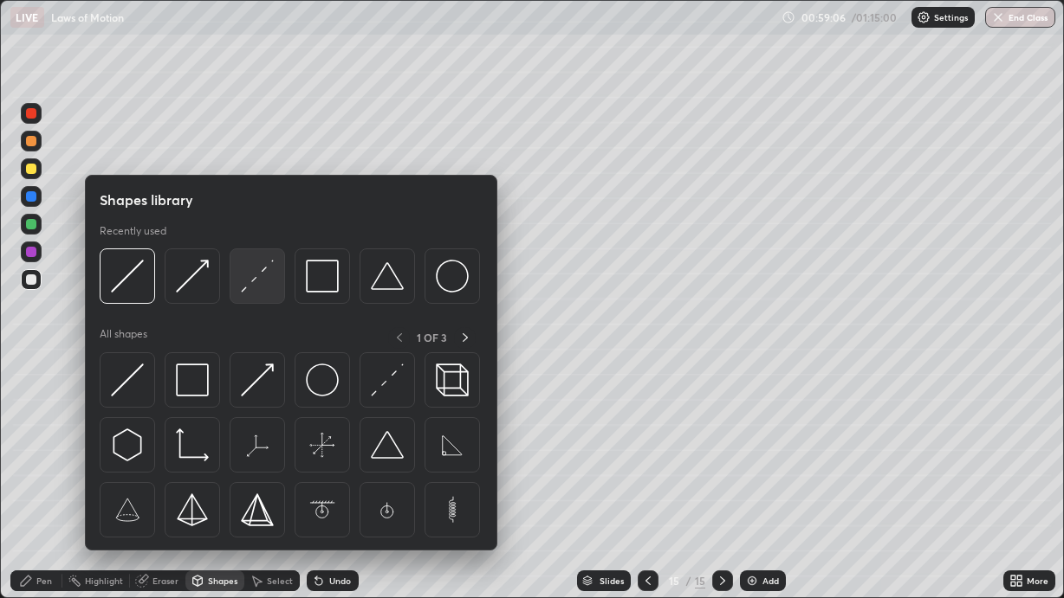
click at [249, 280] on img at bounding box center [257, 276] width 33 height 33
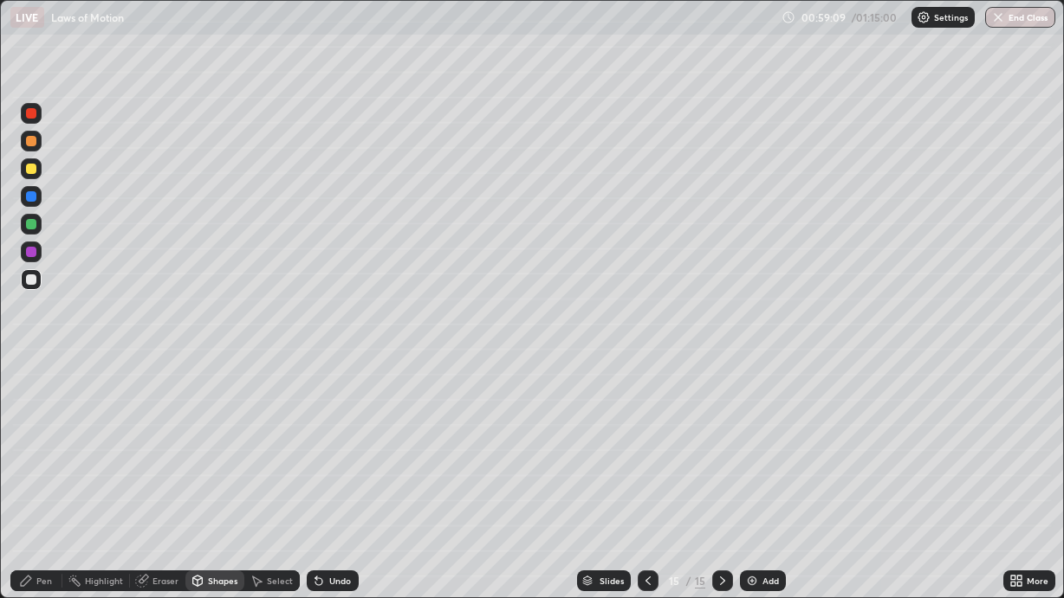
click at [55, 504] on div "Pen" at bounding box center [36, 581] width 52 height 21
click at [31, 178] on div at bounding box center [31, 168] width 21 height 21
click at [206, 504] on div "Shapes" at bounding box center [214, 581] width 59 height 21
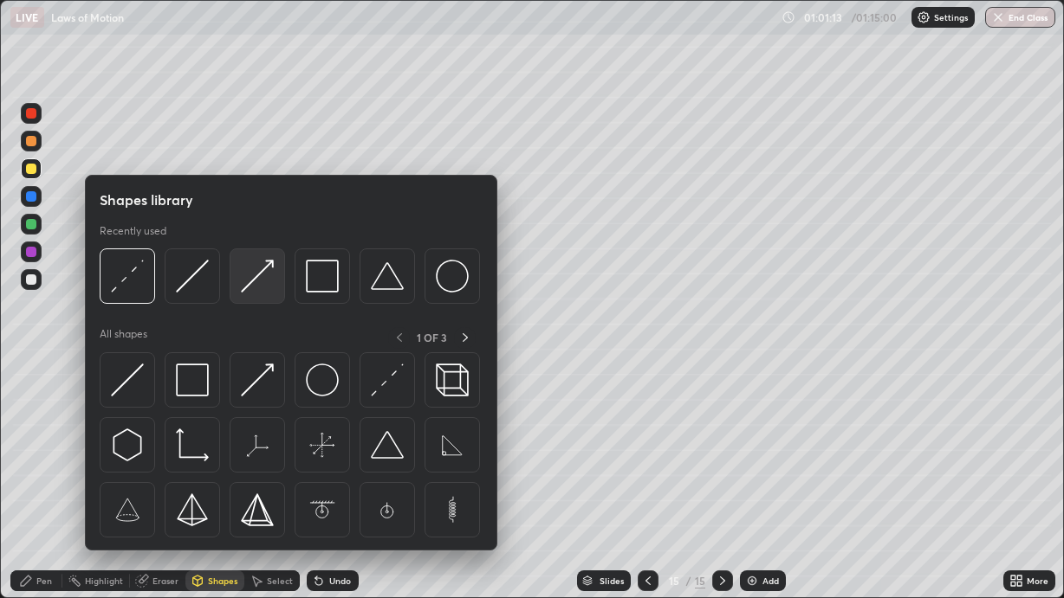
click at [262, 285] on img at bounding box center [257, 276] width 33 height 33
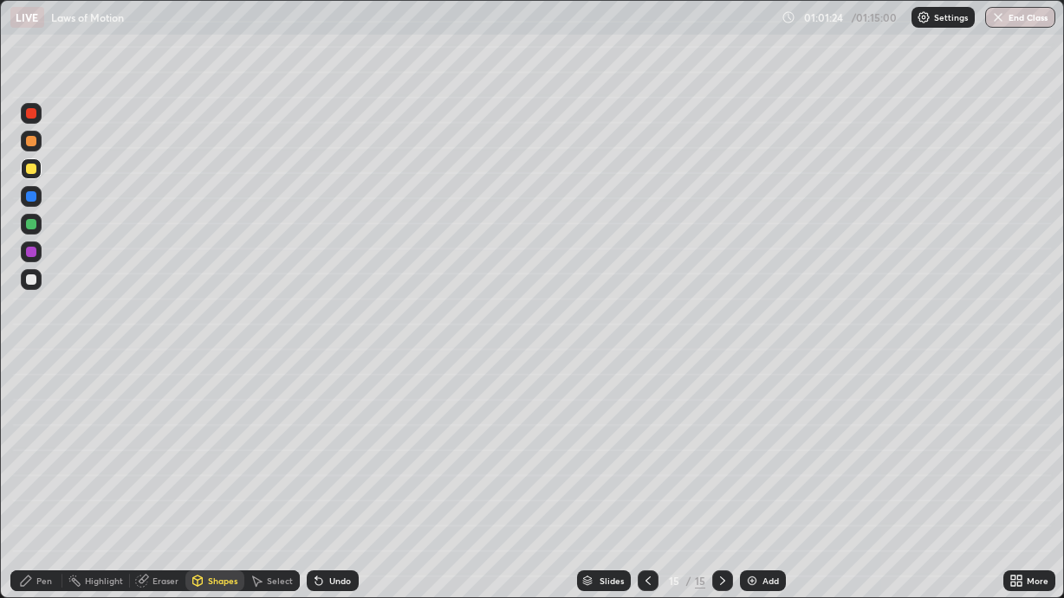
click at [35, 504] on div "Pen" at bounding box center [36, 581] width 52 height 21
click at [1023, 16] on button "End Class" at bounding box center [1020, 17] width 70 height 21
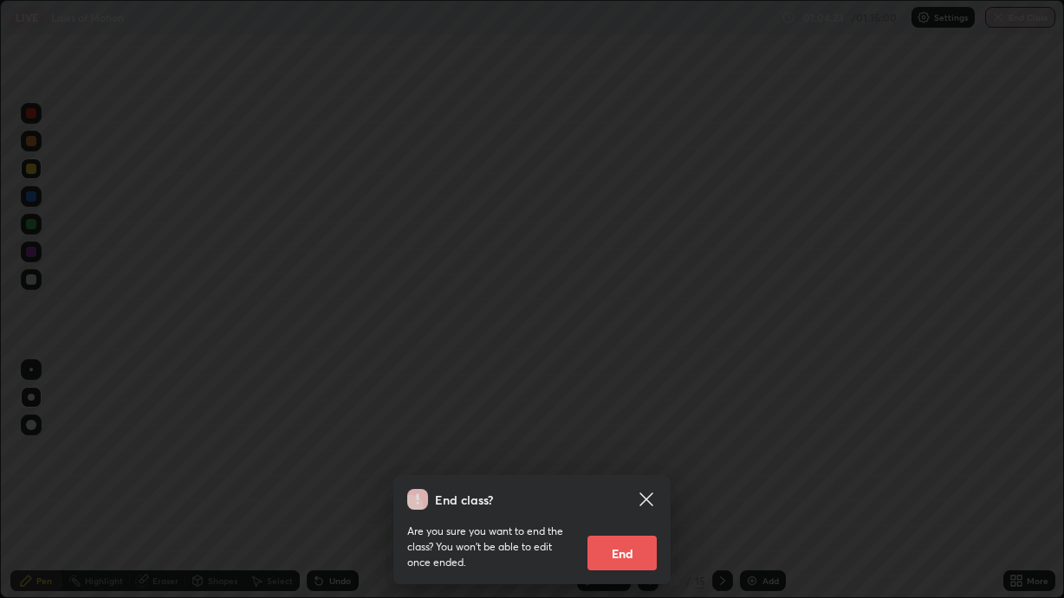
click at [638, 504] on button "End" at bounding box center [621, 553] width 69 height 35
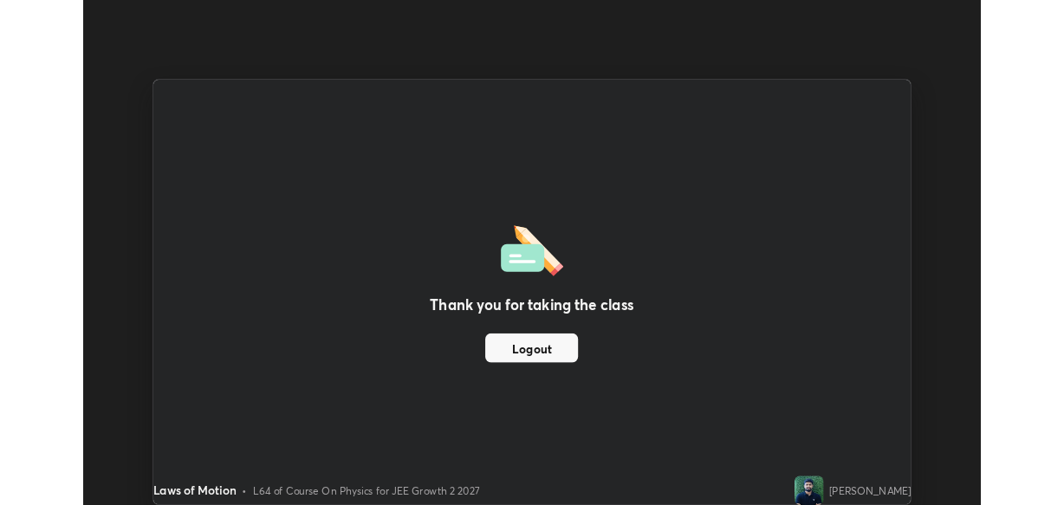
scroll to position [86101, 85542]
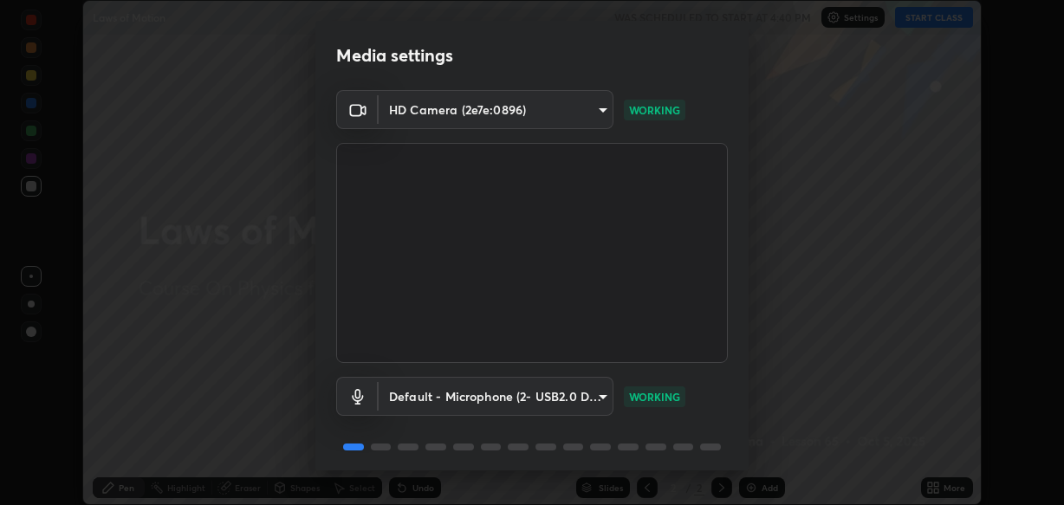
scroll to position [62, 0]
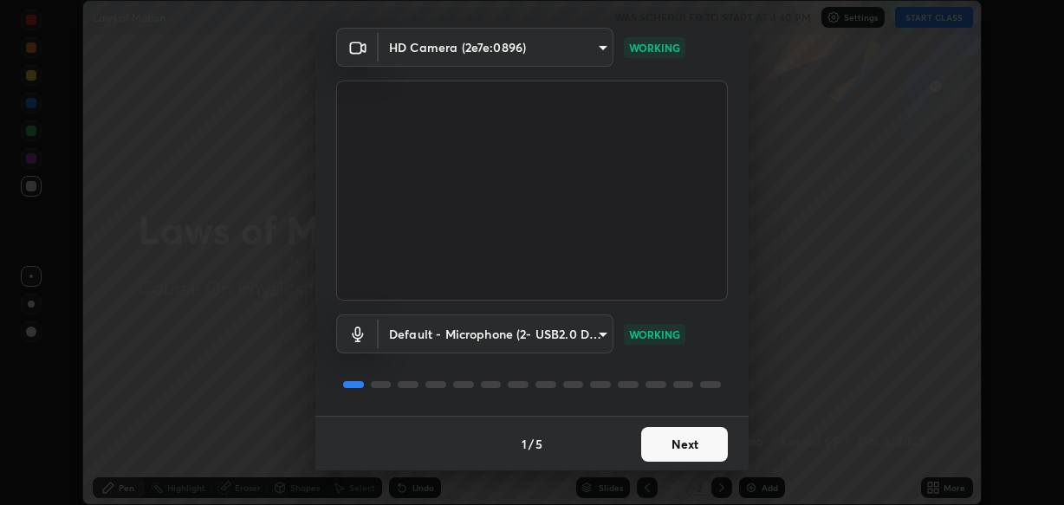
click at [677, 451] on button "Next" at bounding box center [684, 444] width 87 height 35
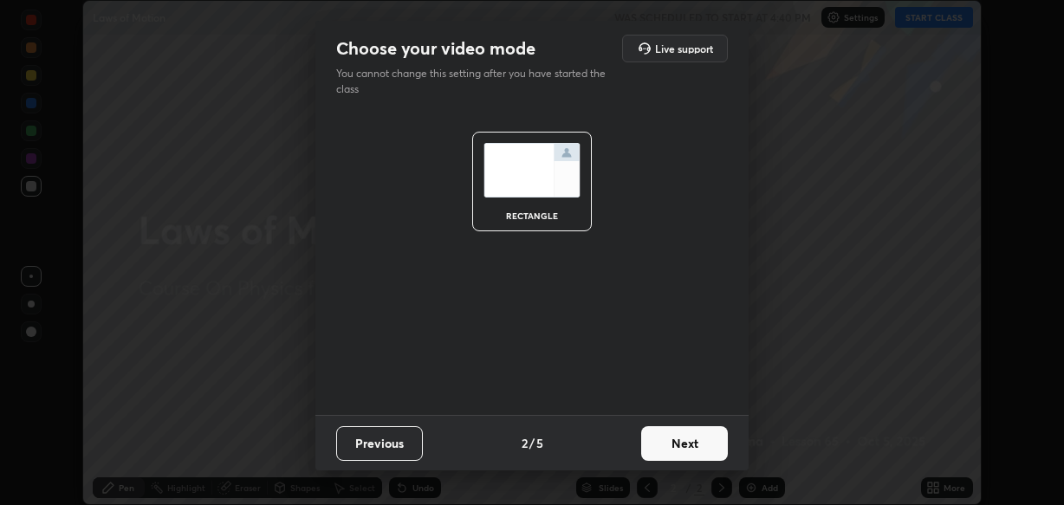
scroll to position [0, 0]
click at [673, 454] on button "Next" at bounding box center [684, 443] width 87 height 35
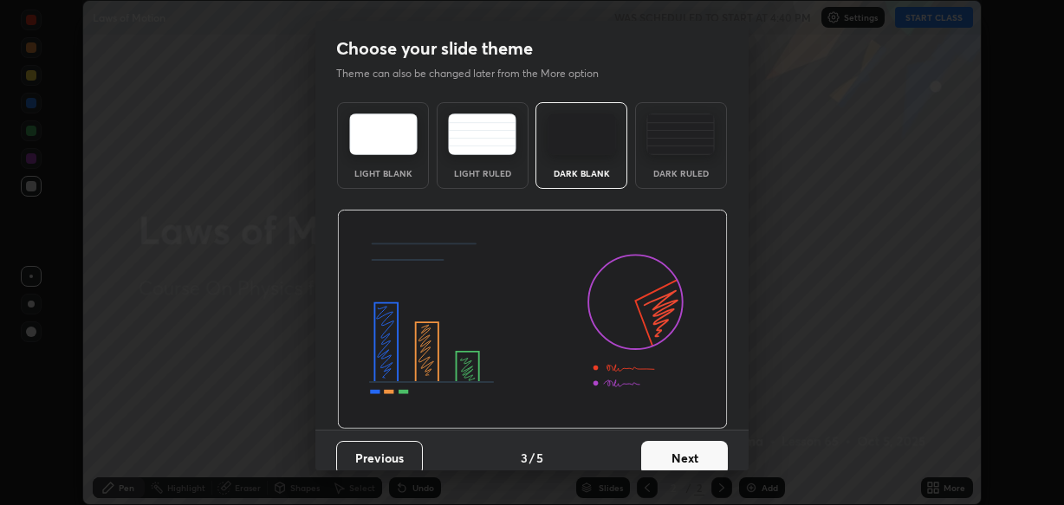
click at [676, 171] on div "Dark Ruled" at bounding box center [680, 173] width 69 height 9
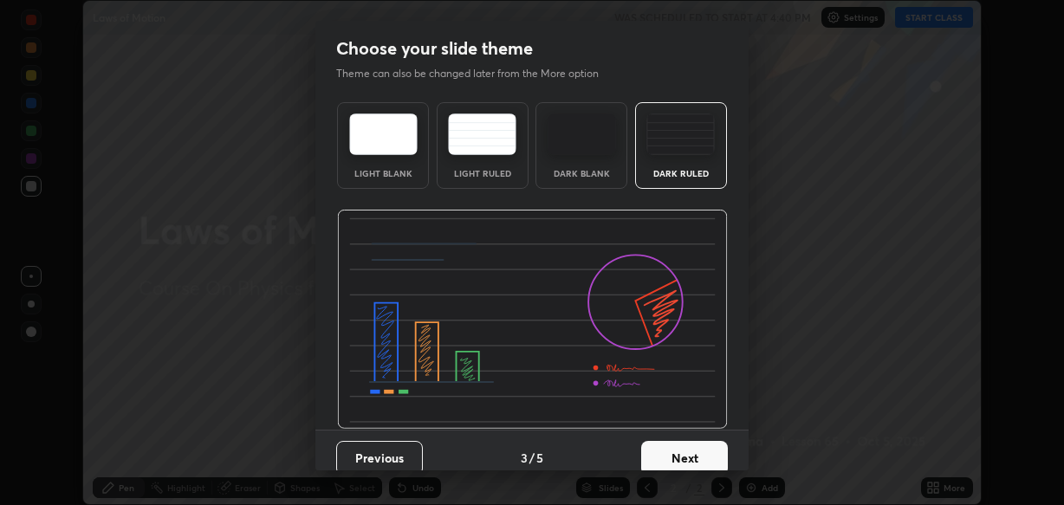
click at [679, 461] on button "Next" at bounding box center [684, 458] width 87 height 35
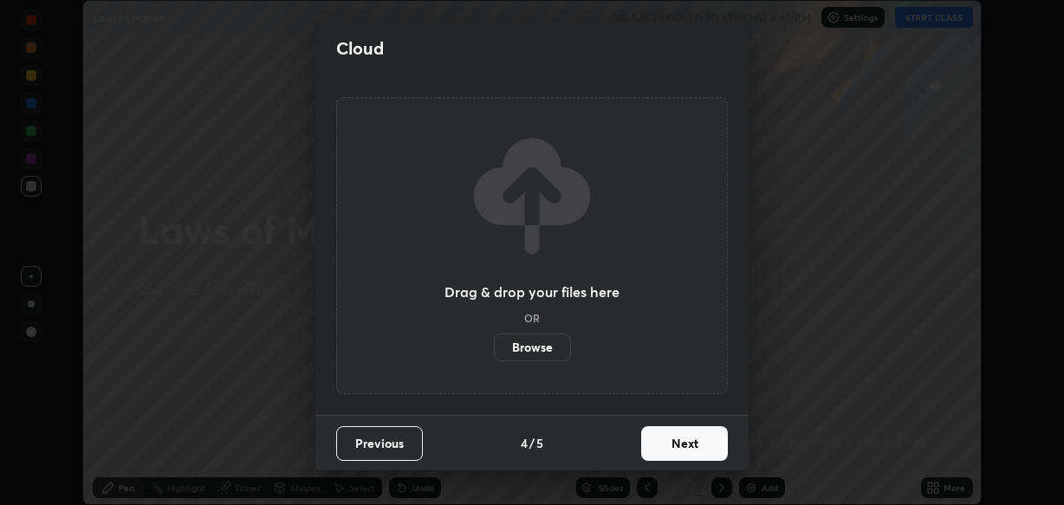
click at [681, 448] on button "Next" at bounding box center [684, 443] width 87 height 35
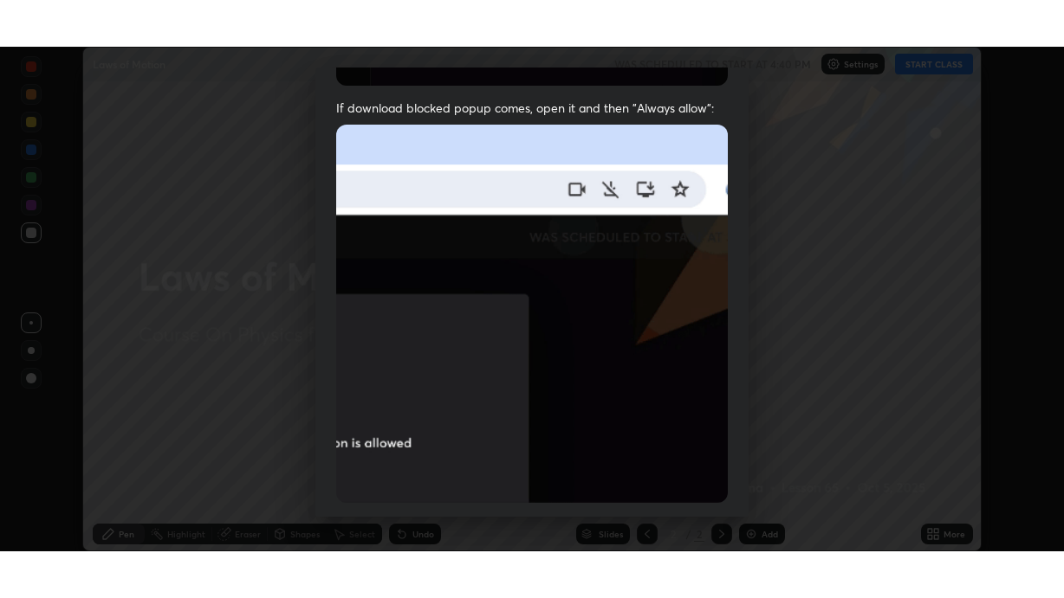
scroll to position [416, 0]
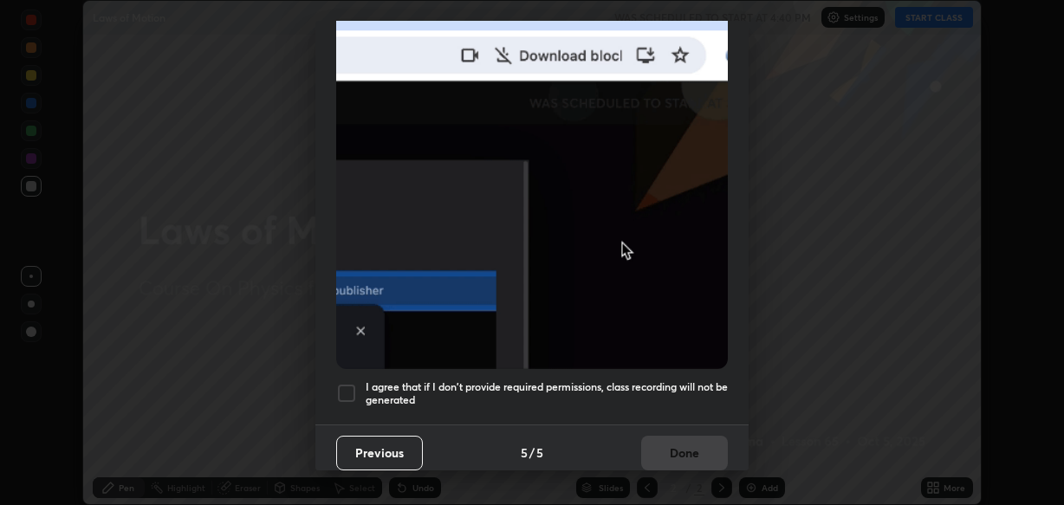
click at [356, 387] on div at bounding box center [346, 393] width 21 height 21
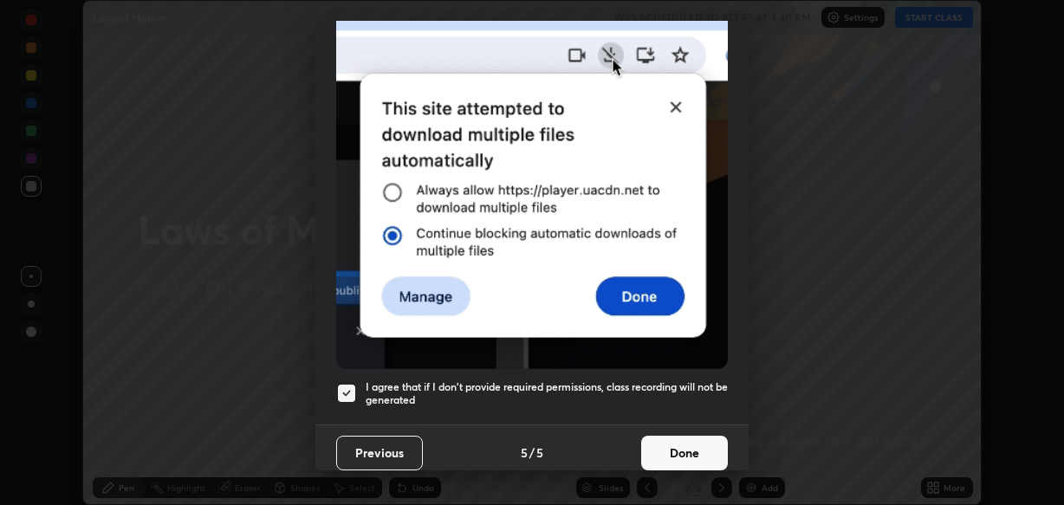
click at [658, 445] on button "Done" at bounding box center [684, 453] width 87 height 35
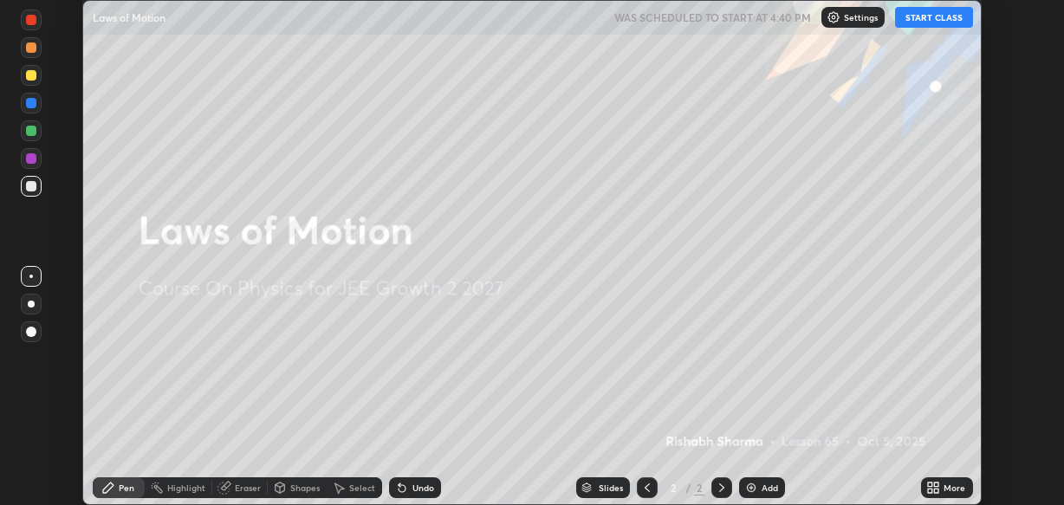
click at [938, 492] on icon at bounding box center [936, 490] width 4 height 4
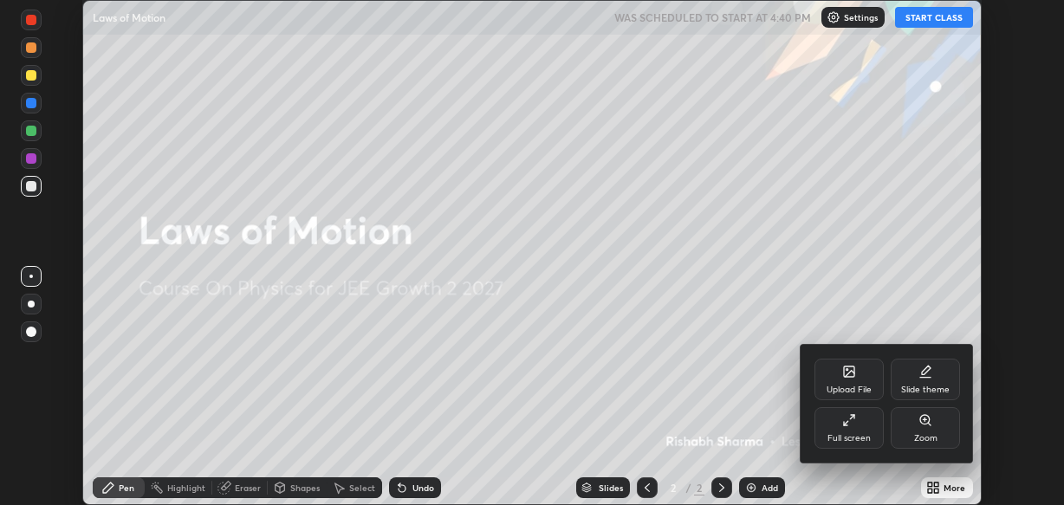
click at [849, 426] on icon at bounding box center [849, 420] width 14 height 14
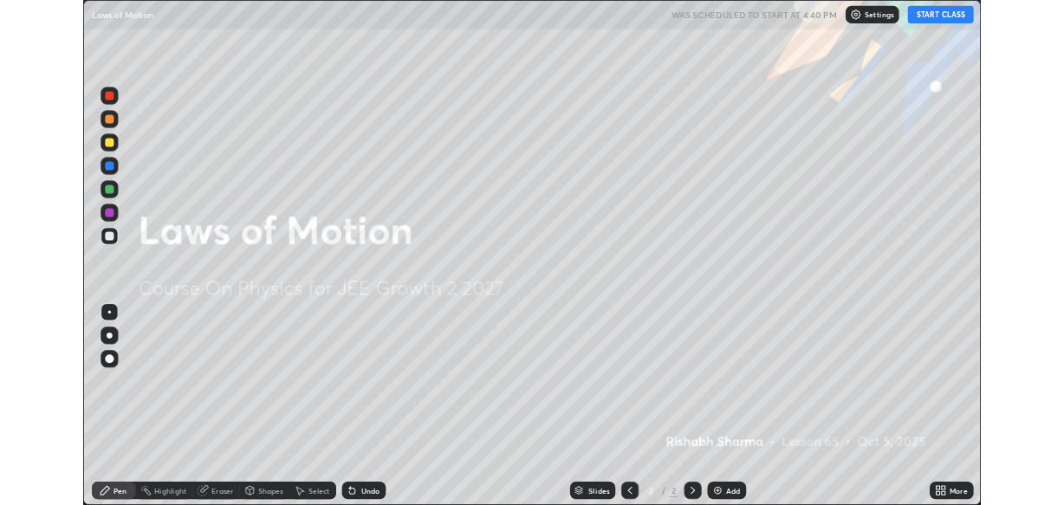
scroll to position [598, 1064]
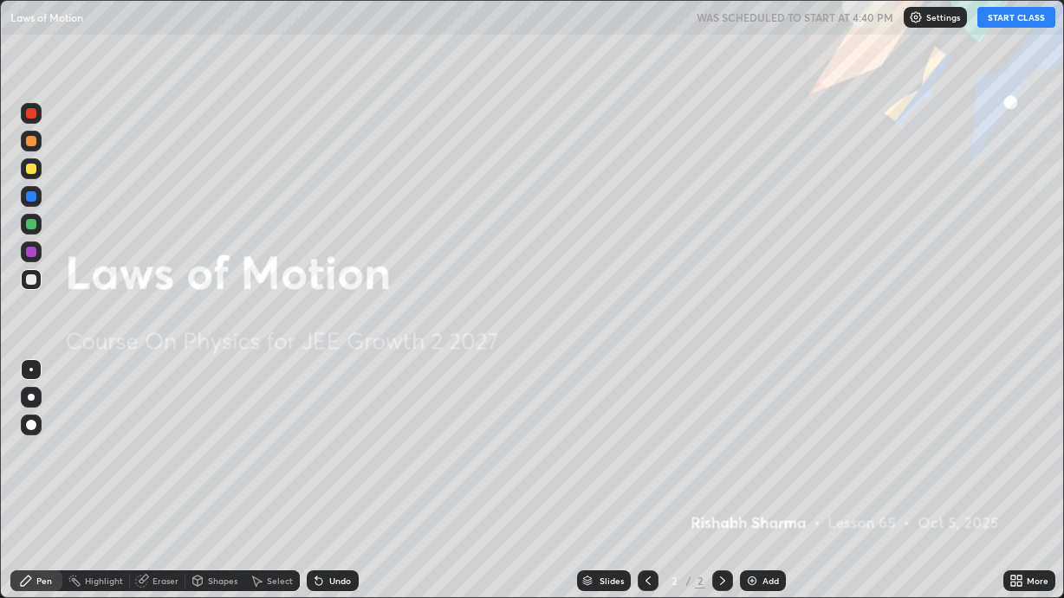
click at [1028, 22] on button "START CLASS" at bounding box center [1016, 17] width 78 height 21
click at [758, 504] on div "Add" at bounding box center [763, 581] width 46 height 21
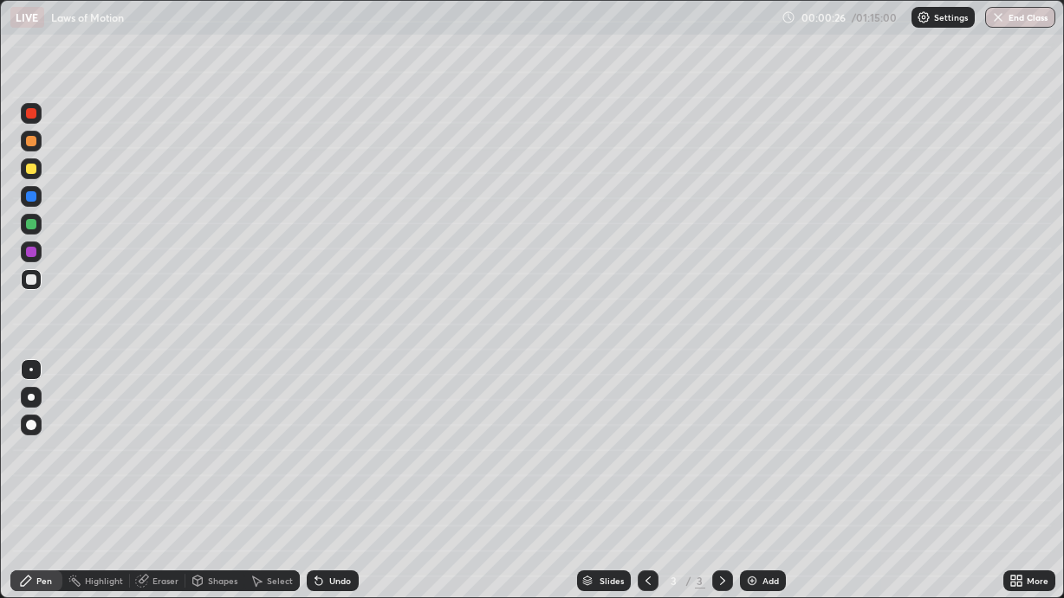
click at [30, 402] on div at bounding box center [31, 397] width 21 height 21
click at [331, 504] on div "Undo" at bounding box center [340, 581] width 22 height 9
click at [329, 504] on div "Undo" at bounding box center [340, 581] width 22 height 9
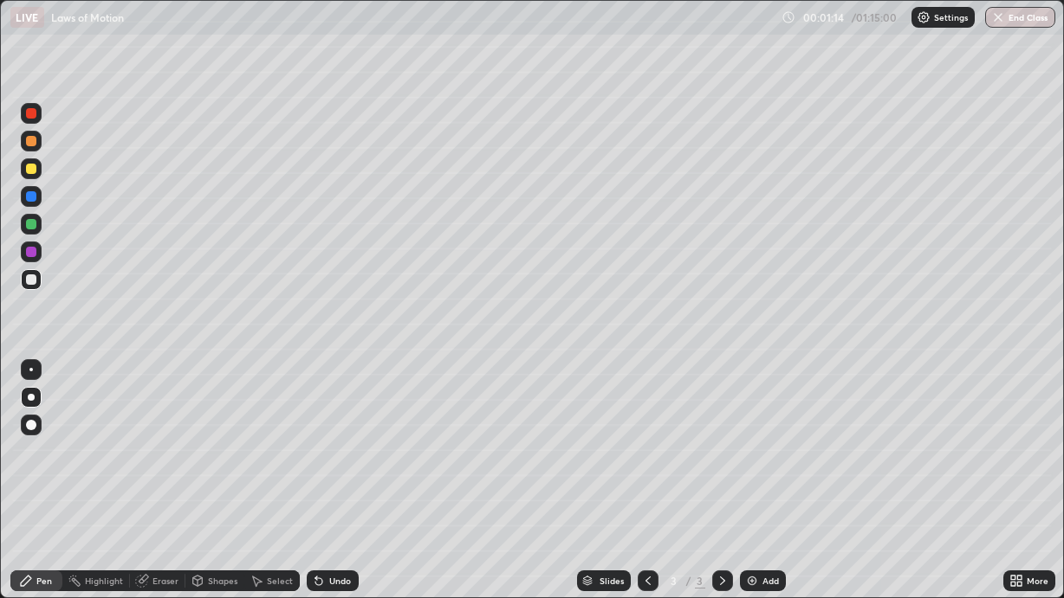
click at [329, 504] on div "Undo" at bounding box center [340, 581] width 22 height 9
click at [333, 504] on div "Undo" at bounding box center [340, 581] width 22 height 9
click at [204, 504] on div "Shapes" at bounding box center [214, 581] width 59 height 21
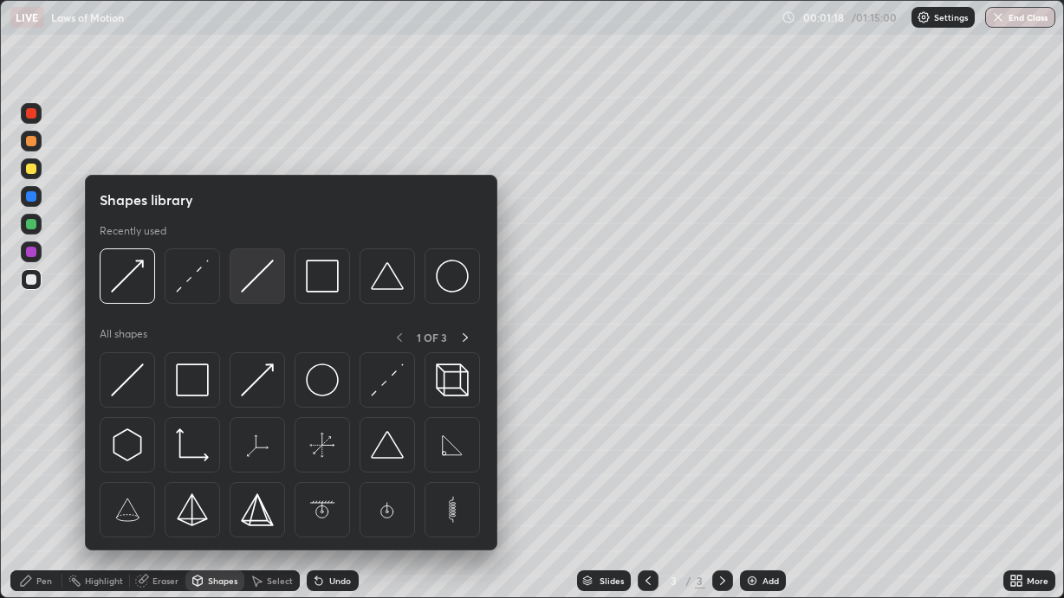
click at [263, 289] on img at bounding box center [257, 276] width 33 height 33
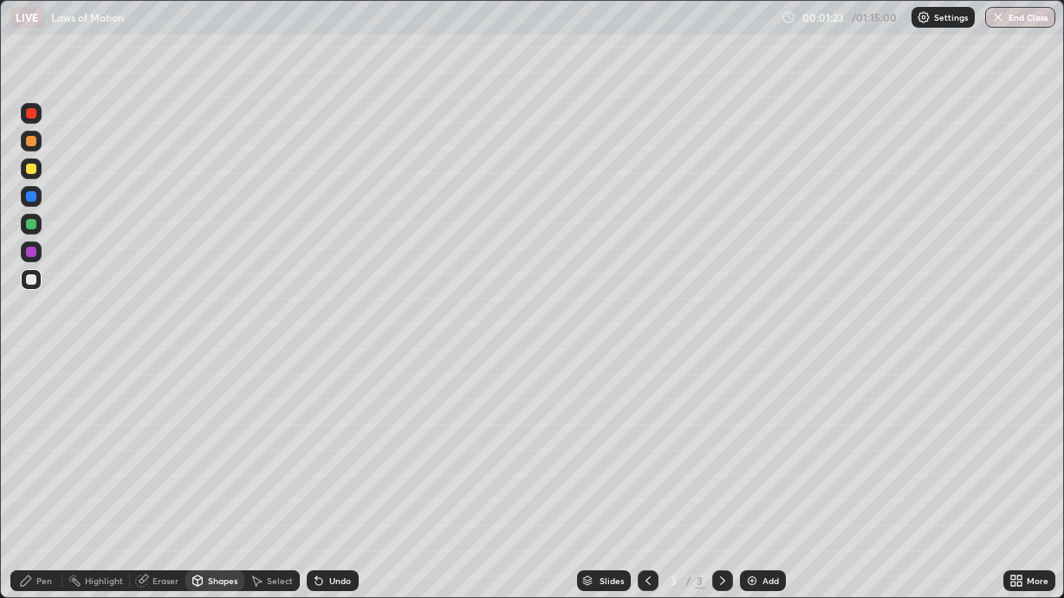
click at [326, 504] on div "Undo" at bounding box center [333, 581] width 52 height 21
click at [32, 504] on div "Pen" at bounding box center [36, 581] width 52 height 21
click at [23, 431] on div at bounding box center [31, 425] width 21 height 21
click at [223, 504] on div "Shapes" at bounding box center [222, 581] width 29 height 9
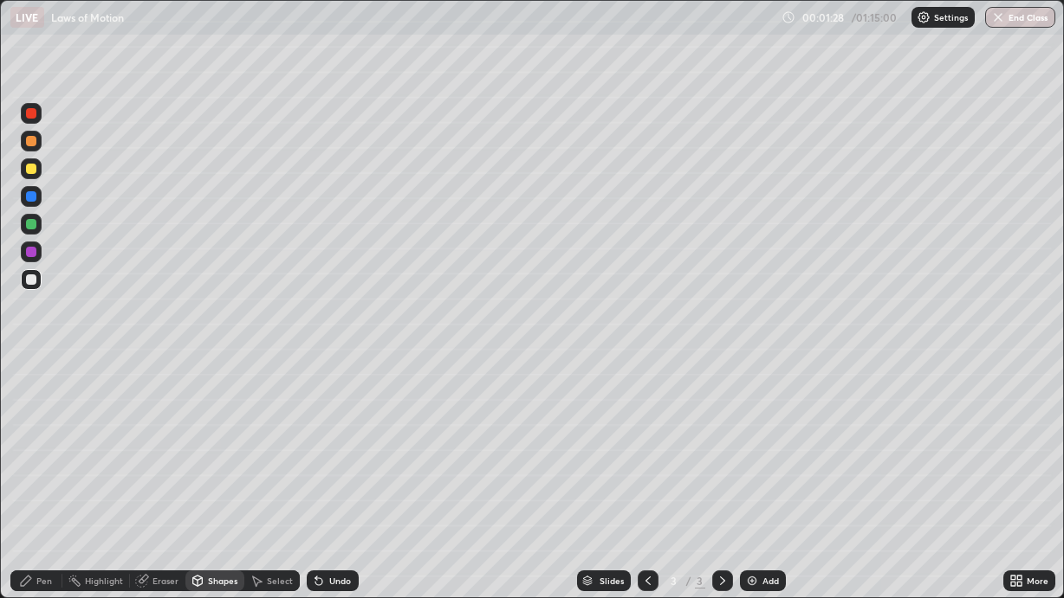
click at [38, 504] on div "Pen" at bounding box center [44, 581] width 16 height 9
click at [34, 372] on div at bounding box center [31, 369] width 21 height 21
click at [34, 167] on div at bounding box center [31, 169] width 10 height 10
click at [339, 504] on div "Undo" at bounding box center [340, 581] width 22 height 9
click at [339, 504] on div "Undo" at bounding box center [333, 581] width 52 height 21
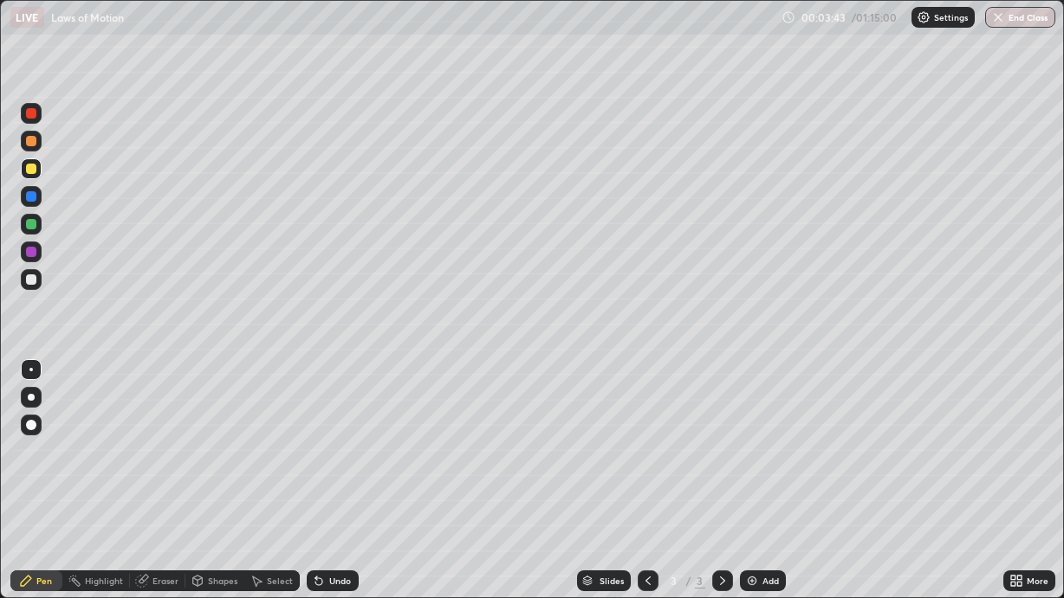
click at [341, 504] on div "Undo" at bounding box center [333, 581] width 52 height 21
click at [344, 504] on div "Undo" at bounding box center [333, 581] width 52 height 21
click at [345, 504] on div "Undo" at bounding box center [333, 581] width 52 height 21
click at [346, 504] on div "Undo" at bounding box center [333, 581] width 52 height 21
click at [164, 504] on div "Eraser" at bounding box center [165, 581] width 26 height 9
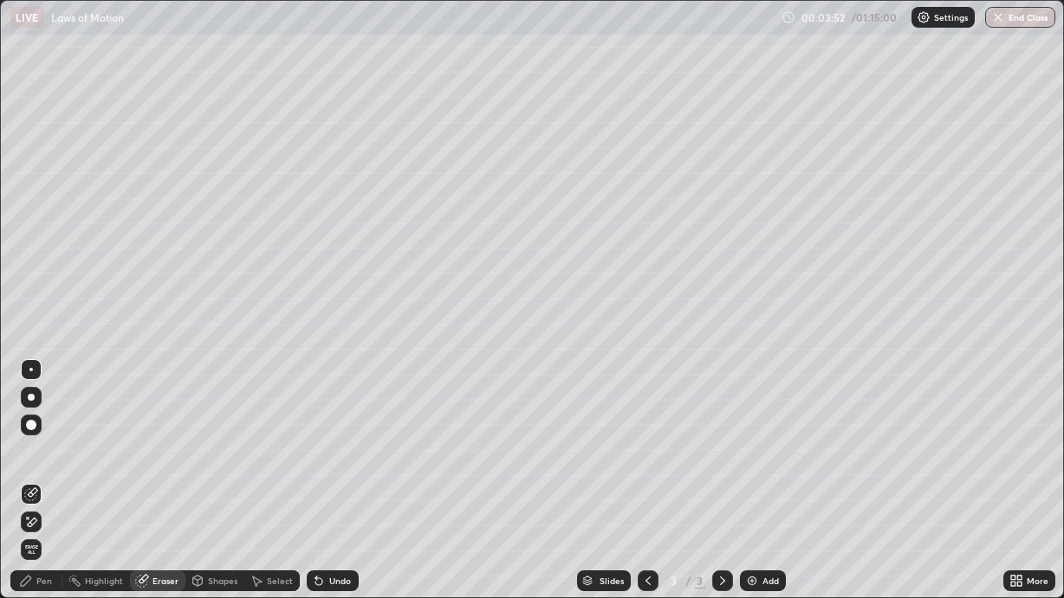
click at [44, 504] on div "Pen" at bounding box center [44, 581] width 16 height 9
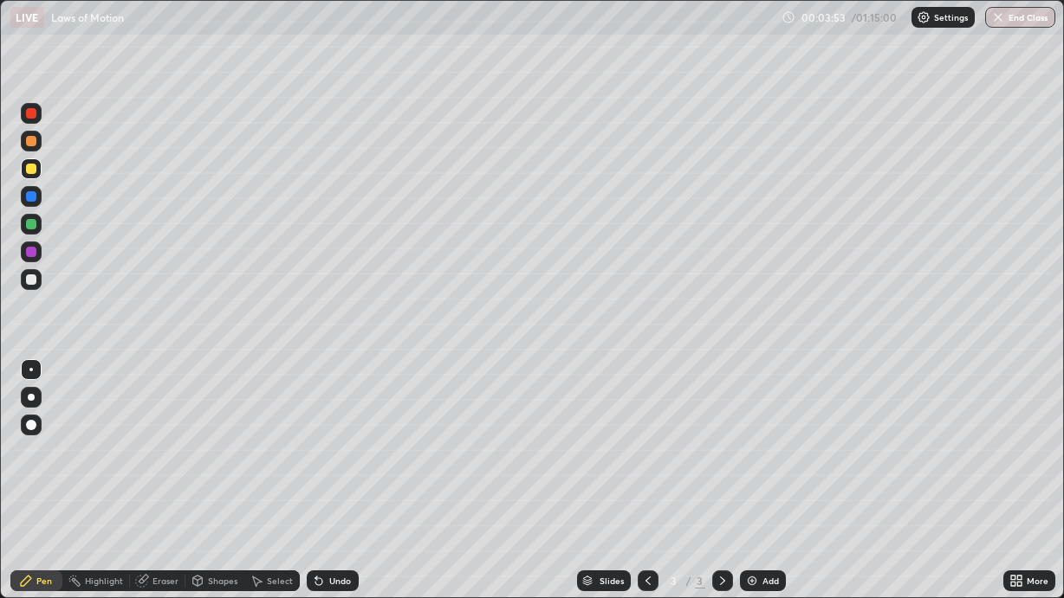
click at [34, 277] on div at bounding box center [31, 280] width 10 height 10
click at [33, 169] on div at bounding box center [31, 169] width 10 height 10
click at [745, 504] on img at bounding box center [752, 581] width 14 height 14
click at [645, 504] on icon at bounding box center [648, 581] width 14 height 14
click at [727, 504] on icon at bounding box center [722, 581] width 14 height 14
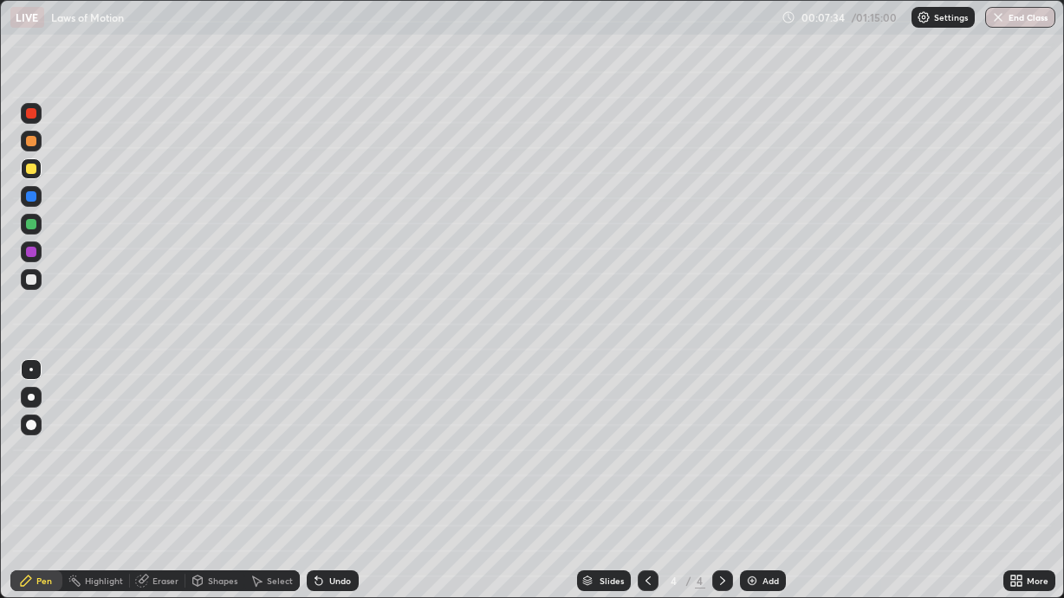
click at [31, 281] on div at bounding box center [31, 280] width 10 height 10
click at [28, 173] on div at bounding box center [31, 169] width 10 height 10
click at [37, 284] on div at bounding box center [31, 279] width 21 height 21
click at [346, 504] on div "Undo" at bounding box center [333, 581] width 52 height 21
click at [348, 504] on div "Undo" at bounding box center [340, 581] width 22 height 9
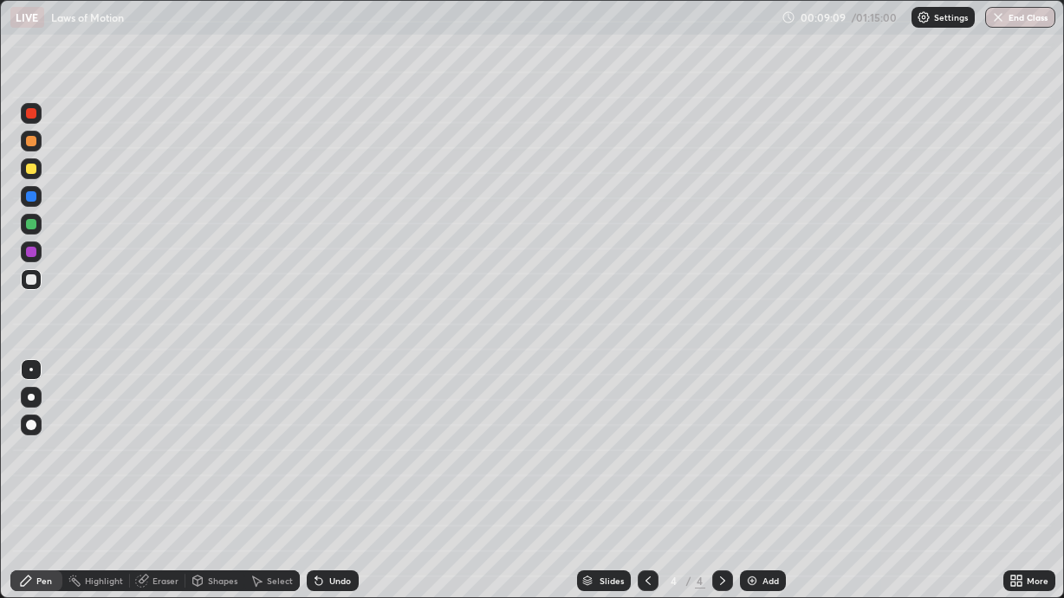
click at [352, 504] on div "Undo" at bounding box center [333, 581] width 52 height 21
click at [756, 504] on div "Add" at bounding box center [763, 581] width 46 height 21
click at [31, 399] on div at bounding box center [31, 397] width 7 height 7
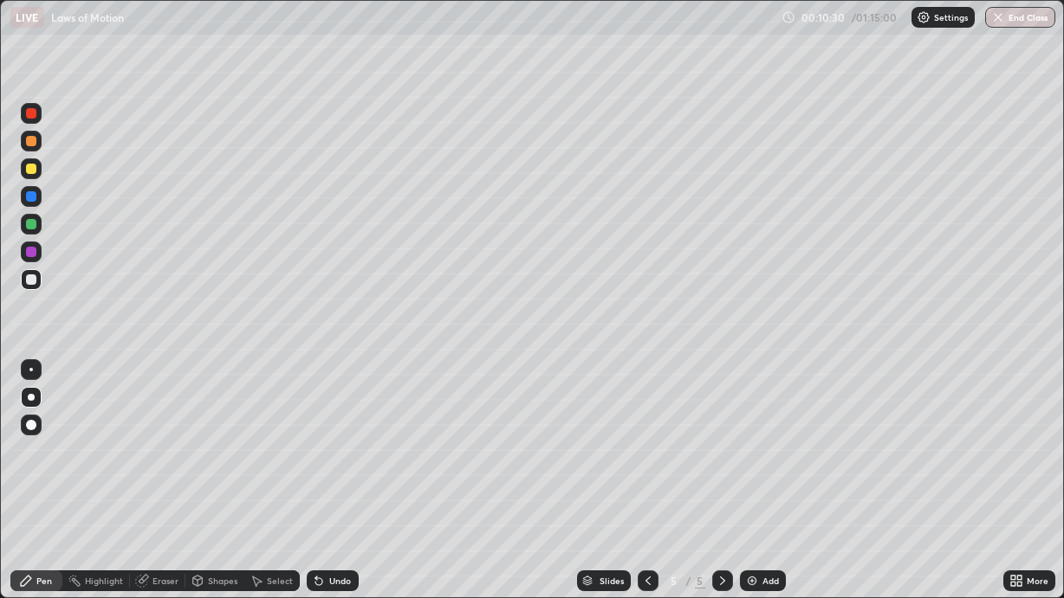
click at [217, 504] on div "Shapes" at bounding box center [222, 581] width 29 height 9
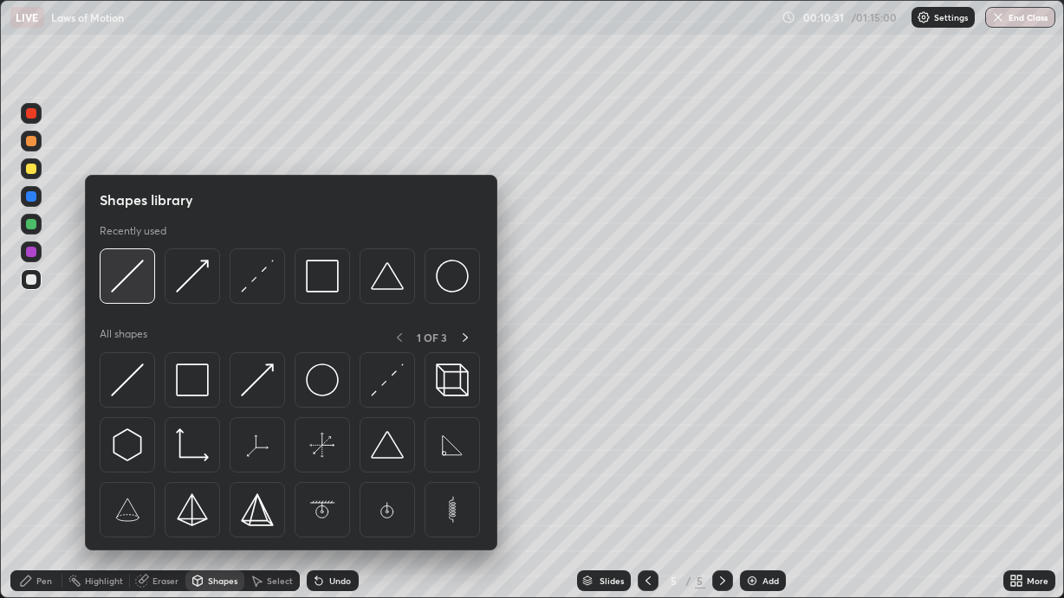
click at [144, 281] on div at bounding box center [127, 276] width 55 height 55
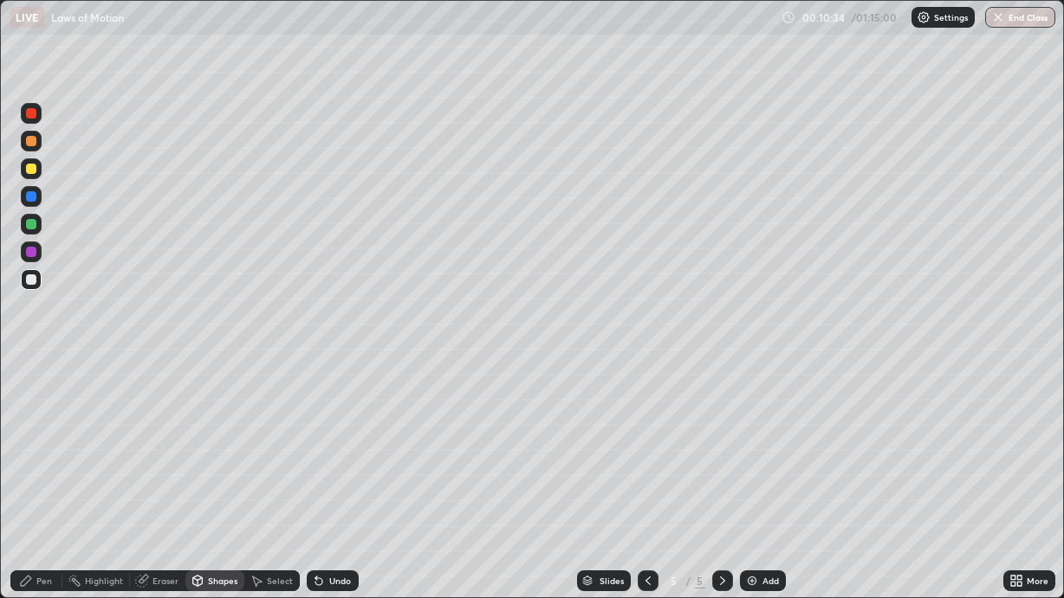
click at [52, 504] on div "Pen" at bounding box center [36, 581] width 52 height 21
click at [37, 286] on div at bounding box center [31, 279] width 21 height 21
click at [29, 172] on div at bounding box center [31, 169] width 10 height 10
click at [347, 504] on div "Undo" at bounding box center [333, 581] width 52 height 21
click at [342, 504] on div "Undo" at bounding box center [333, 581] width 52 height 21
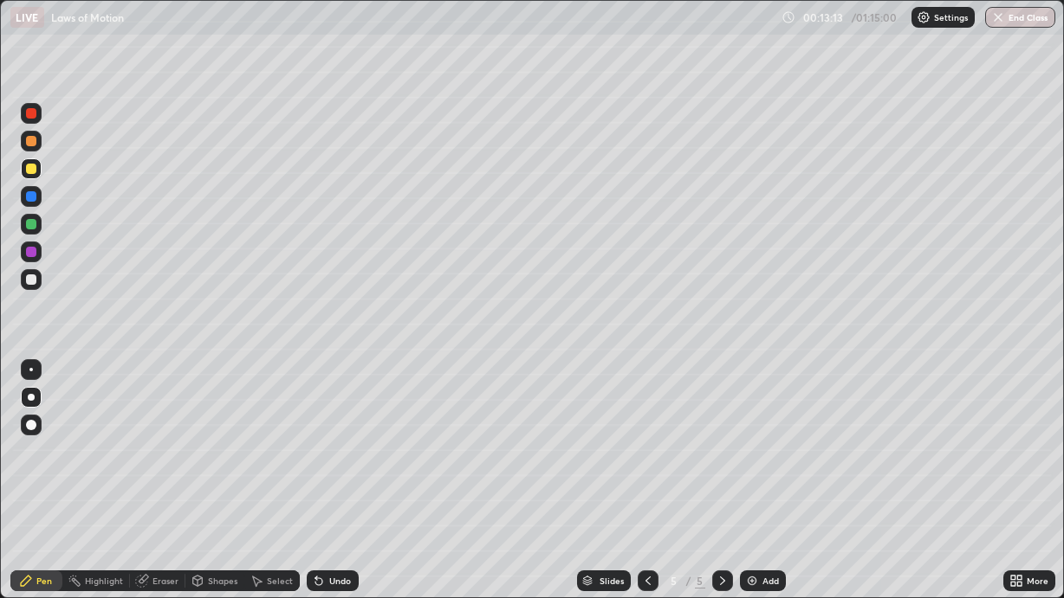
click at [326, 504] on div "Undo" at bounding box center [333, 581] width 52 height 21
click at [760, 504] on div "Add" at bounding box center [763, 581] width 46 height 21
click at [26, 284] on div at bounding box center [31, 279] width 21 height 21
click at [334, 504] on div "Undo" at bounding box center [340, 581] width 22 height 9
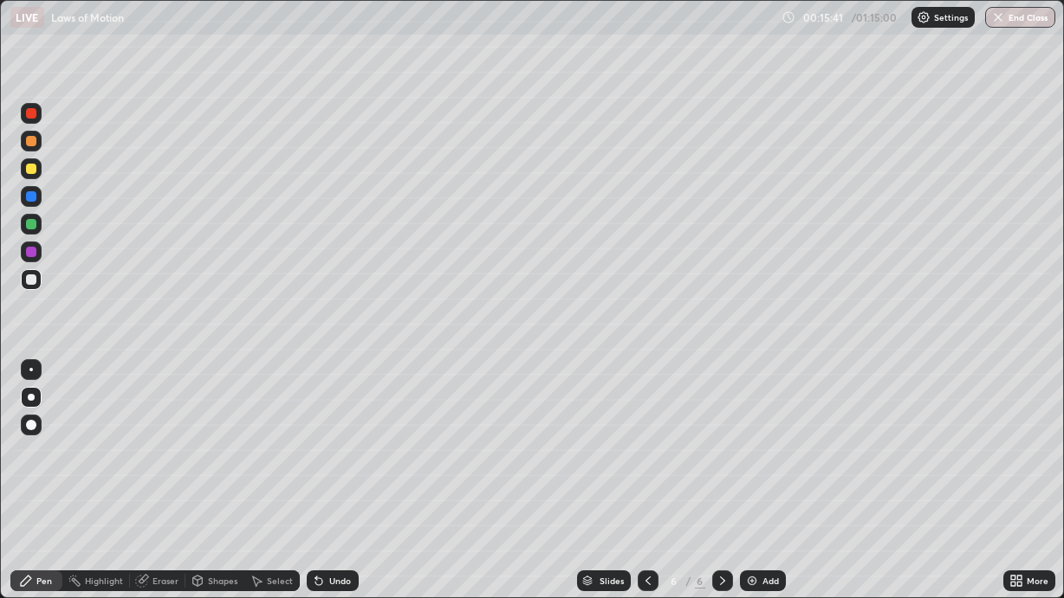
click at [331, 504] on div "Undo" at bounding box center [340, 581] width 22 height 9
click at [333, 504] on div "Undo" at bounding box center [340, 581] width 22 height 9
click at [332, 504] on div "Undo" at bounding box center [340, 581] width 22 height 9
click at [762, 504] on div "Add" at bounding box center [770, 581] width 16 height 9
click at [323, 504] on icon at bounding box center [319, 581] width 14 height 14
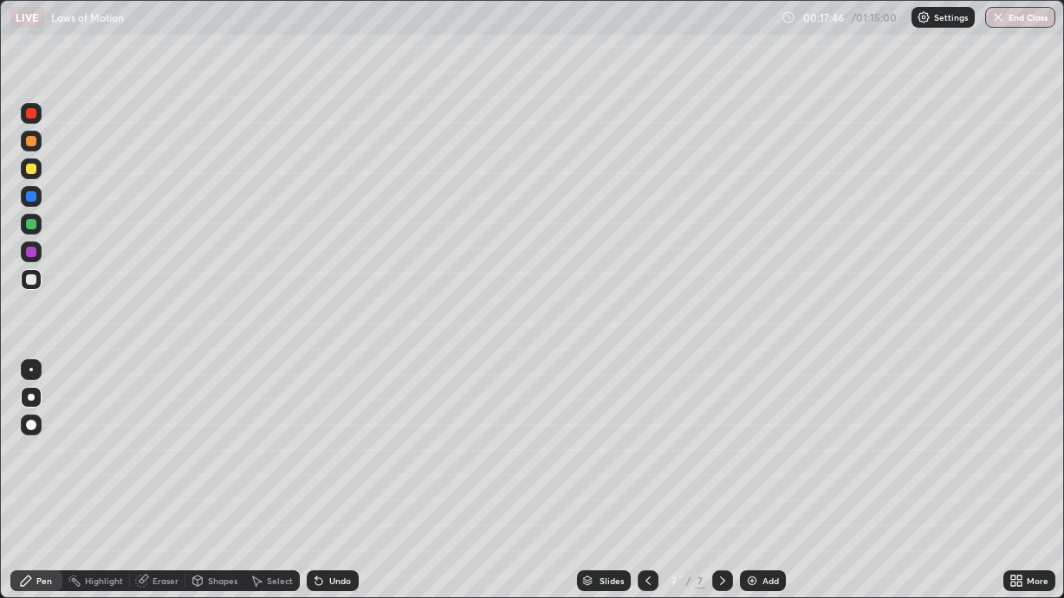
click at [208, 504] on div "Shapes" at bounding box center [222, 581] width 29 height 9
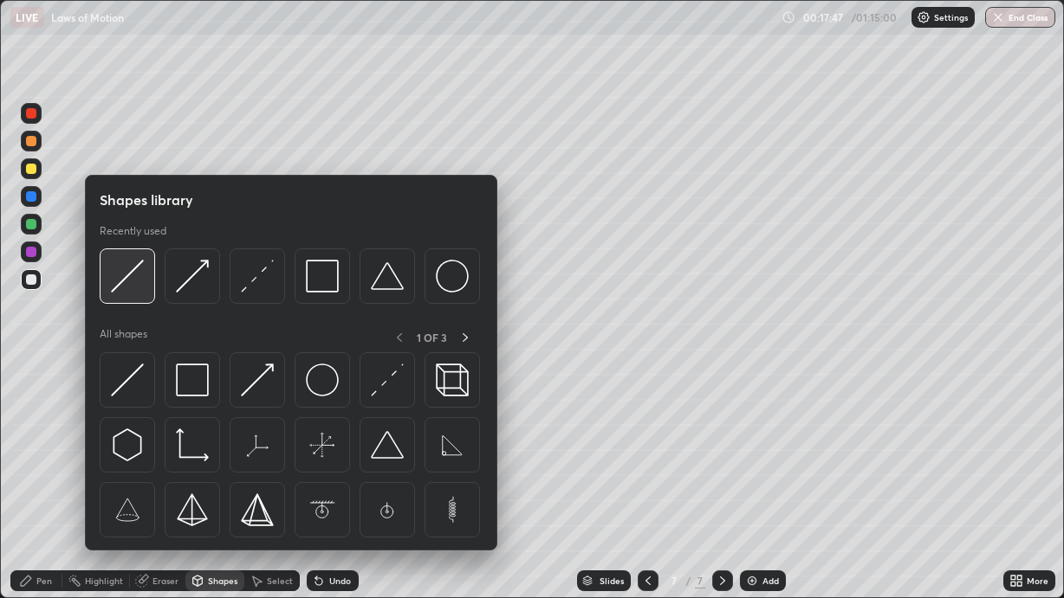
click at [143, 286] on img at bounding box center [127, 276] width 33 height 33
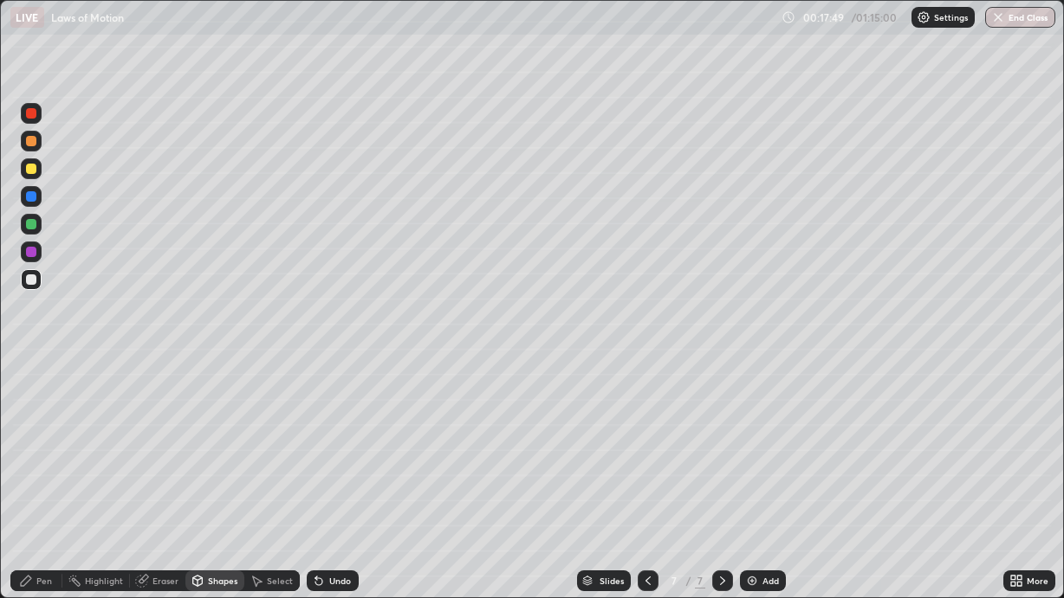
click at [42, 504] on div "Pen" at bounding box center [44, 581] width 16 height 9
click at [32, 171] on div at bounding box center [31, 169] width 10 height 10
click at [655, 504] on div at bounding box center [647, 581] width 21 height 21
click at [646, 504] on icon at bounding box center [648, 581] width 14 height 14
click at [717, 504] on div at bounding box center [722, 581] width 21 height 21
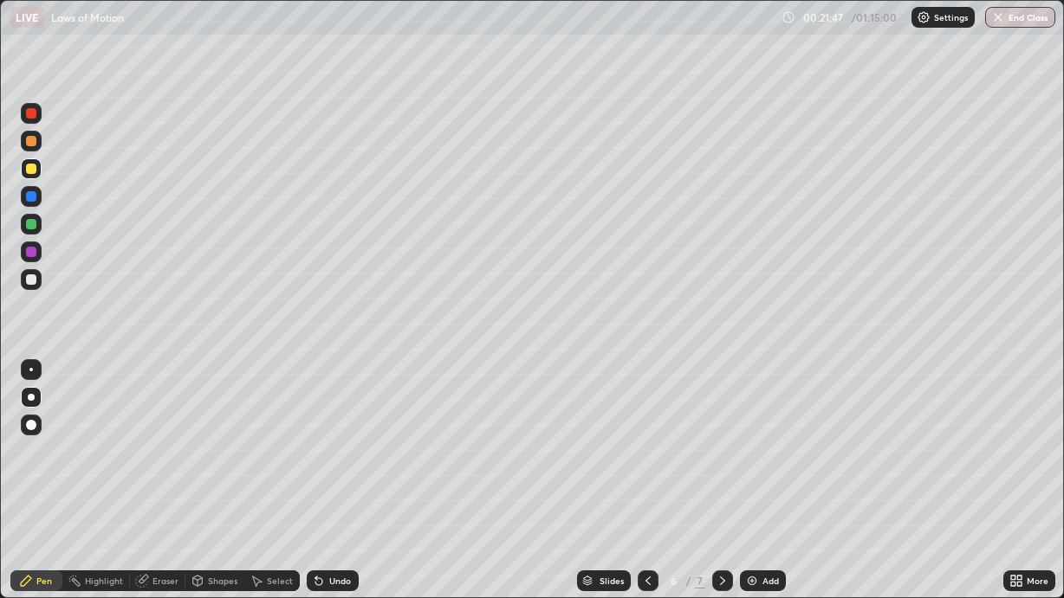
click at [712, 504] on div at bounding box center [722, 581] width 21 height 21
click at [762, 504] on div "Add" at bounding box center [770, 581] width 16 height 9
click at [36, 281] on div at bounding box center [31, 280] width 10 height 10
click at [651, 504] on icon at bounding box center [648, 581] width 14 height 14
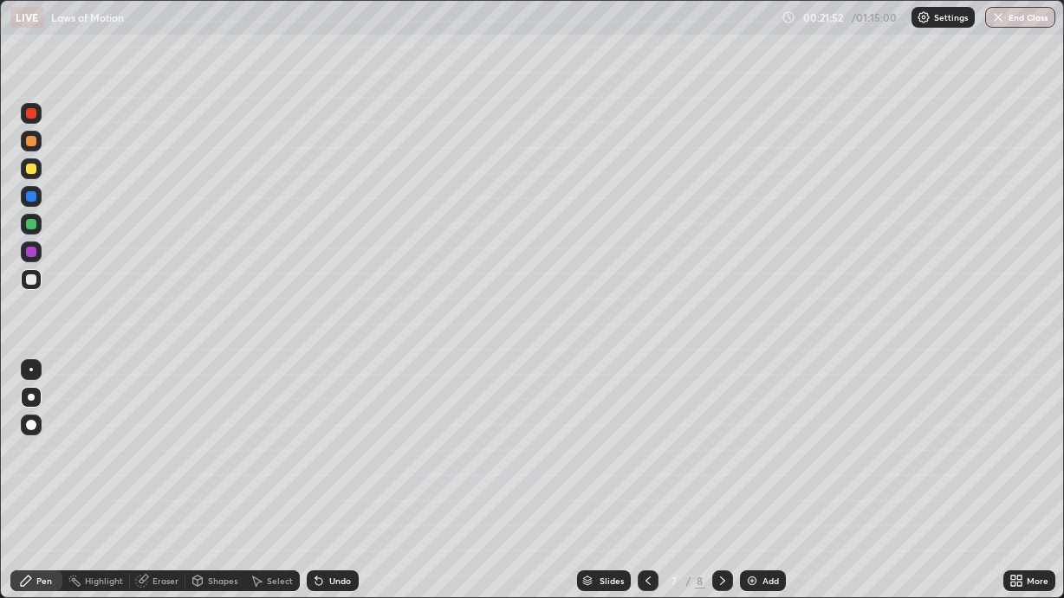
click at [719, 504] on icon at bounding box center [722, 581] width 14 height 14
click at [29, 168] on div at bounding box center [31, 169] width 10 height 10
click at [140, 504] on icon at bounding box center [140, 581] width 11 height 11
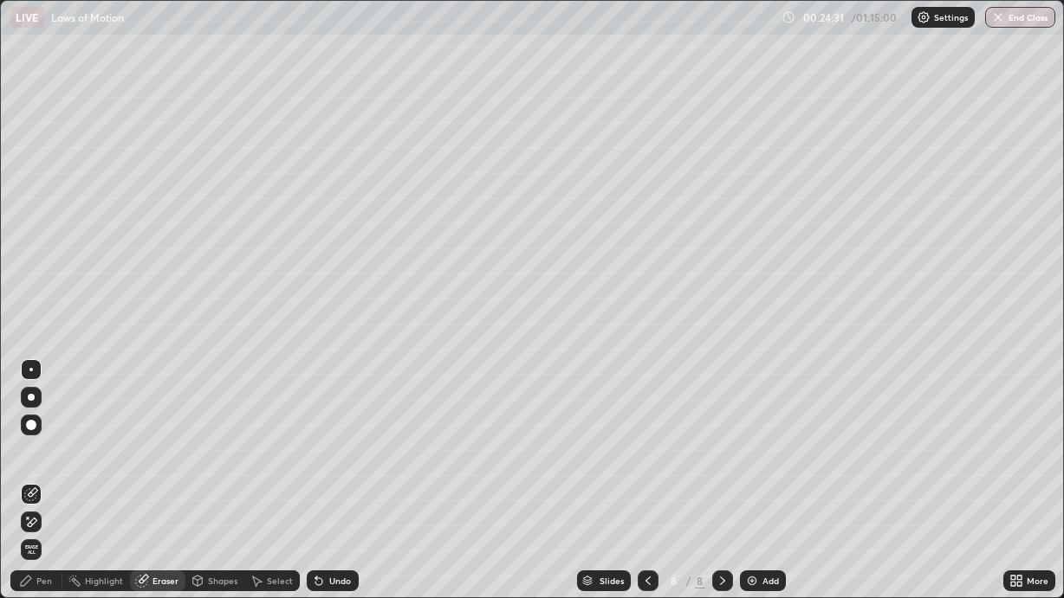
click at [35, 504] on div "Pen" at bounding box center [36, 581] width 52 height 21
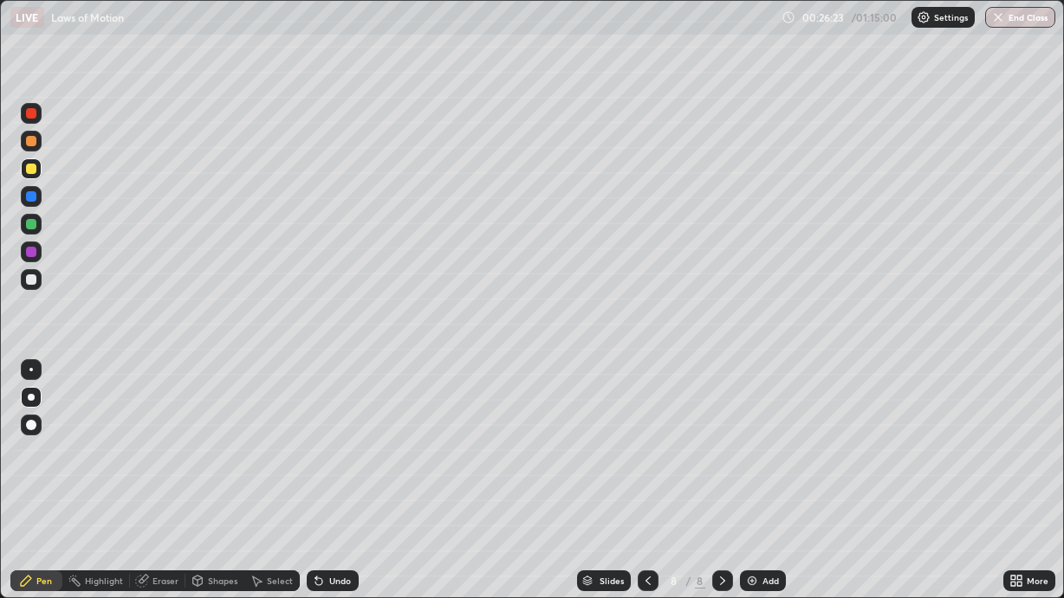
click at [648, 504] on icon at bounding box center [648, 581] width 14 height 14
click at [721, 504] on icon at bounding box center [722, 581] width 14 height 14
click at [645, 504] on icon at bounding box center [648, 581] width 14 height 14
click at [643, 504] on icon at bounding box center [648, 581] width 14 height 14
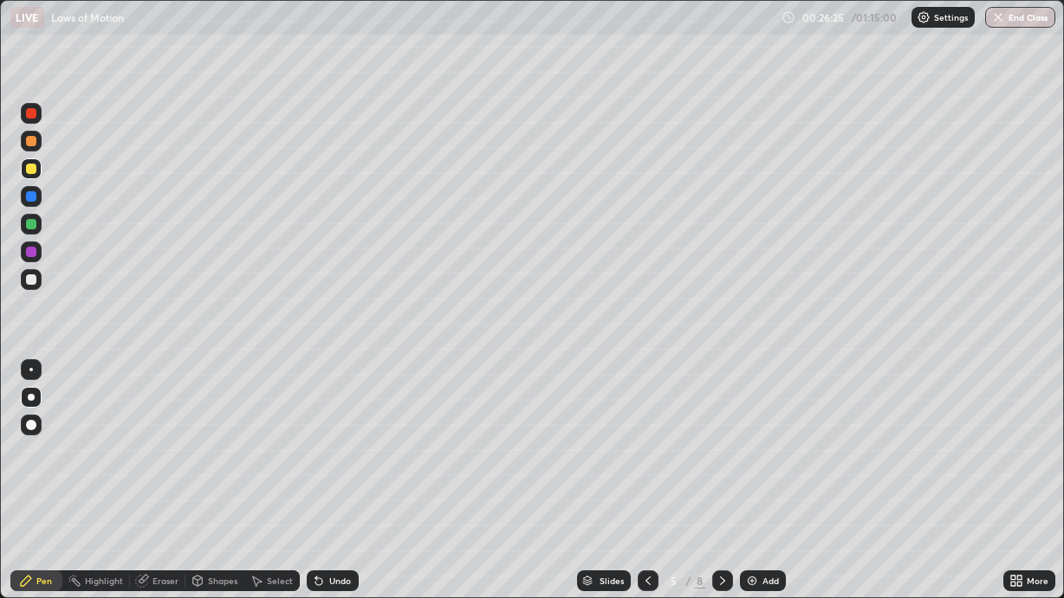
click at [643, 504] on icon at bounding box center [648, 581] width 14 height 14
click at [643, 504] on div at bounding box center [647, 581] width 21 height 21
click at [721, 504] on div at bounding box center [722, 581] width 21 height 21
click at [718, 504] on div at bounding box center [722, 581] width 21 height 35
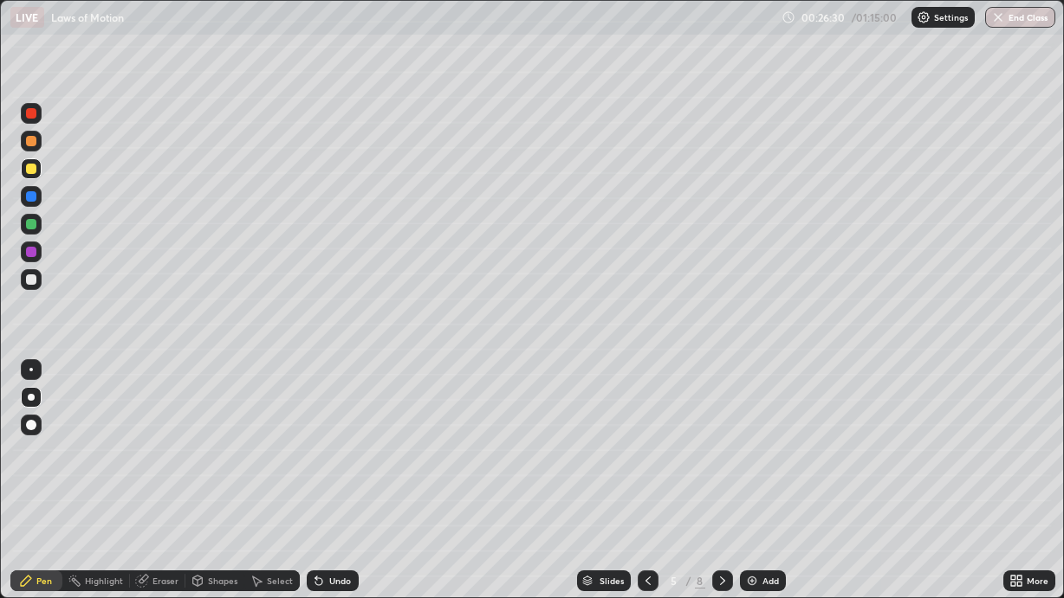
click at [720, 504] on div at bounding box center [722, 581] width 21 height 21
click at [755, 504] on img at bounding box center [752, 581] width 14 height 14
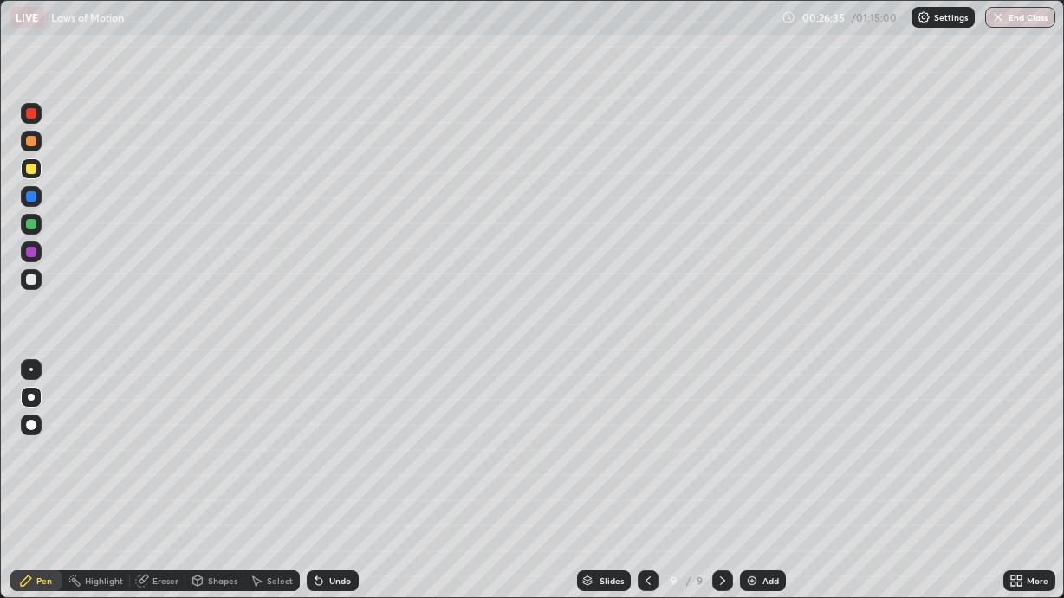
click at [35, 284] on div at bounding box center [31, 279] width 21 height 21
click at [345, 504] on div "Undo" at bounding box center [340, 581] width 22 height 9
click at [212, 504] on div "Shapes" at bounding box center [222, 581] width 29 height 9
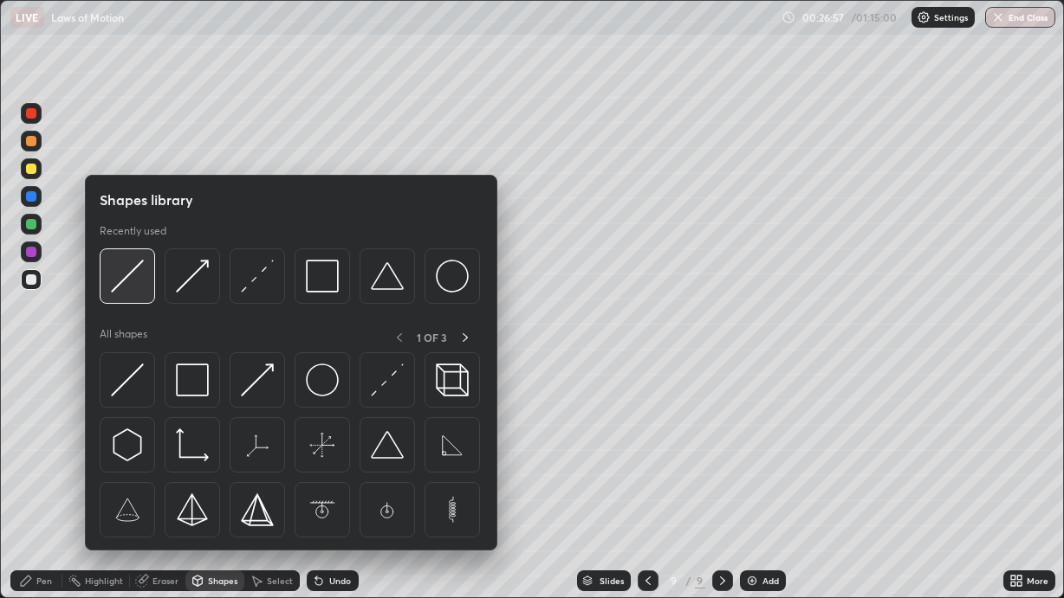
click at [139, 287] on img at bounding box center [127, 276] width 33 height 33
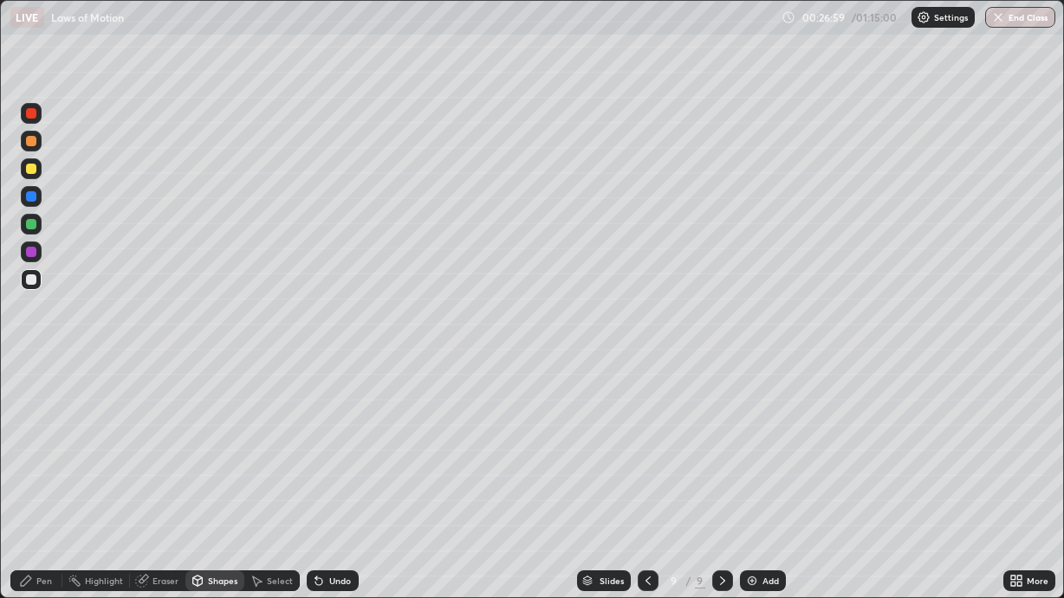
click at [163, 504] on div "Eraser" at bounding box center [165, 581] width 26 height 9
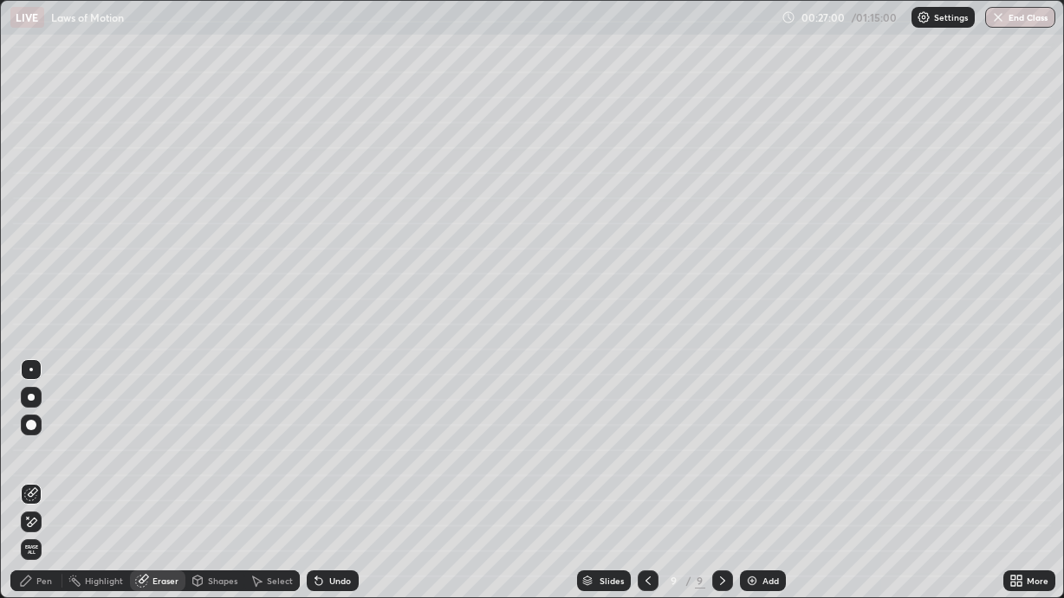
click at [36, 504] on icon at bounding box center [31, 522] width 14 height 15
click at [51, 504] on div "Pen" at bounding box center [44, 581] width 16 height 9
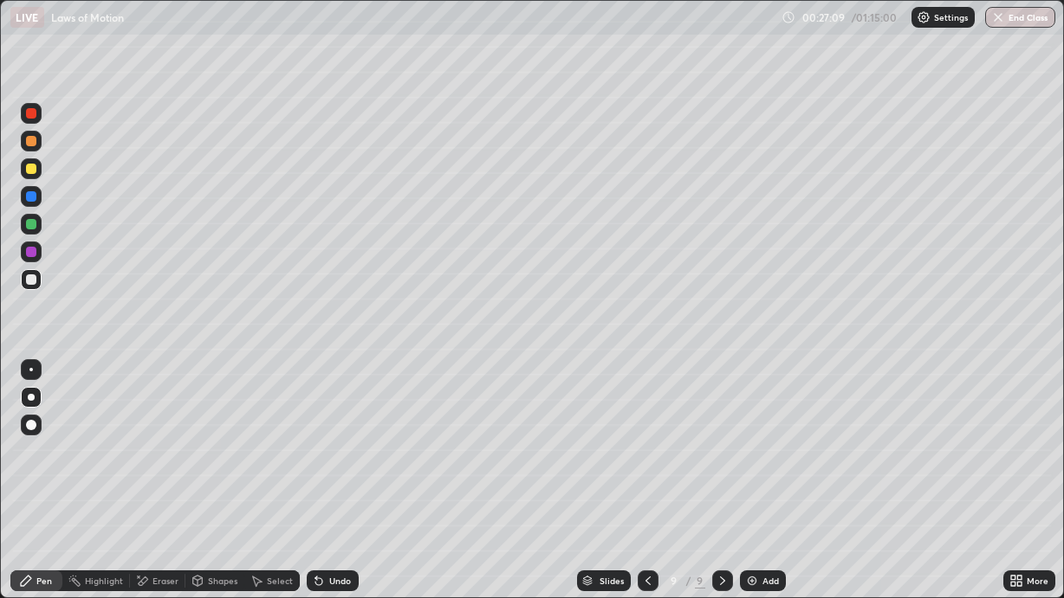
click at [34, 172] on div at bounding box center [31, 169] width 10 height 10
click at [336, 504] on div "Undo" at bounding box center [340, 581] width 22 height 9
click at [35, 281] on div at bounding box center [31, 280] width 10 height 10
click at [319, 504] on icon at bounding box center [318, 582] width 7 height 7
click at [320, 504] on icon at bounding box center [318, 582] width 7 height 7
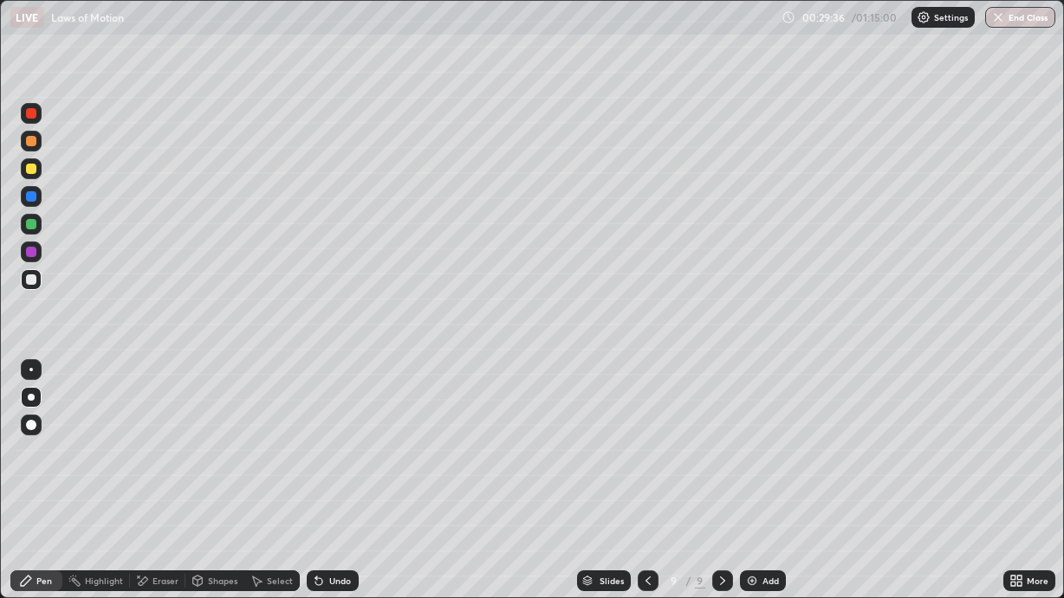
click at [340, 504] on div "Undo" at bounding box center [333, 581] width 52 height 21
click at [333, 504] on div "Undo" at bounding box center [333, 581] width 52 height 21
click at [339, 504] on div "Undo" at bounding box center [333, 581] width 52 height 21
click at [26, 232] on div at bounding box center [31, 224] width 21 height 21
click at [32, 278] on div at bounding box center [31, 280] width 10 height 10
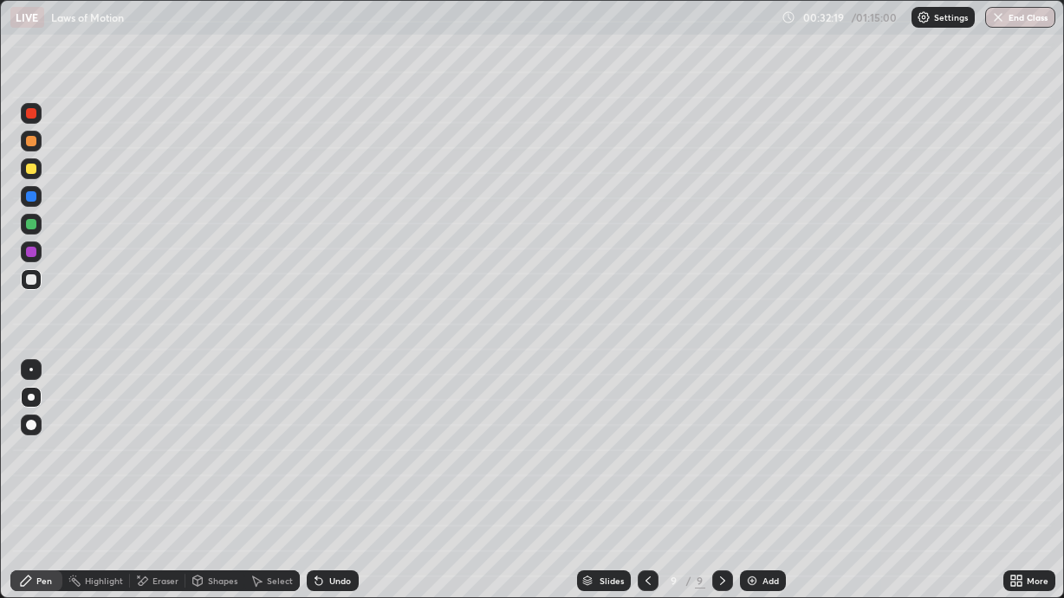
click at [336, 504] on div "Undo" at bounding box center [340, 581] width 22 height 9
click at [335, 504] on div "Undo" at bounding box center [340, 581] width 22 height 9
click at [765, 504] on div "Add" at bounding box center [770, 581] width 16 height 9
click at [332, 504] on div "Undo" at bounding box center [340, 581] width 22 height 9
click at [214, 504] on div "Shapes" at bounding box center [222, 581] width 29 height 9
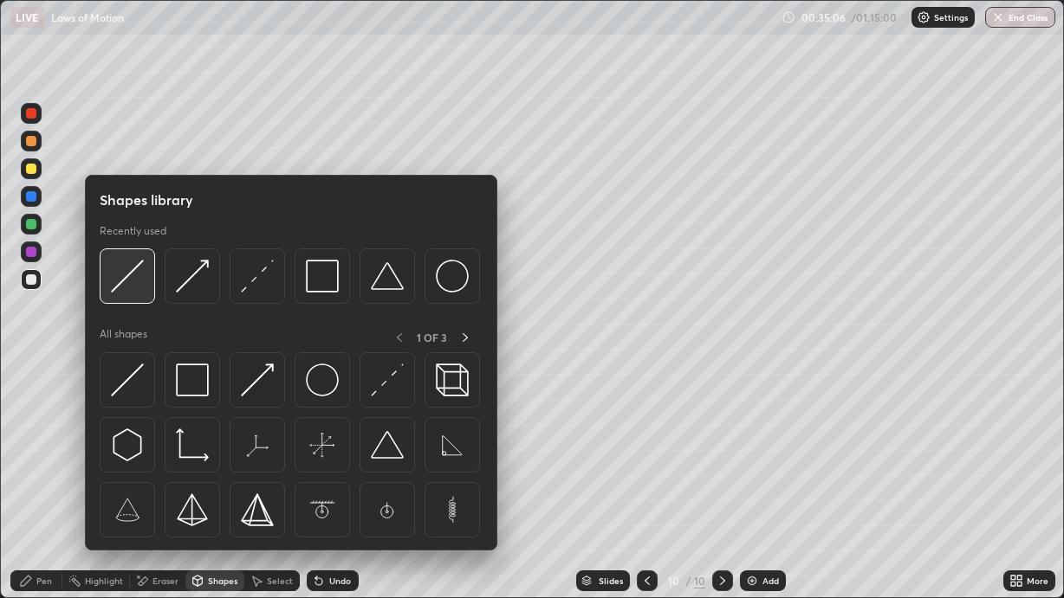
click at [145, 292] on div at bounding box center [127, 276] width 55 height 55
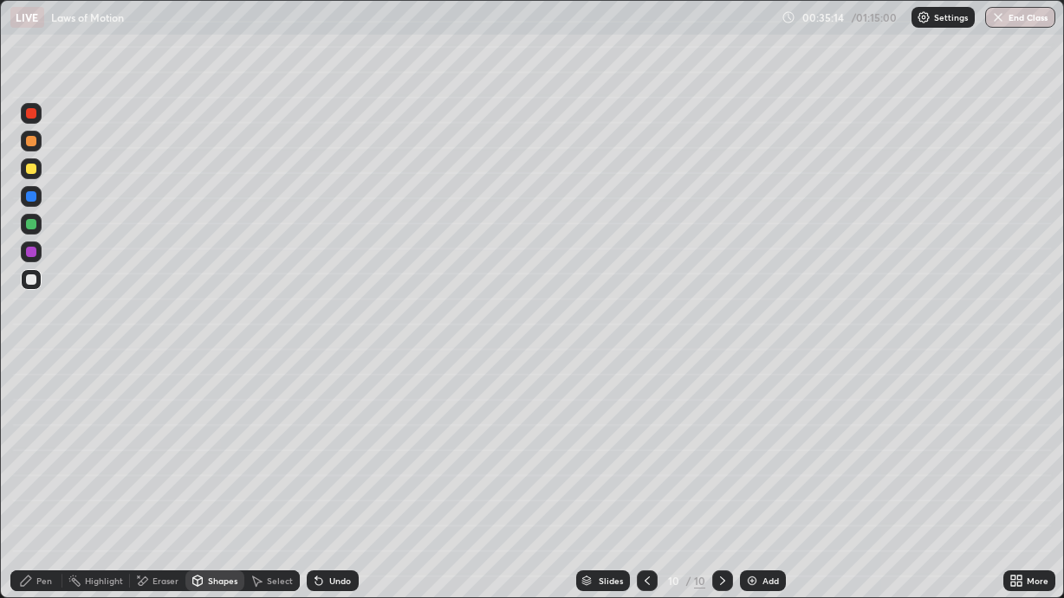
click at [41, 504] on div "Pen" at bounding box center [44, 581] width 16 height 9
click at [31, 425] on div at bounding box center [31, 425] width 10 height 10
click at [34, 398] on div at bounding box center [31, 397] width 7 height 7
click at [323, 504] on icon at bounding box center [319, 581] width 14 height 14
click at [329, 504] on div "Undo" at bounding box center [340, 581] width 22 height 9
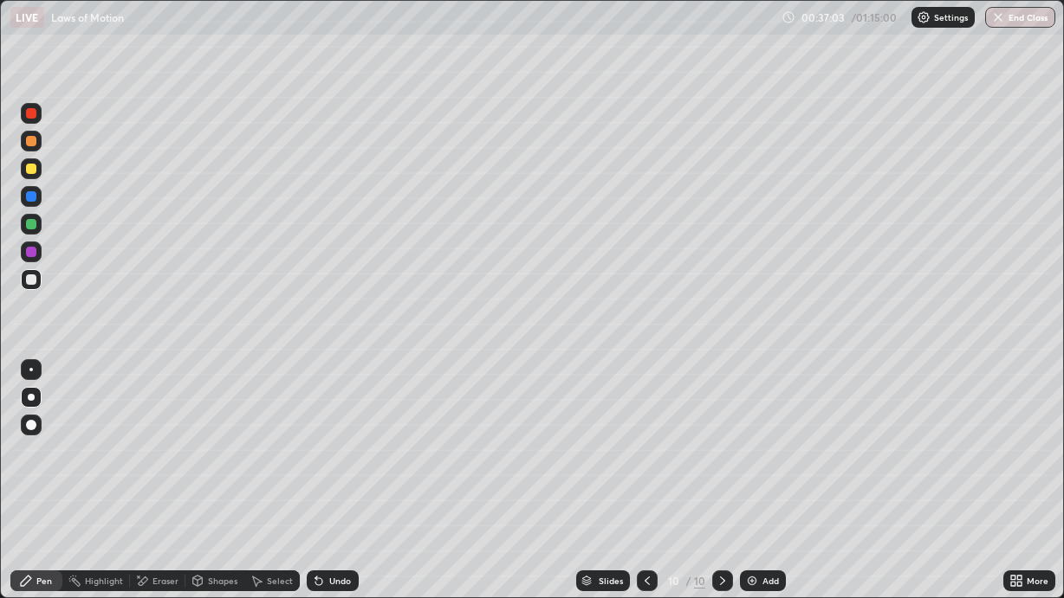
click at [30, 166] on div at bounding box center [31, 169] width 10 height 10
click at [223, 504] on div "Shapes" at bounding box center [222, 581] width 29 height 9
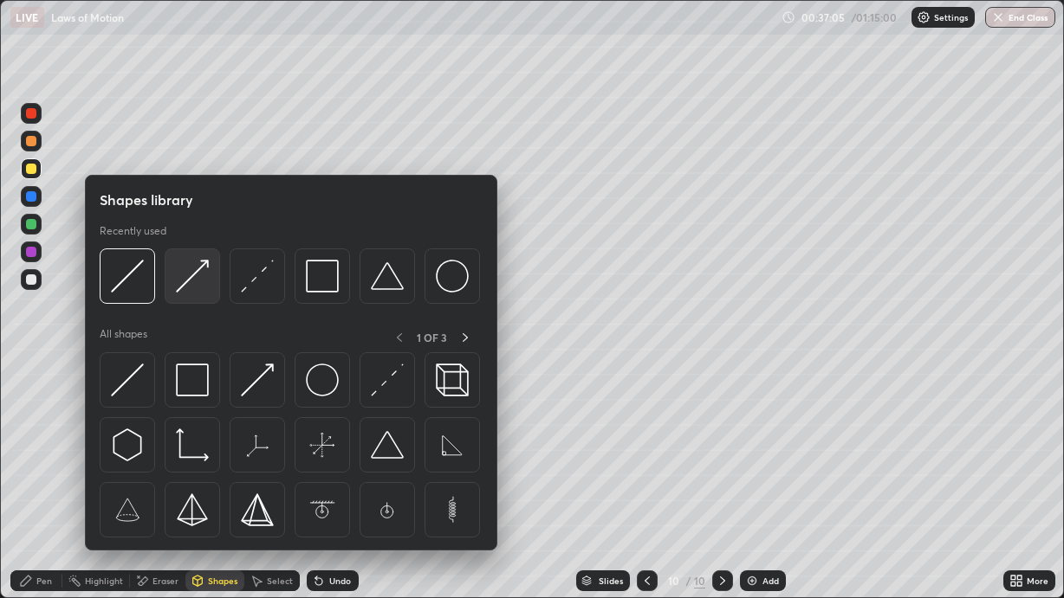
click at [209, 286] on img at bounding box center [192, 276] width 33 height 33
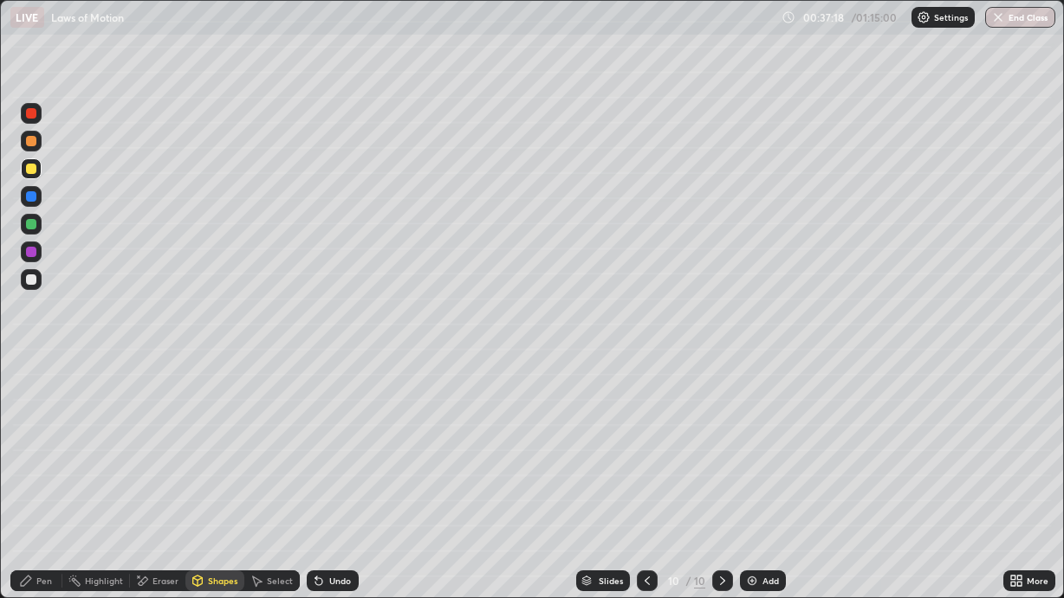
click at [226, 504] on div "Shapes" at bounding box center [222, 581] width 29 height 9
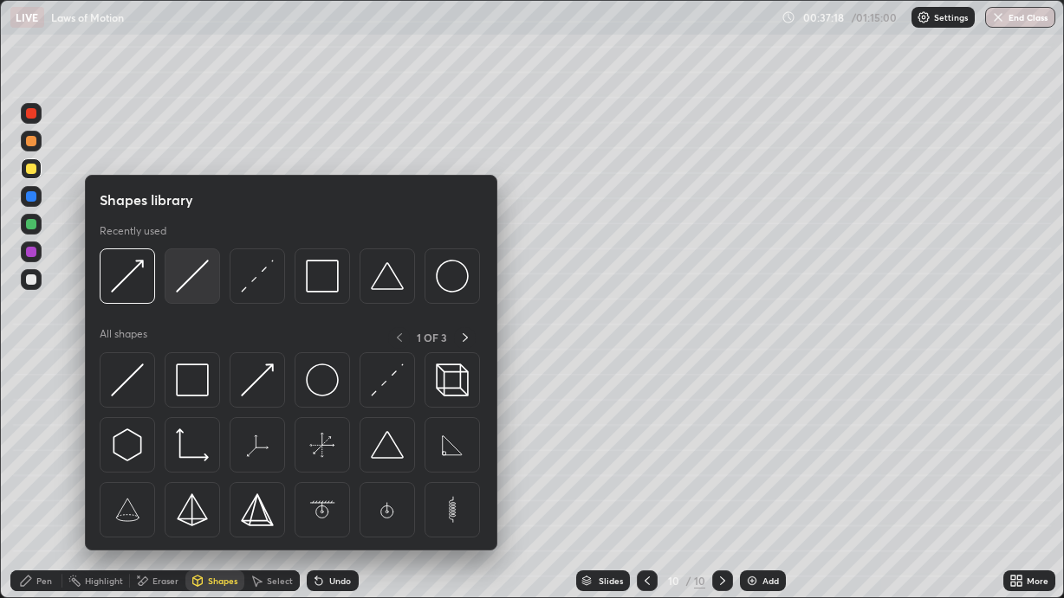
click at [206, 280] on img at bounding box center [192, 276] width 33 height 33
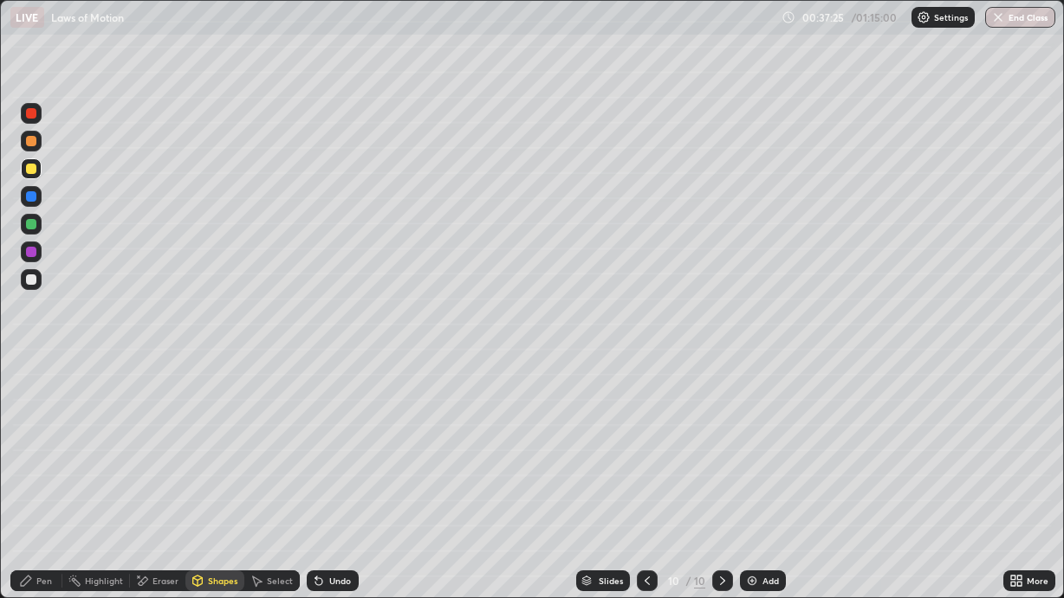
click at [49, 504] on div "Pen" at bounding box center [44, 581] width 16 height 9
click at [37, 223] on div at bounding box center [31, 224] width 21 height 21
click at [153, 504] on div "Eraser" at bounding box center [165, 581] width 26 height 9
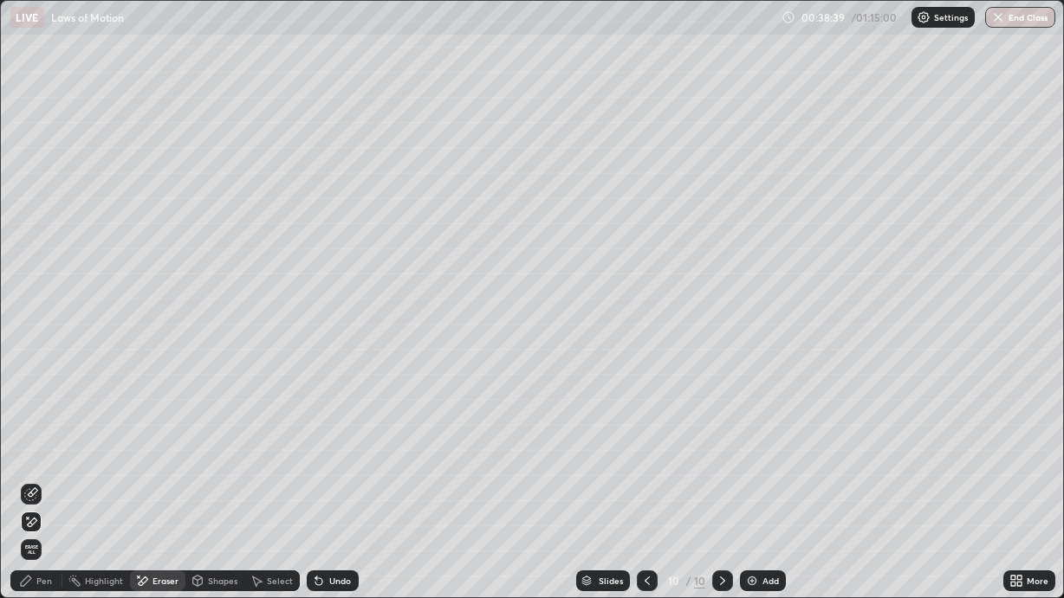
click at [51, 504] on div "Pen" at bounding box center [44, 581] width 16 height 9
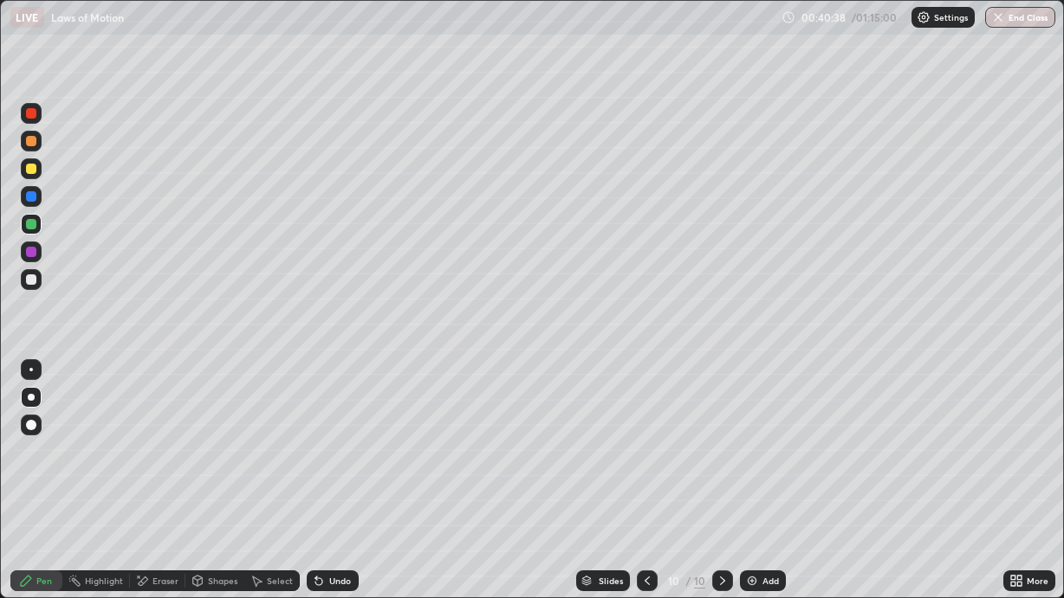
click at [762, 504] on div "Add" at bounding box center [770, 581] width 16 height 9
click at [34, 275] on div at bounding box center [31, 280] width 10 height 10
click at [216, 504] on div "Shapes" at bounding box center [214, 581] width 59 height 21
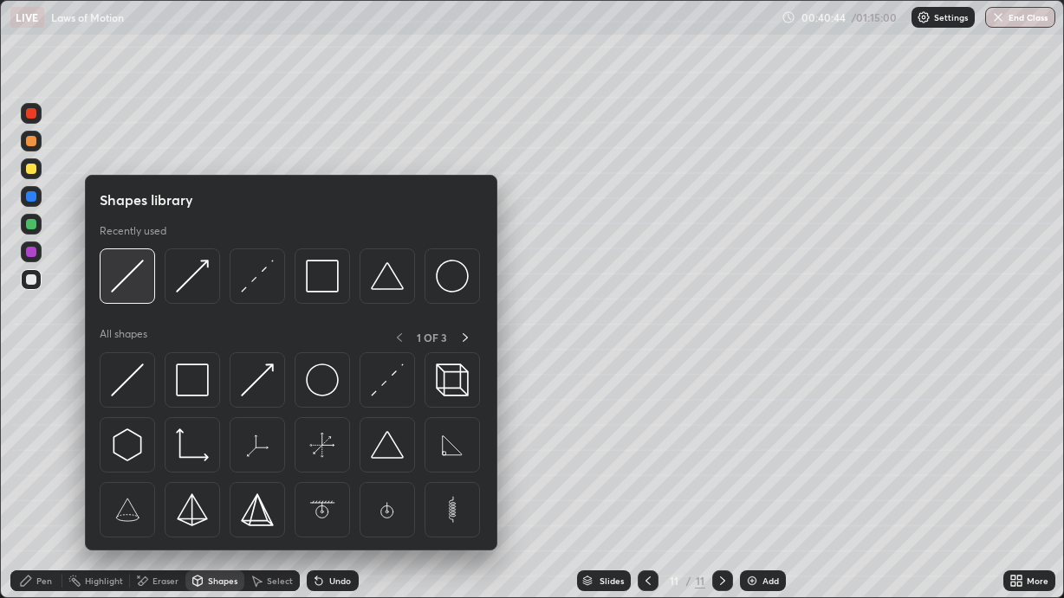
click at [145, 284] on div at bounding box center [127, 276] width 55 height 55
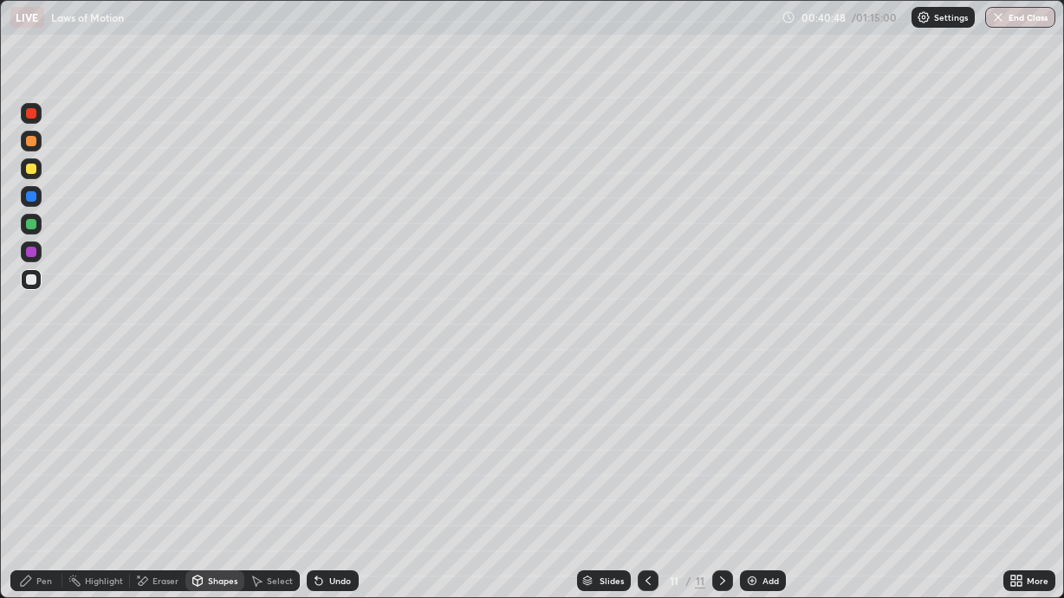
click at [221, 504] on div "Shapes" at bounding box center [222, 581] width 29 height 9
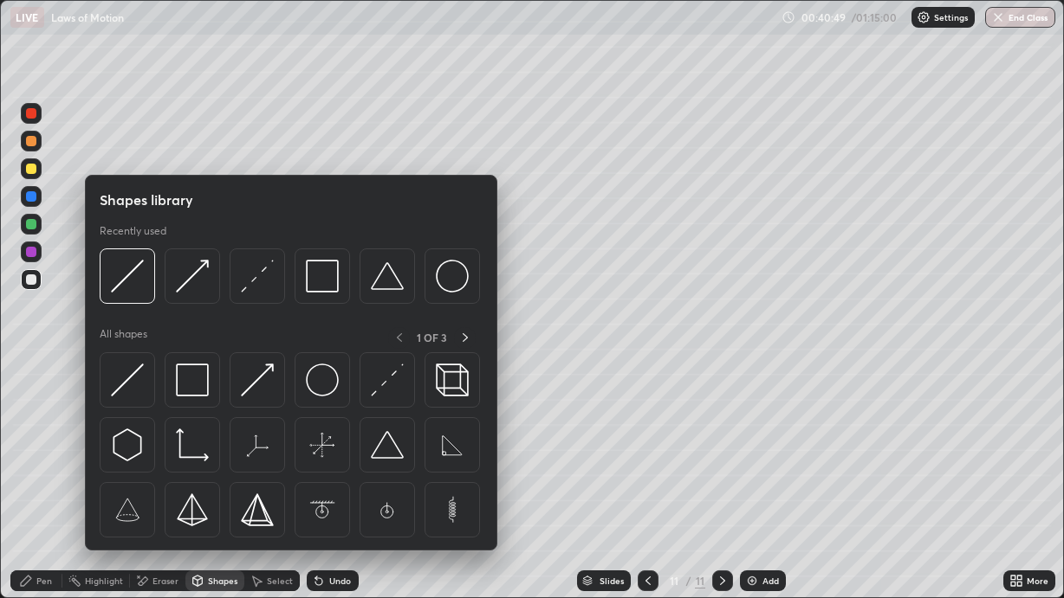
click at [36, 504] on div "Pen" at bounding box center [36, 581] width 52 height 21
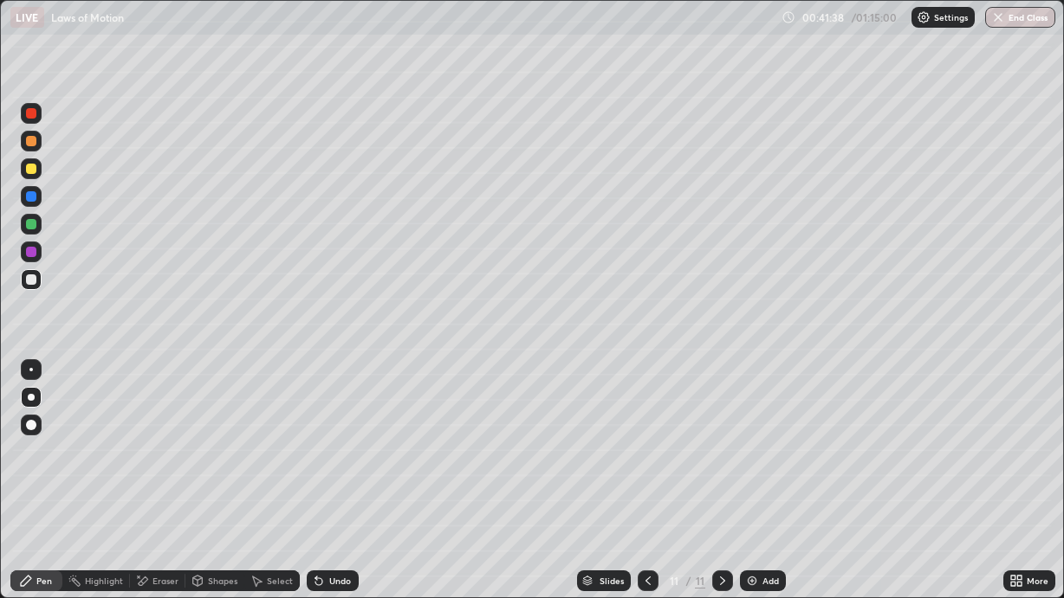
click at [33, 171] on div at bounding box center [31, 169] width 10 height 10
click at [644, 504] on div at bounding box center [647, 581] width 21 height 21
click at [644, 504] on div at bounding box center [647, 581] width 21 height 35
click at [726, 504] on icon at bounding box center [722, 581] width 14 height 14
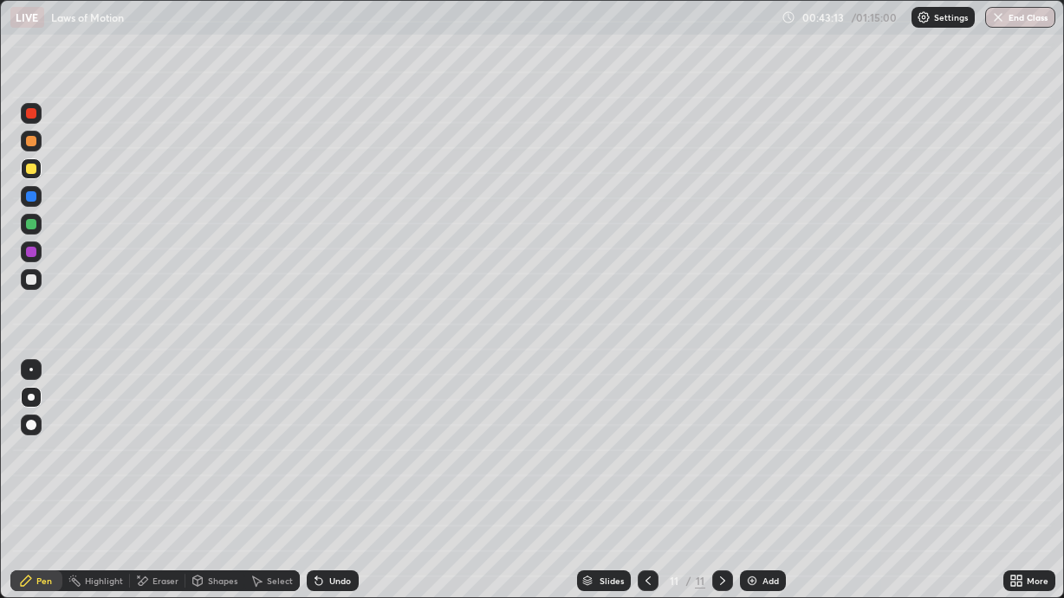
click at [726, 504] on icon at bounding box center [722, 581] width 14 height 14
click at [643, 504] on icon at bounding box center [648, 581] width 14 height 14
click at [727, 504] on div at bounding box center [722, 581] width 21 height 21
click at [755, 504] on img at bounding box center [752, 581] width 14 height 14
click at [29, 278] on div at bounding box center [31, 280] width 10 height 10
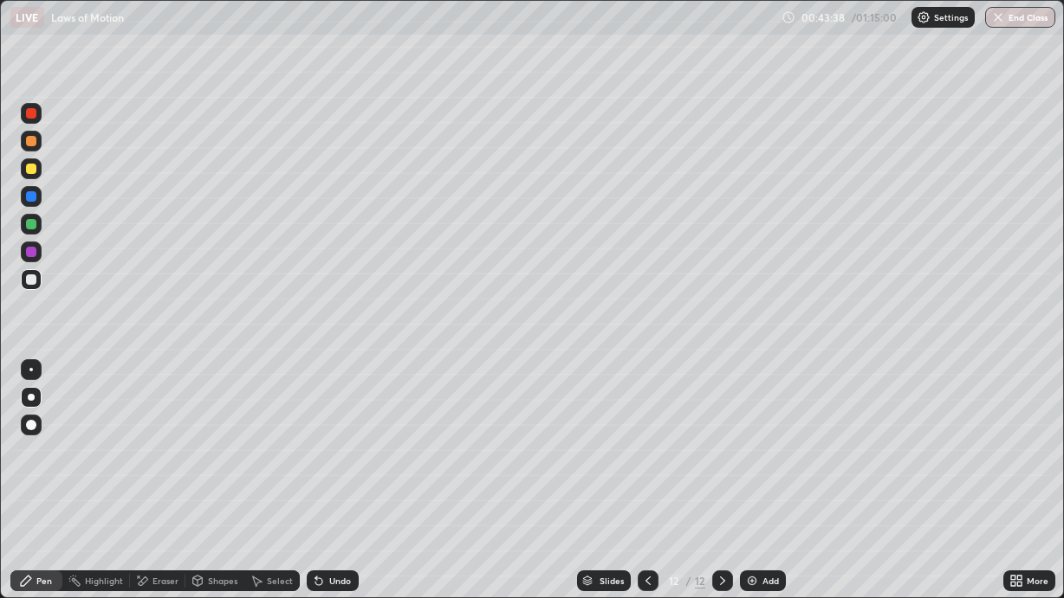
click at [219, 504] on div "Shapes" at bounding box center [214, 581] width 59 height 21
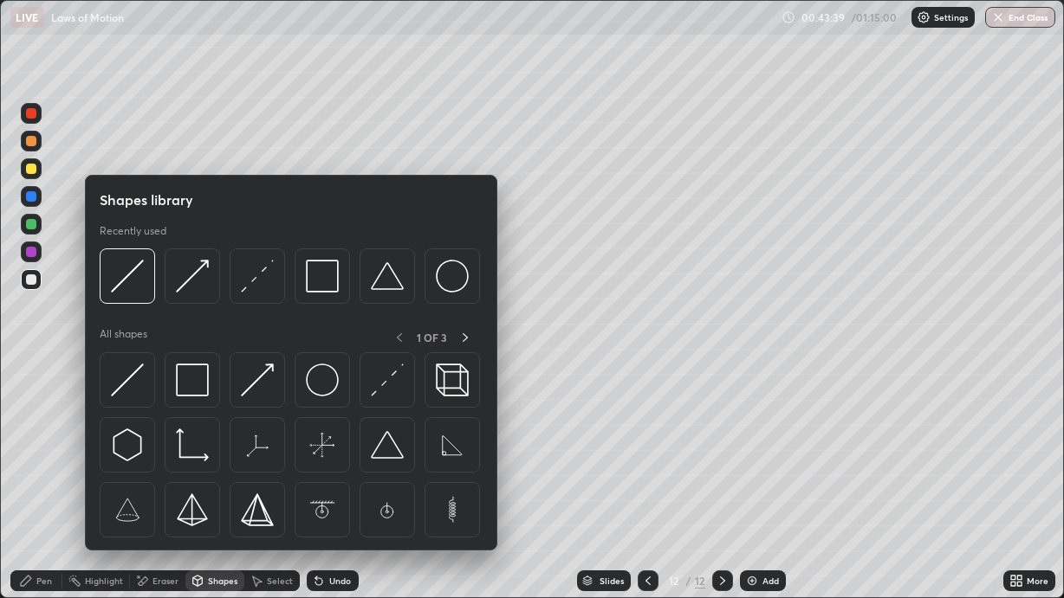
click at [139, 285] on img at bounding box center [127, 276] width 33 height 33
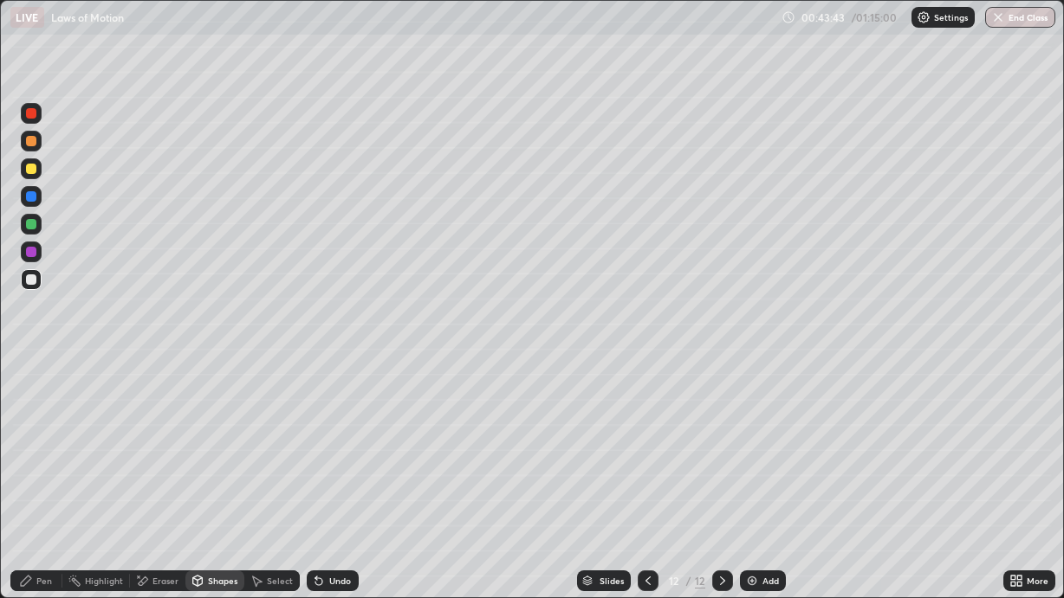
click at [37, 504] on div "Pen" at bounding box center [44, 581] width 16 height 9
click at [645, 504] on icon at bounding box center [648, 581] width 14 height 14
click at [647, 504] on icon at bounding box center [648, 581] width 14 height 14
click at [719, 504] on div at bounding box center [722, 581] width 21 height 21
click at [717, 504] on icon at bounding box center [722, 581] width 14 height 14
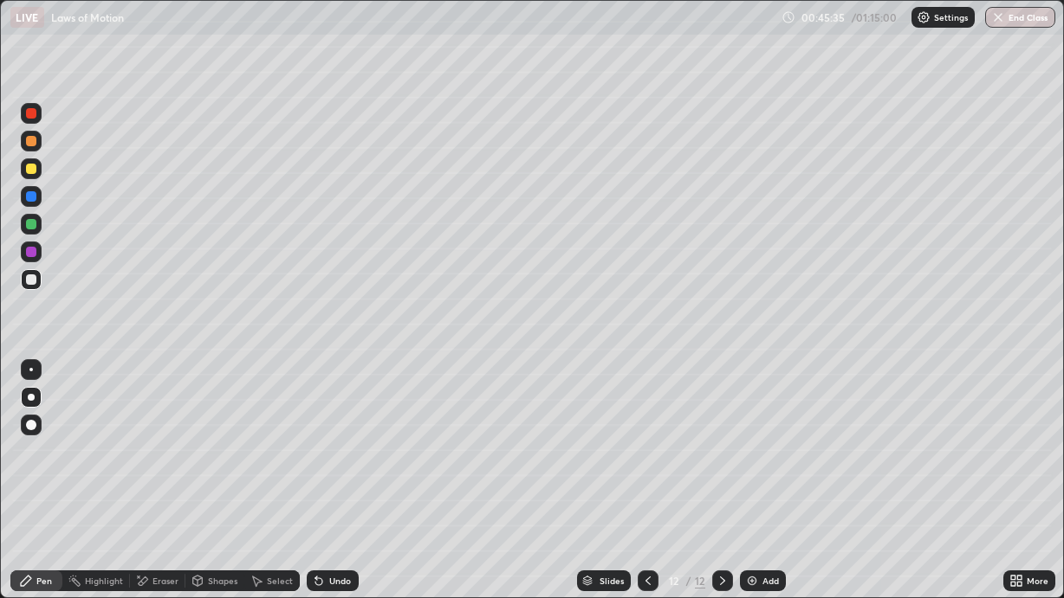
click at [715, 504] on div at bounding box center [722, 581] width 21 height 21
click at [717, 504] on icon at bounding box center [722, 581] width 14 height 14
click at [37, 166] on div at bounding box center [31, 168] width 21 height 21
click at [780, 186] on button "Undo" at bounding box center [802, 194] width 50 height 21
click at [24, 276] on div at bounding box center [31, 279] width 21 height 21
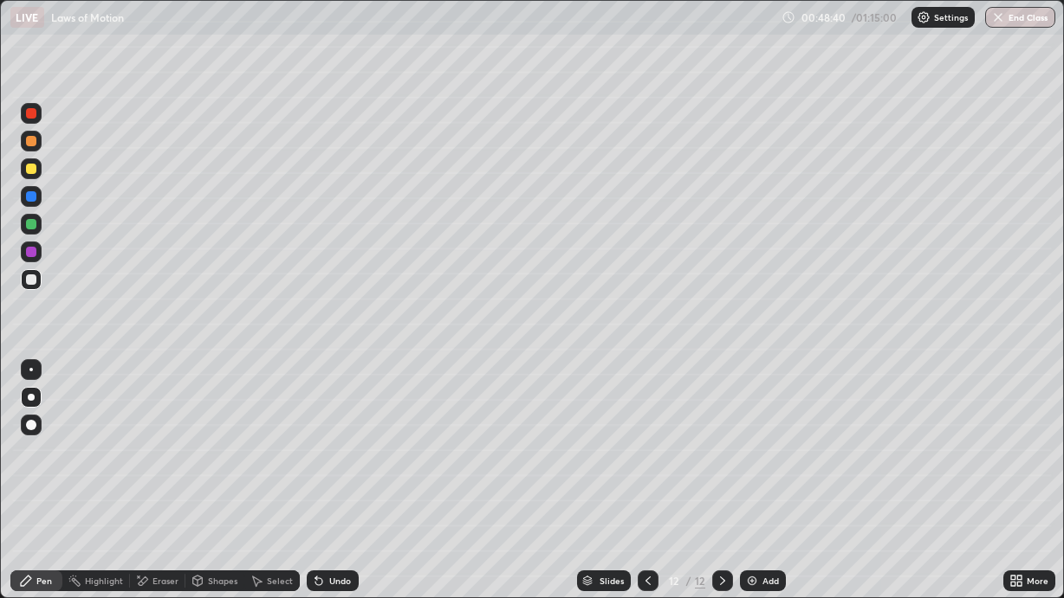
click at [760, 504] on div "Add" at bounding box center [763, 581] width 46 height 21
click at [648, 504] on icon at bounding box center [648, 581] width 14 height 14
click at [718, 504] on icon at bounding box center [722, 581] width 14 height 14
click at [34, 281] on div at bounding box center [31, 280] width 10 height 10
click at [217, 504] on div "Shapes" at bounding box center [222, 581] width 29 height 9
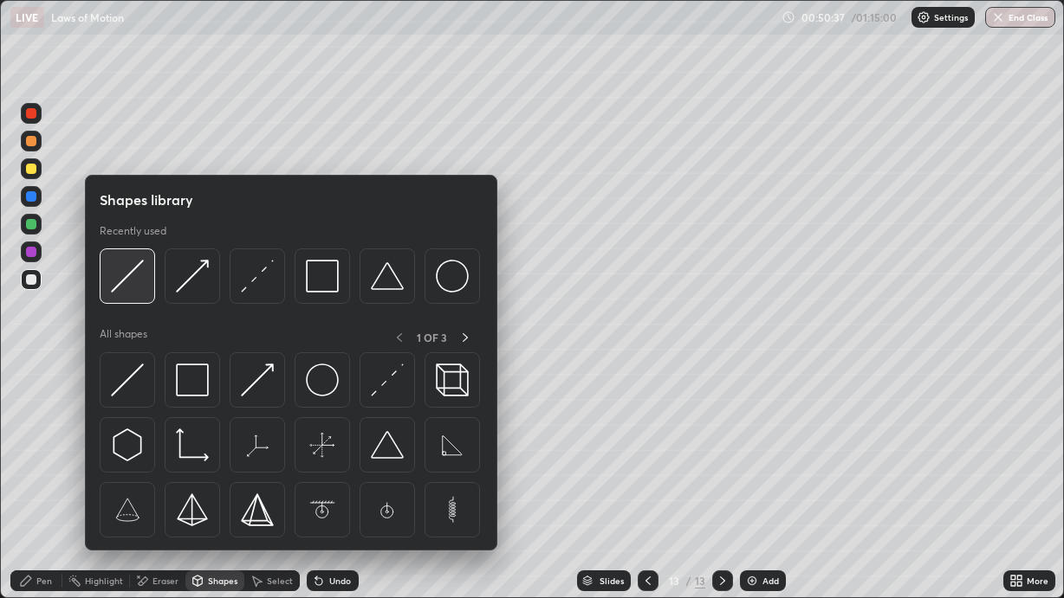
click at [142, 284] on img at bounding box center [127, 276] width 33 height 33
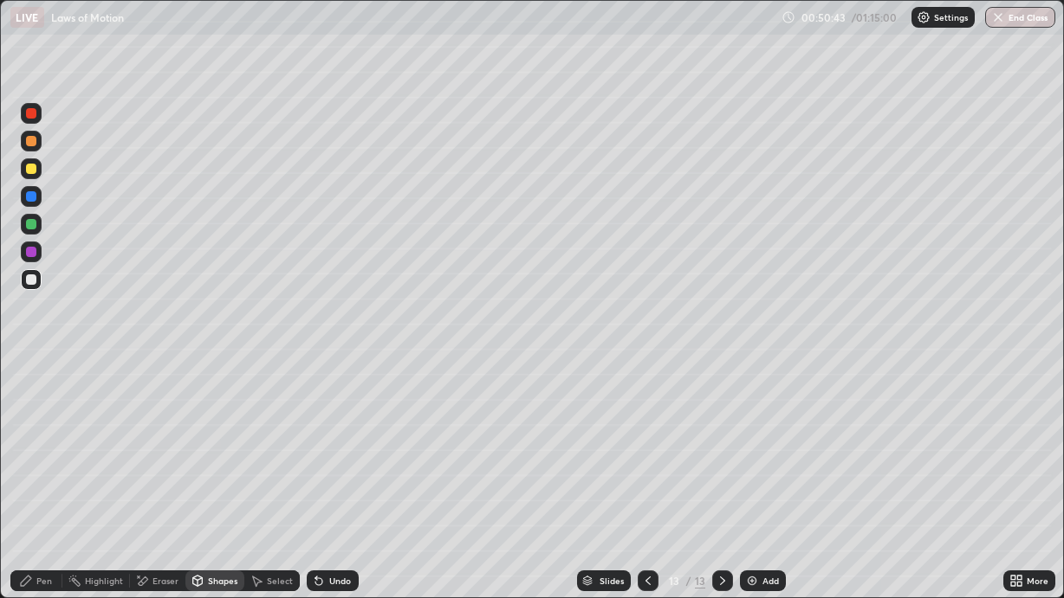
click at [44, 504] on div "Pen" at bounding box center [36, 581] width 52 height 21
click at [339, 504] on div "Undo" at bounding box center [340, 581] width 22 height 9
click at [38, 170] on div at bounding box center [31, 168] width 21 height 21
click at [38, 278] on div at bounding box center [31, 279] width 21 height 21
click at [31, 224] on div at bounding box center [31, 224] width 10 height 10
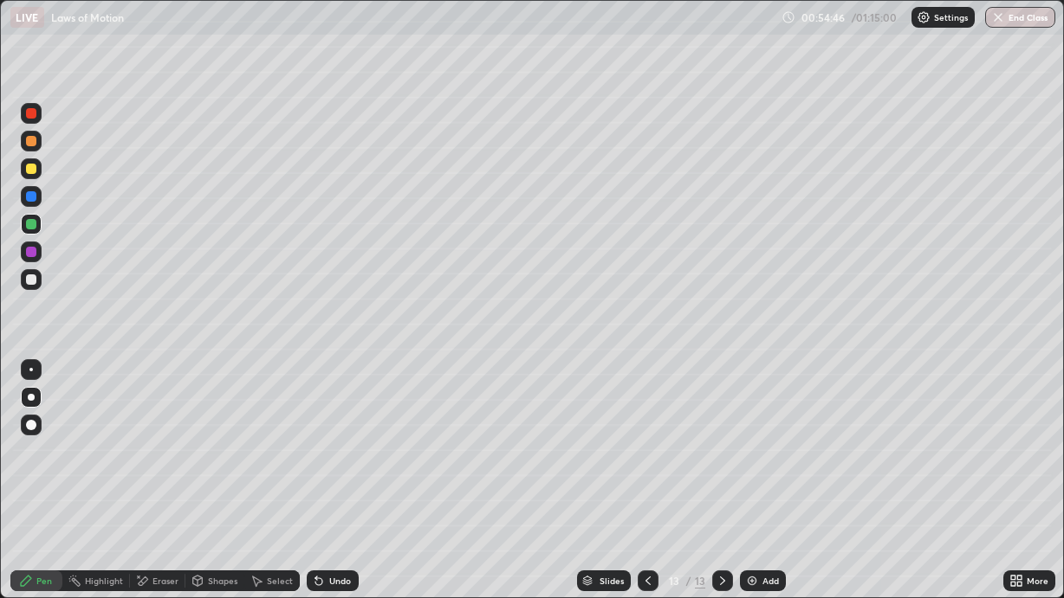
click at [152, 504] on div "Eraser" at bounding box center [165, 581] width 26 height 9
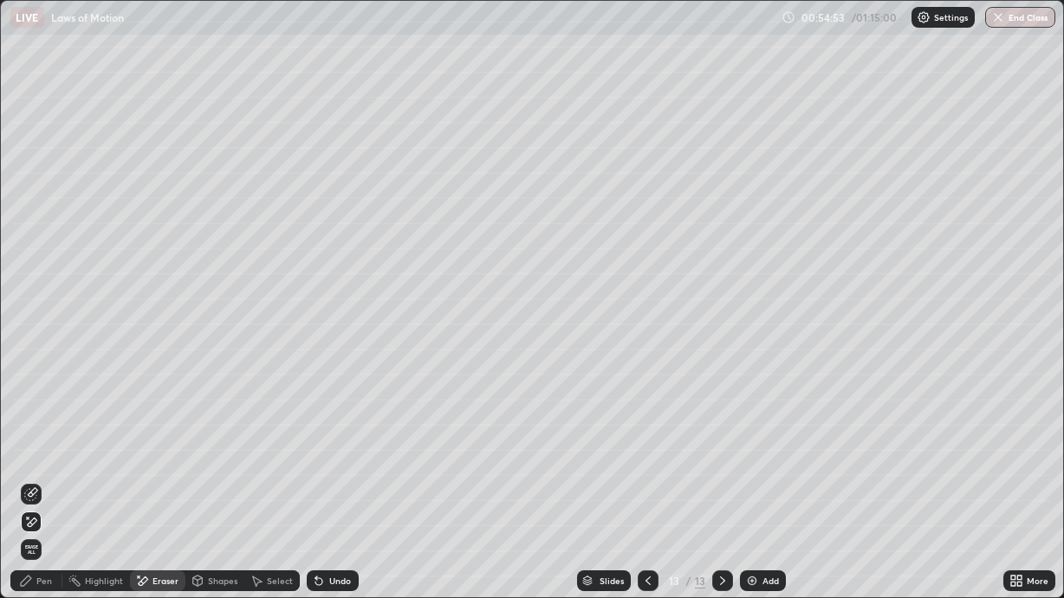
click at [313, 504] on icon at bounding box center [319, 581] width 14 height 14
click at [41, 504] on div "Pen" at bounding box center [36, 581] width 52 height 21
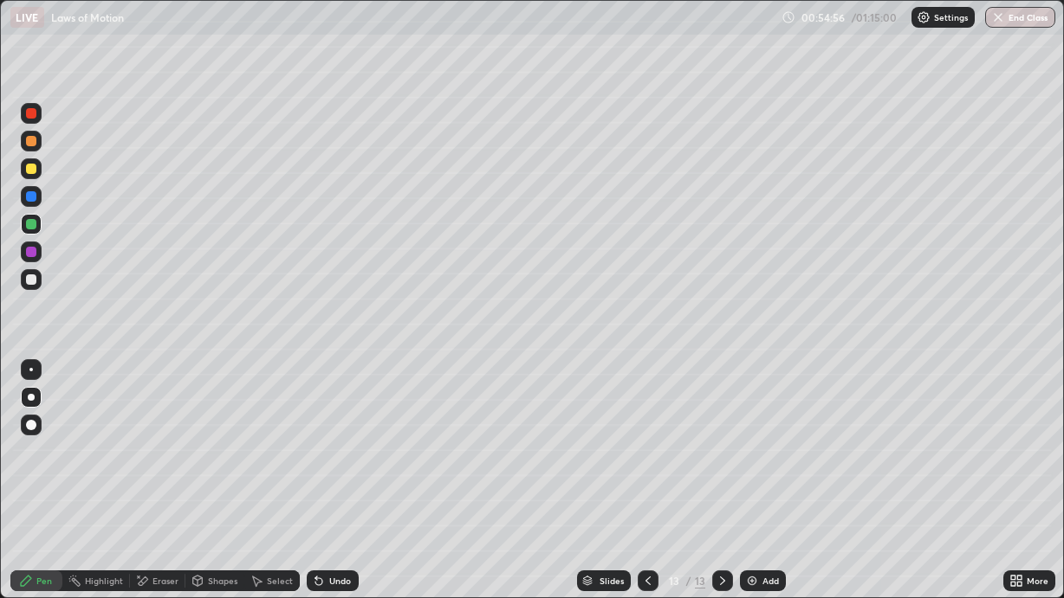
click at [755, 504] on div "Add" at bounding box center [763, 581] width 46 height 21
click at [648, 504] on icon at bounding box center [647, 581] width 5 height 9
click at [721, 504] on icon at bounding box center [722, 581] width 14 height 14
click at [31, 279] on div at bounding box center [31, 280] width 10 height 10
click at [320, 504] on icon at bounding box center [319, 581] width 14 height 14
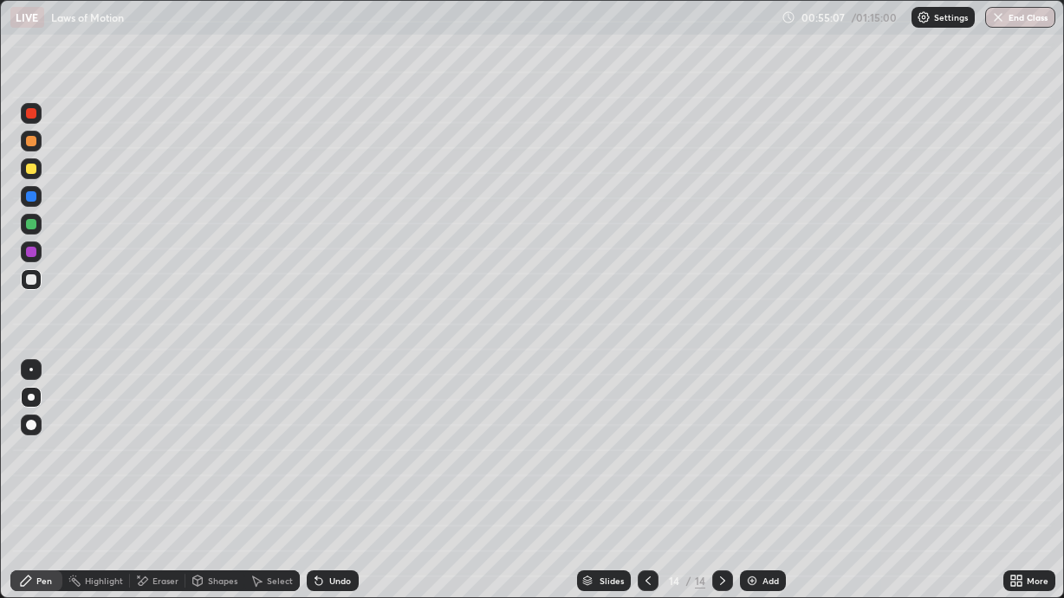
click at [323, 504] on div "Undo" at bounding box center [333, 581] width 52 height 21
click at [329, 504] on div "Undo" at bounding box center [340, 581] width 22 height 9
click at [340, 504] on div "Undo" at bounding box center [340, 581] width 22 height 9
click at [642, 504] on icon at bounding box center [648, 581] width 14 height 14
click at [727, 504] on div at bounding box center [722, 581] width 21 height 21
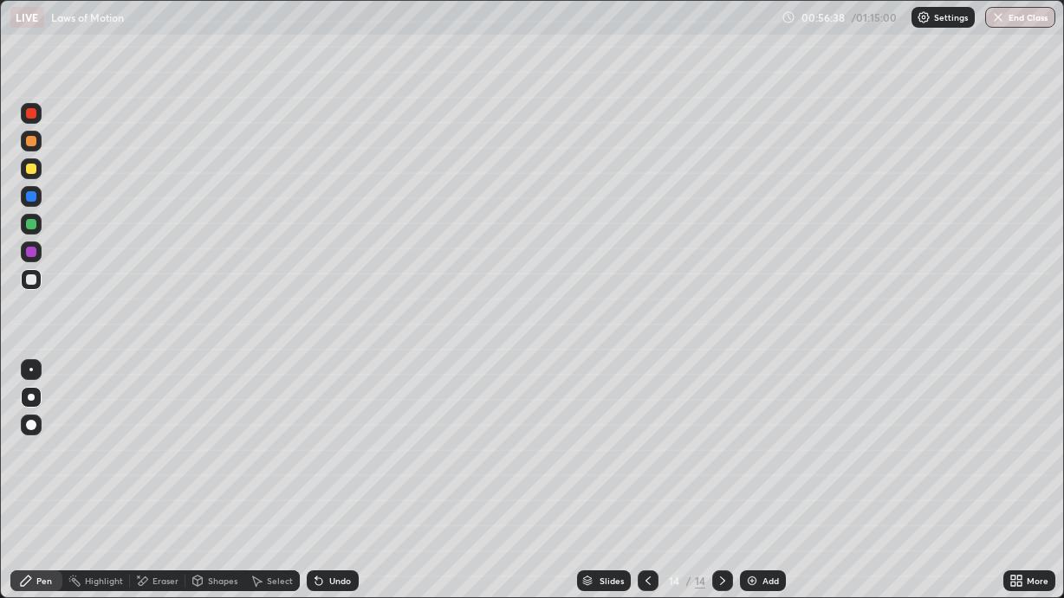
click at [32, 174] on div at bounding box center [31, 168] width 21 height 21
click at [36, 226] on div at bounding box center [31, 224] width 10 height 10
click at [770, 504] on div "Add" at bounding box center [763, 581] width 46 height 21
click at [650, 504] on icon at bounding box center [648, 581] width 14 height 14
click at [722, 504] on icon at bounding box center [722, 581] width 14 height 14
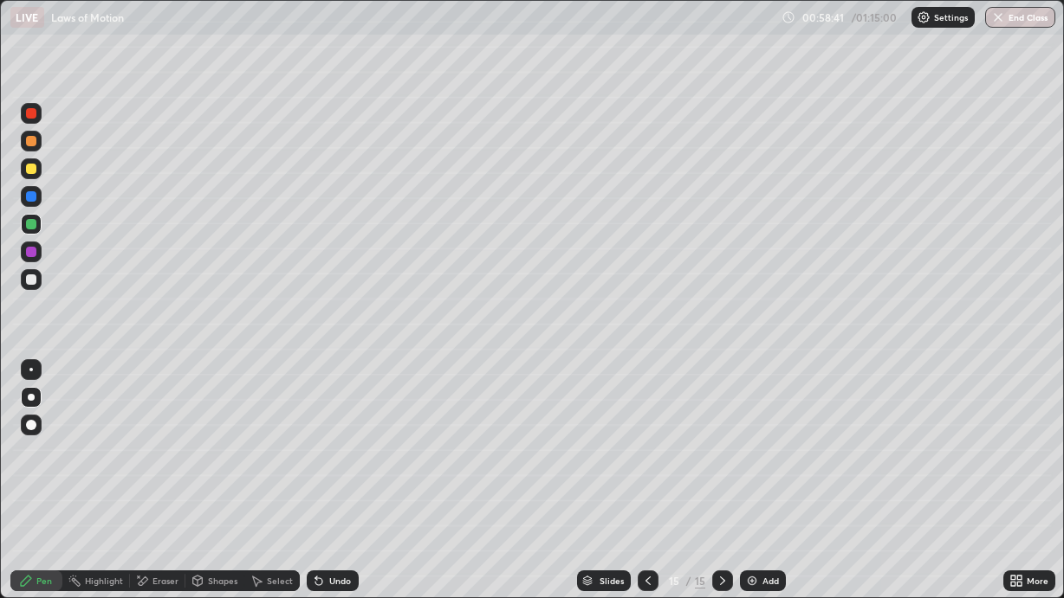
click at [40, 281] on div at bounding box center [31, 279] width 21 height 21
click at [220, 504] on div "Shapes" at bounding box center [222, 581] width 29 height 9
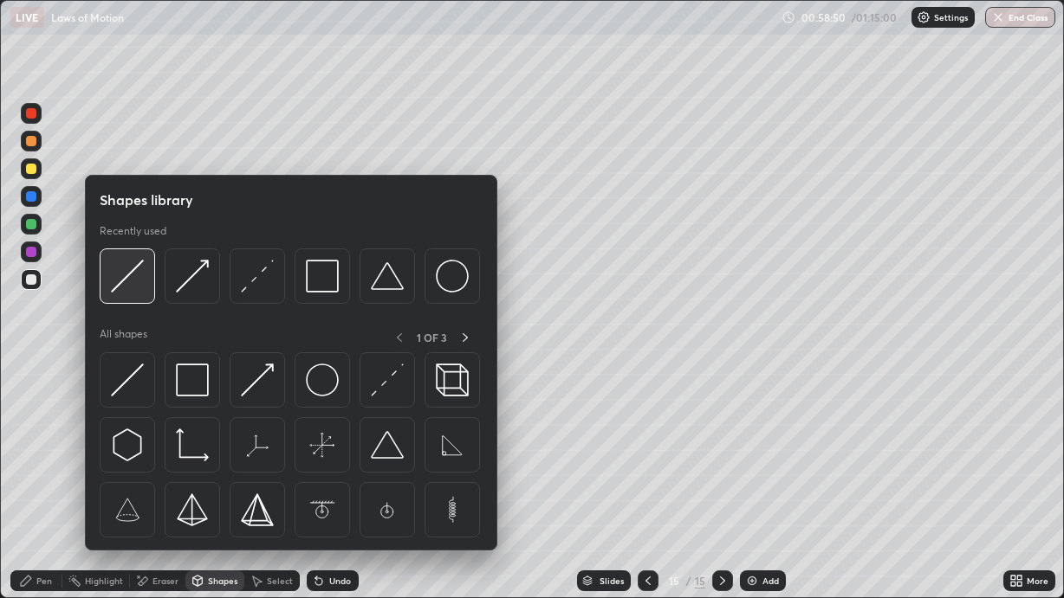
click at [145, 288] on div at bounding box center [127, 276] width 55 height 55
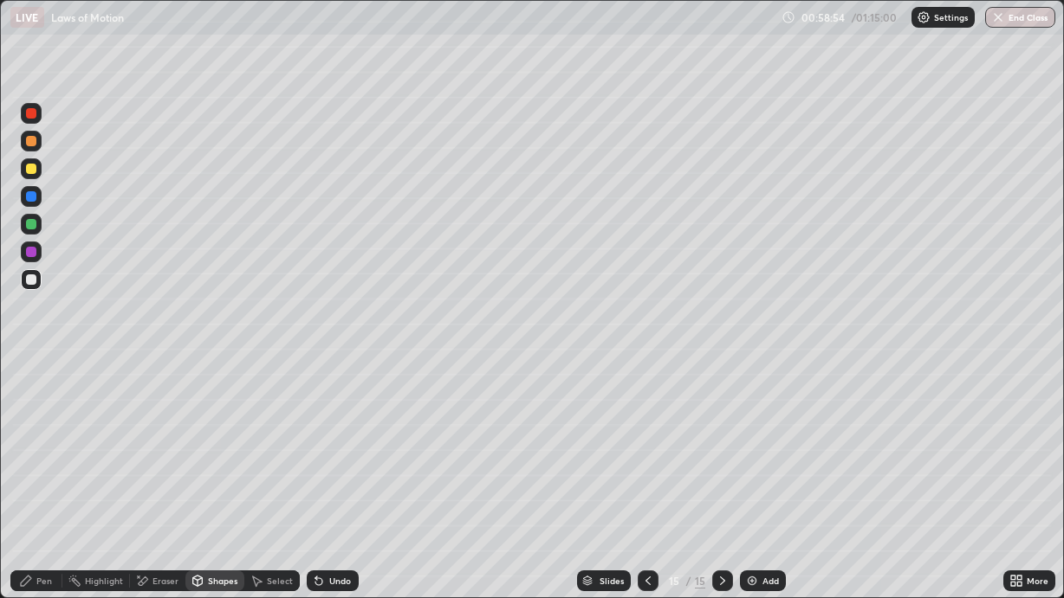
click at [47, 504] on div "Pen" at bounding box center [44, 581] width 16 height 9
click at [769, 504] on div "Add" at bounding box center [770, 581] width 16 height 9
click at [648, 504] on icon at bounding box center [648, 581] width 14 height 14
click at [721, 504] on icon at bounding box center [722, 581] width 14 height 14
click at [217, 504] on div "Shapes" at bounding box center [222, 581] width 29 height 9
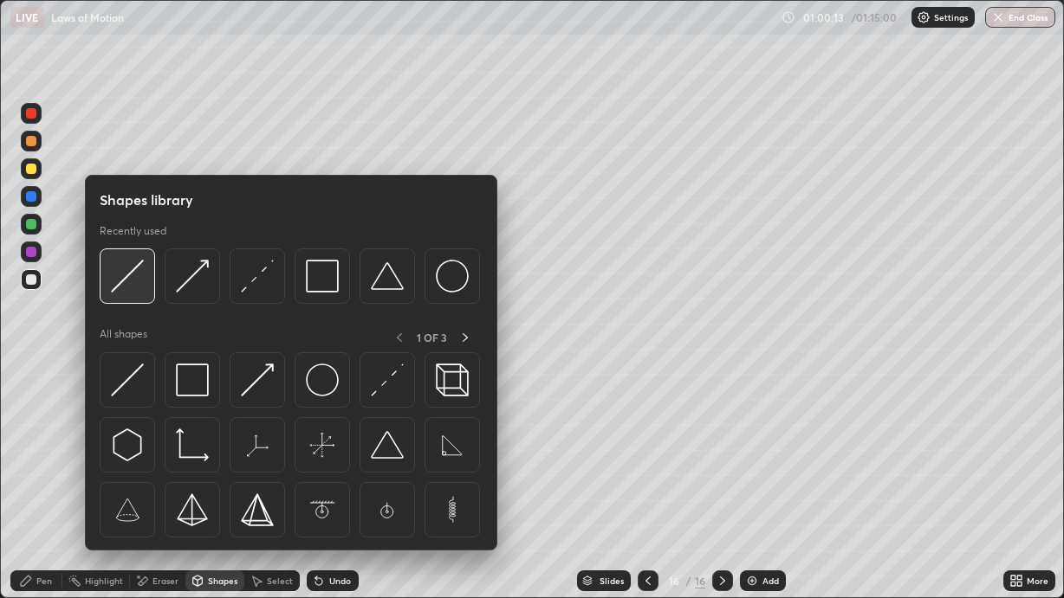
click at [140, 288] on img at bounding box center [127, 276] width 33 height 33
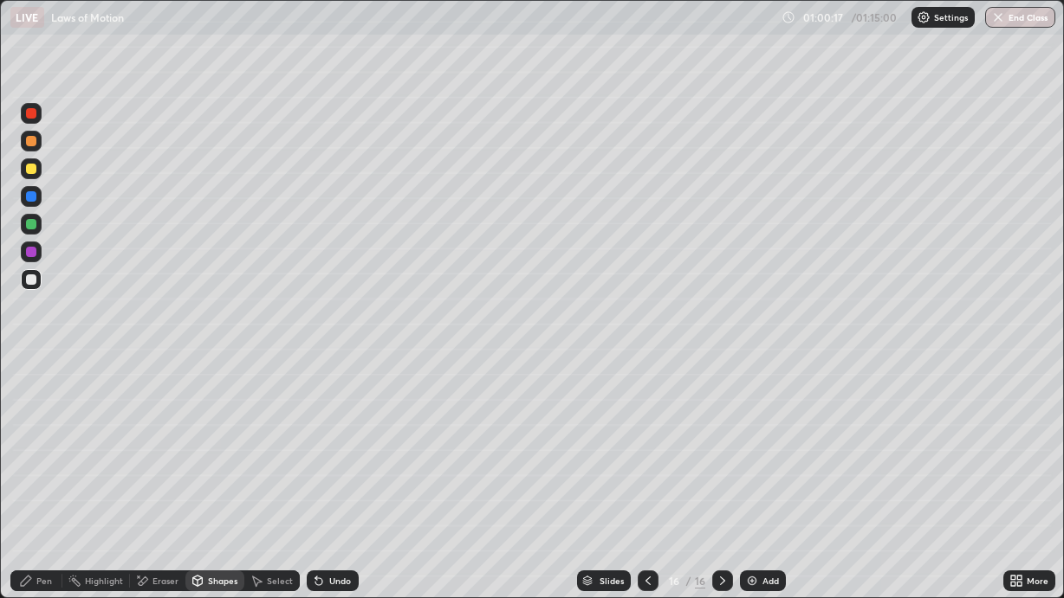
click at [42, 504] on div "Pen" at bounding box center [44, 581] width 16 height 9
click at [29, 417] on div at bounding box center [31, 425] width 21 height 21
click at [23, 374] on div at bounding box center [31, 369] width 21 height 21
click at [1021, 18] on button "End Class" at bounding box center [1020, 17] width 70 height 21
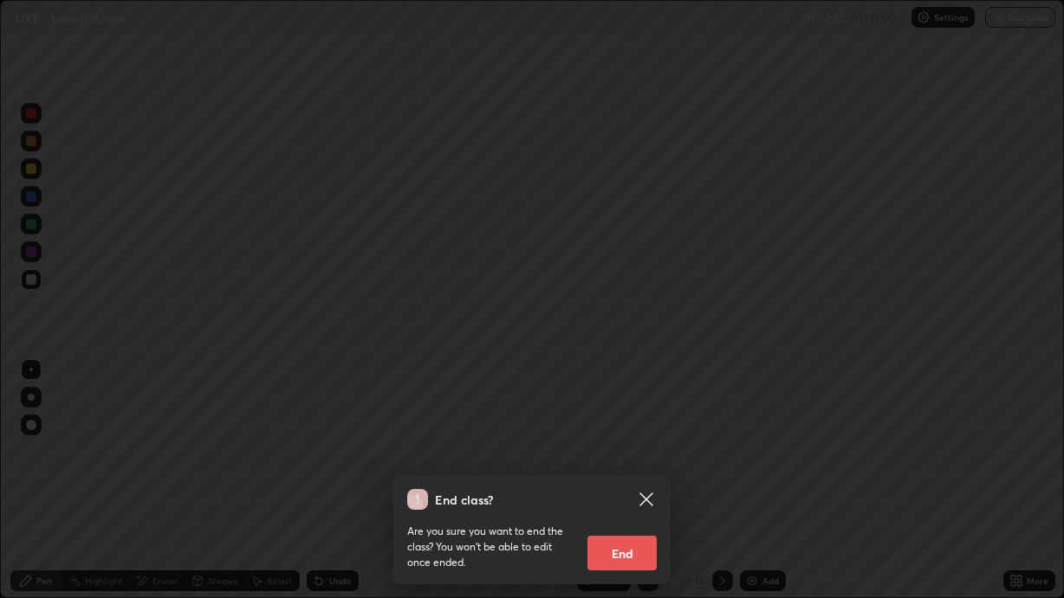
click at [638, 504] on button "End" at bounding box center [621, 553] width 69 height 35
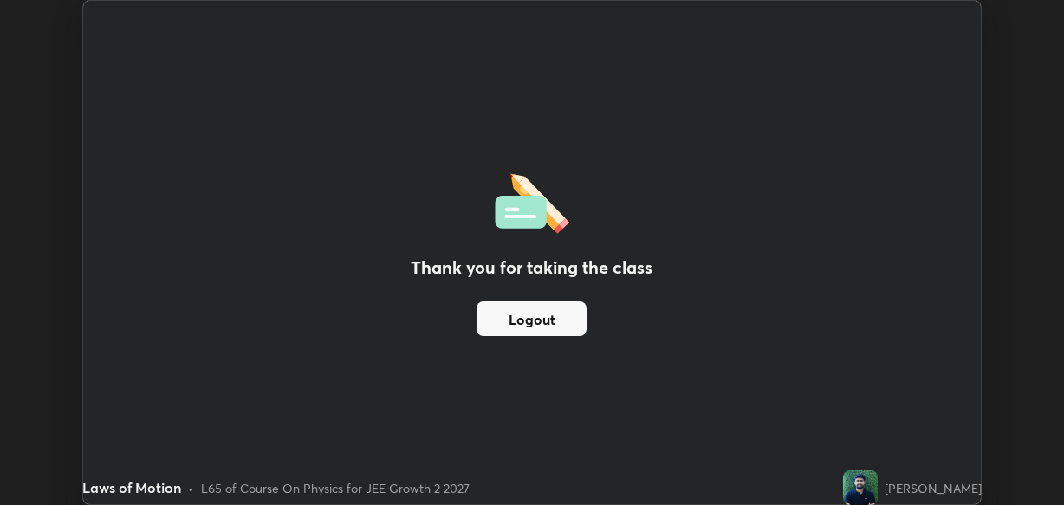
scroll to position [86101, 85542]
